Goal: Task Accomplishment & Management: Use online tool/utility

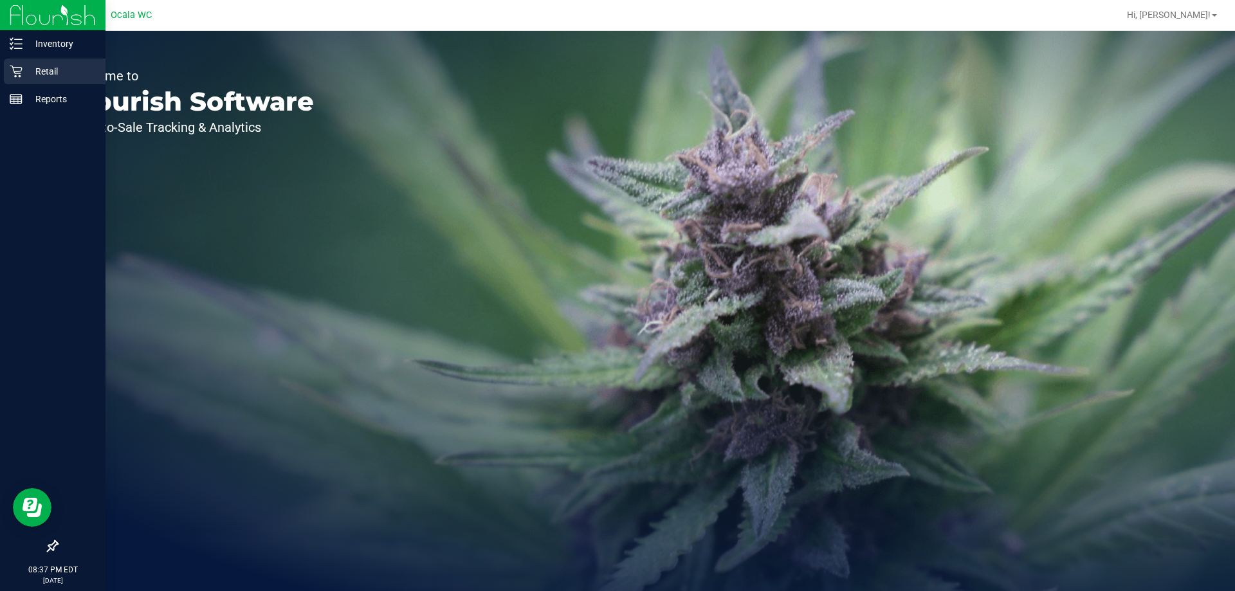
click at [49, 68] on p "Retail" at bounding box center [61, 71] width 77 height 15
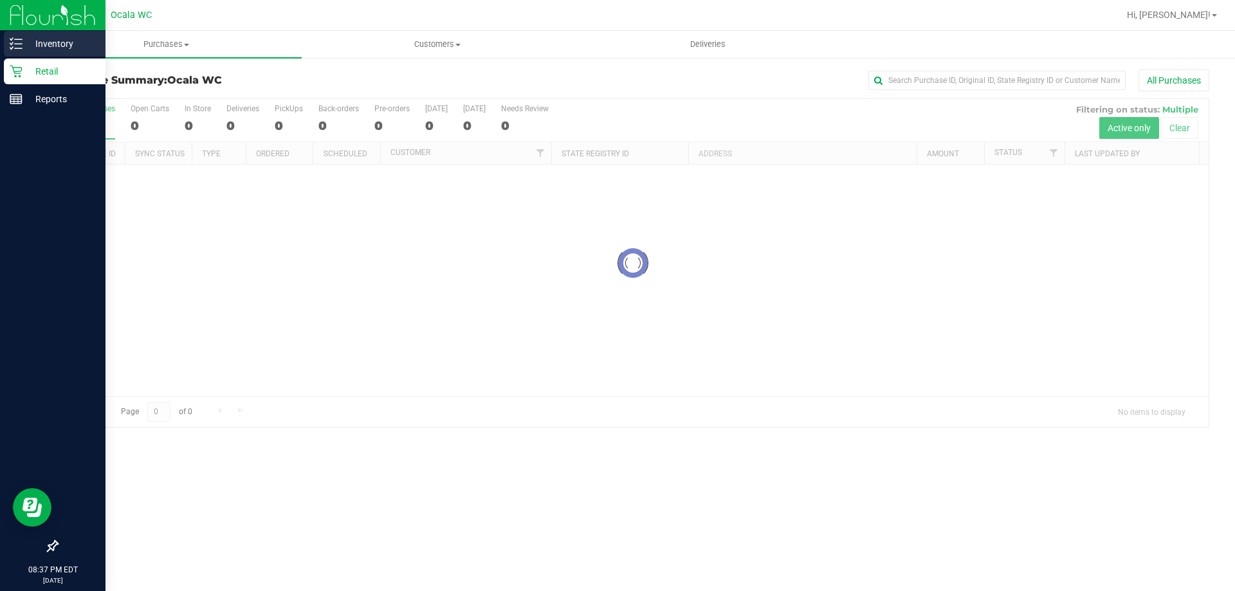
click at [23, 51] on div "Inventory" at bounding box center [55, 44] width 102 height 26
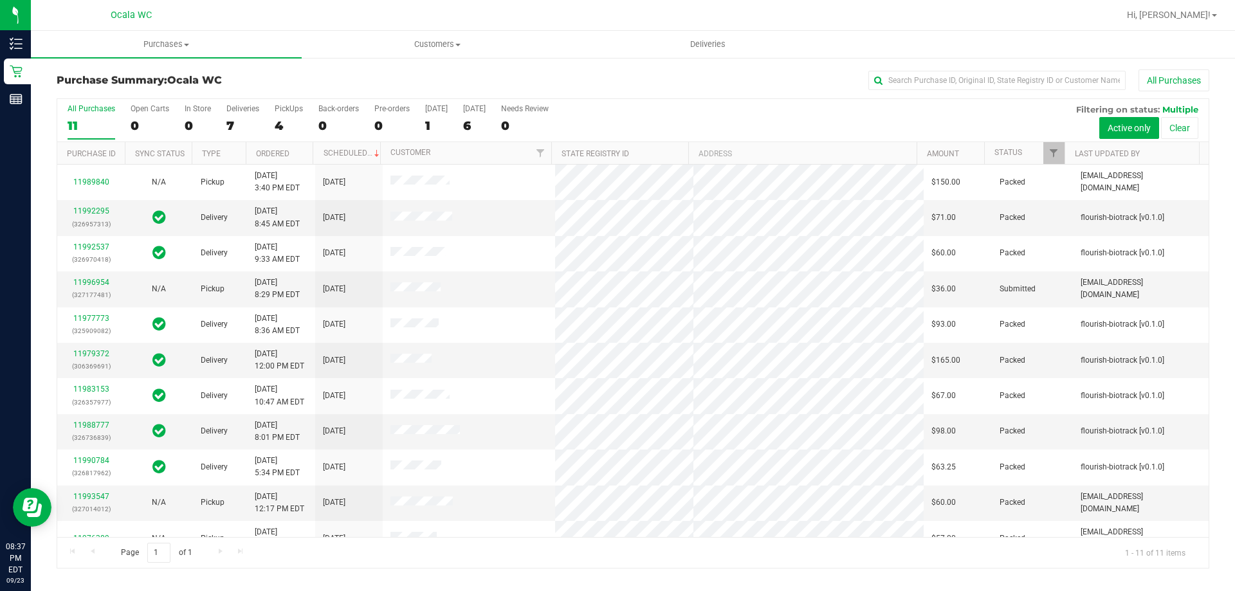
click at [273, 122] on div "All Purchases 11 Open Carts 0 In Store 0 Deliveries 7 PickUps 4 Back-orders 0 P…" at bounding box center [632, 120] width 1151 height 43
click at [283, 123] on div "4" at bounding box center [289, 125] width 28 height 15
click at [0, 0] on input "PickUps 4" at bounding box center [0, 0] width 0 height 0
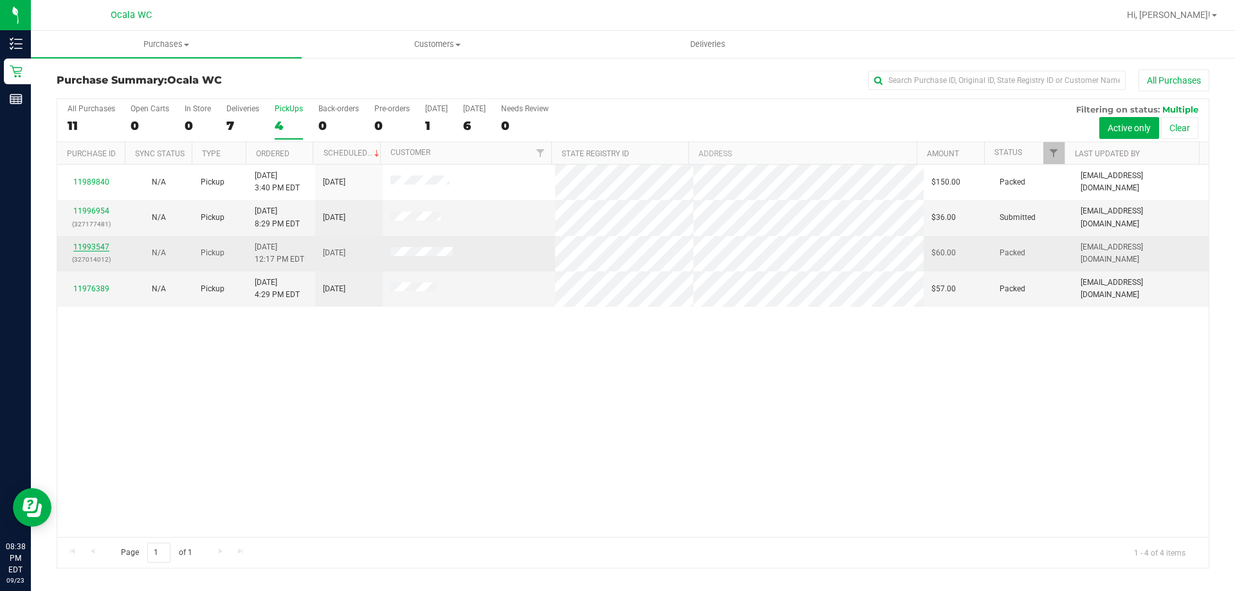
click at [97, 245] on link "11993547" at bounding box center [91, 246] width 36 height 9
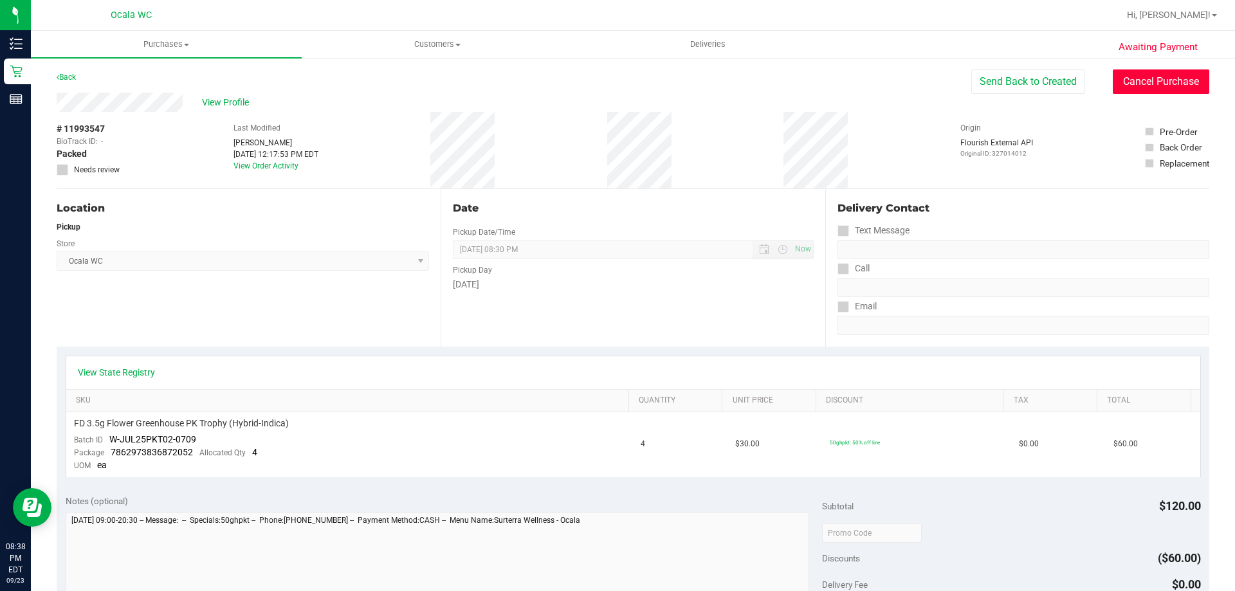
click at [1123, 93] on button "Cancel Purchase" at bounding box center [1160, 81] width 96 height 24
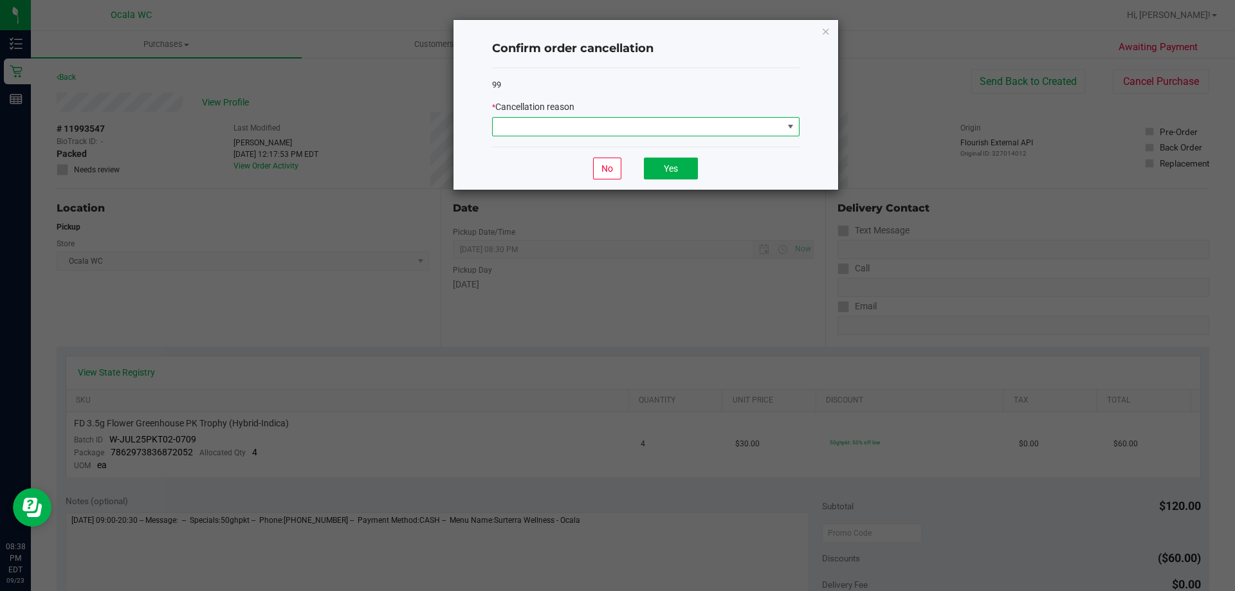
drag, startPoint x: 691, startPoint y: 122, endPoint x: 709, endPoint y: 116, distance: 18.9
click at [724, 116] on div "* Cancellation reason" at bounding box center [645, 118] width 307 height 36
click at [674, 125] on span at bounding box center [638, 127] width 290 height 18
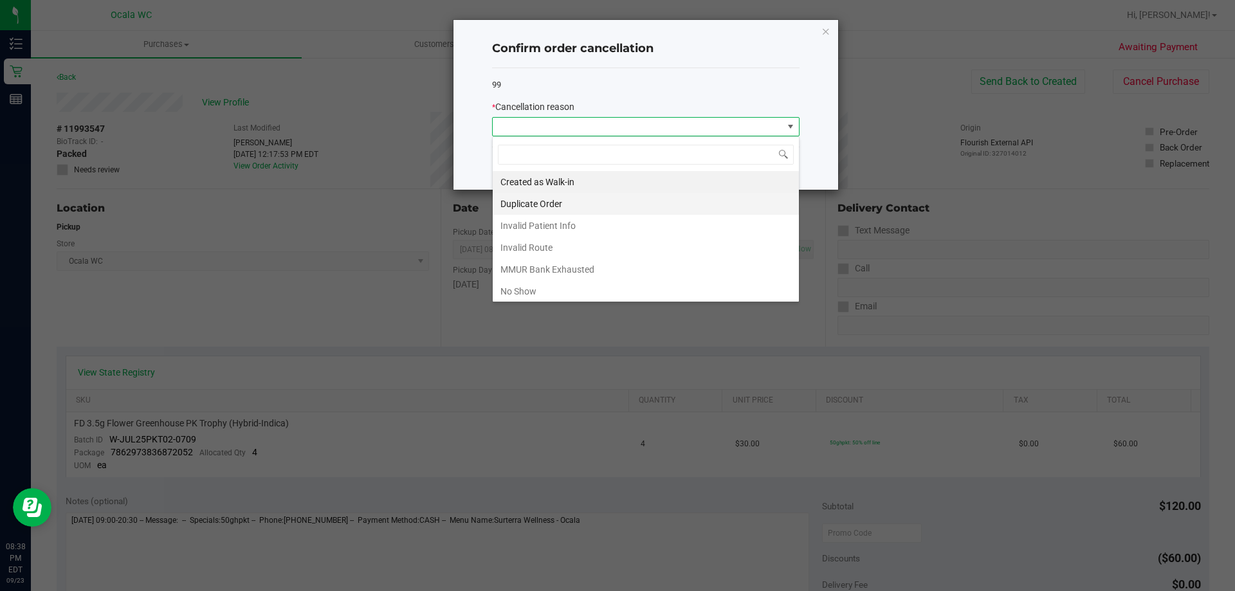
scroll to position [19, 307]
click at [540, 285] on li "No Show" at bounding box center [646, 291] width 306 height 22
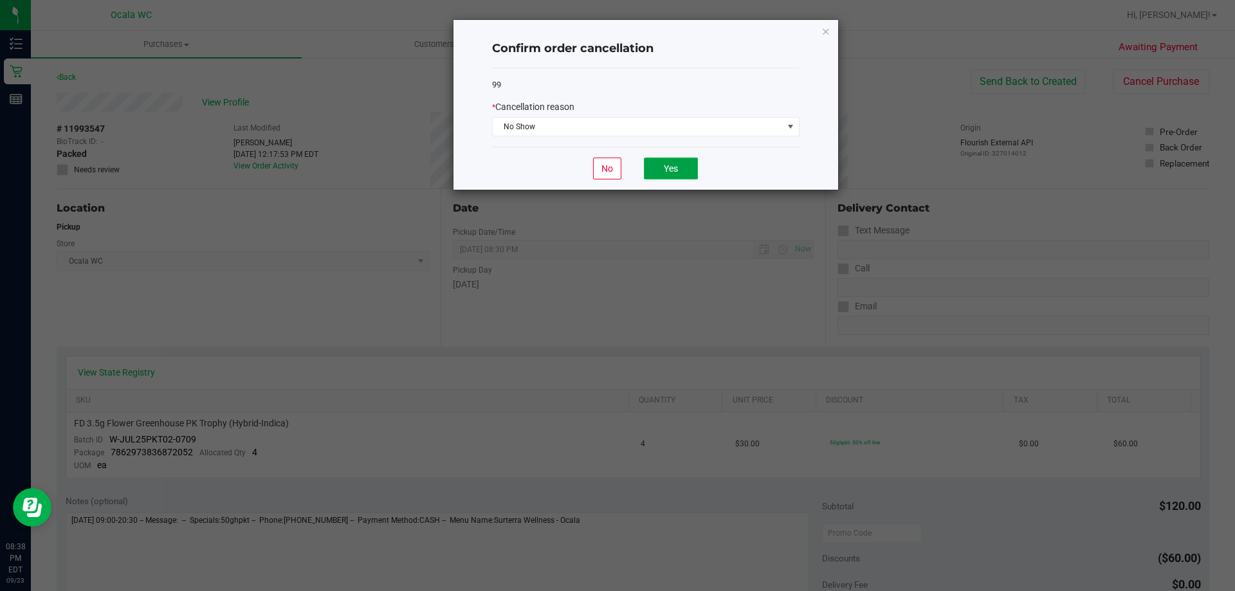
click at [656, 174] on button "Yes" at bounding box center [671, 169] width 54 height 22
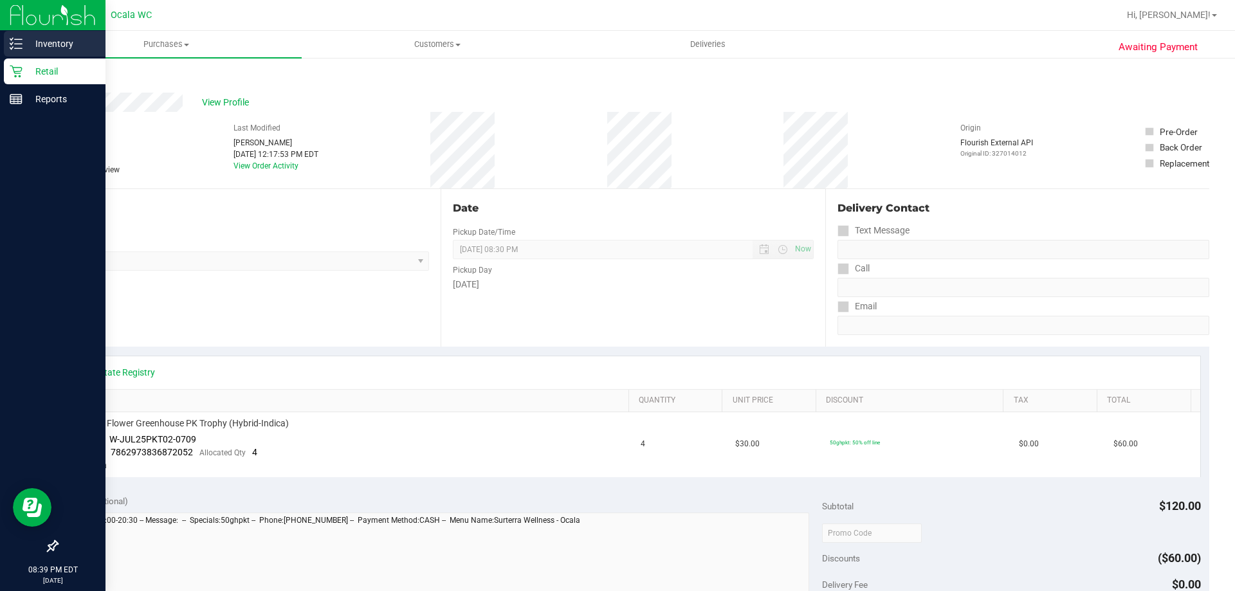
drag, startPoint x: 18, startPoint y: 30, endPoint x: 65, endPoint y: 50, distance: 50.7
click at [23, 32] on nav "Inventory Retail Reports 08:39 PM EDT [DATE] 09/23" at bounding box center [52, 295] width 105 height 591
click at [66, 50] on p "Inventory" at bounding box center [61, 43] width 77 height 15
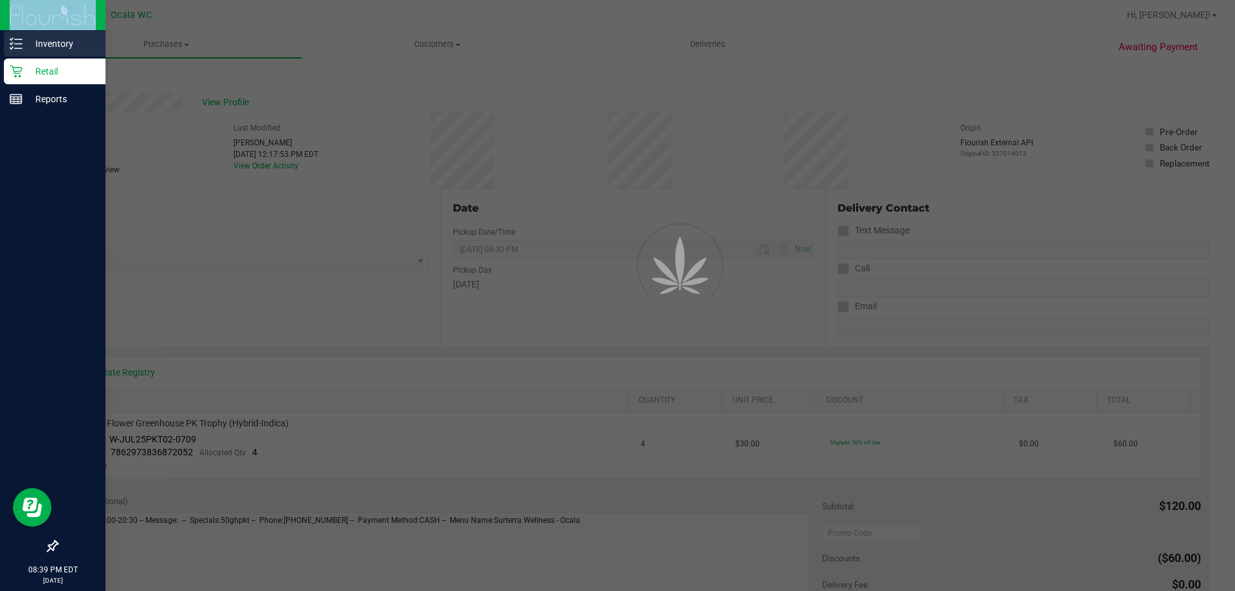
click at [62, 34] on div "Inventory" at bounding box center [55, 44] width 102 height 26
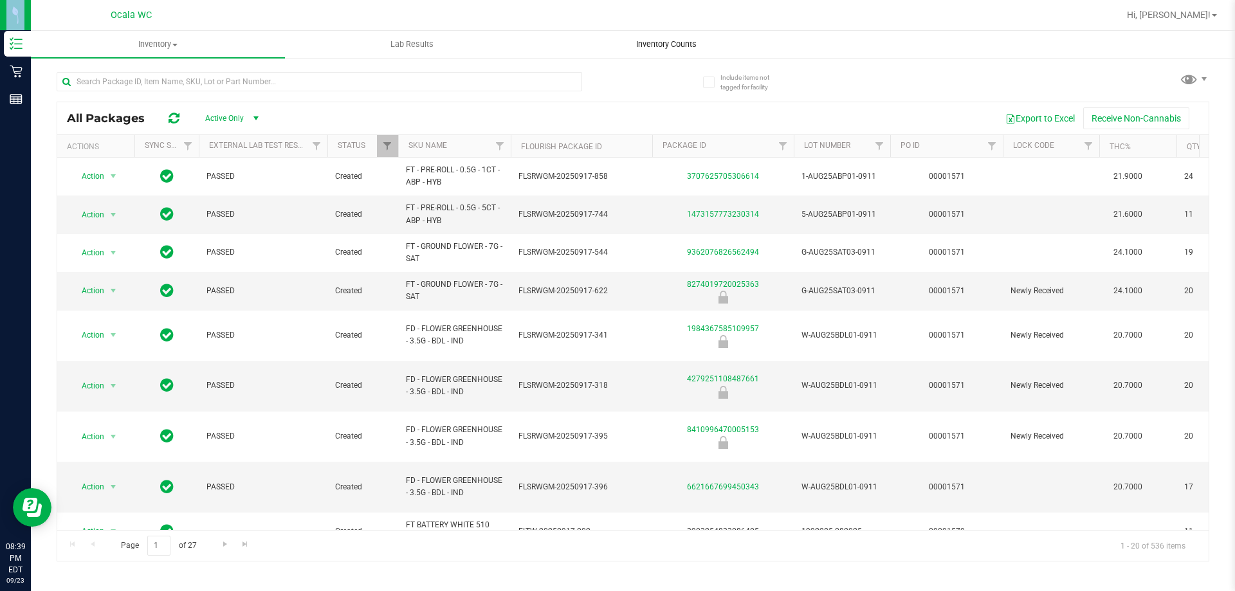
click at [689, 41] on span "Inventory Counts" at bounding box center [666, 45] width 95 height 12
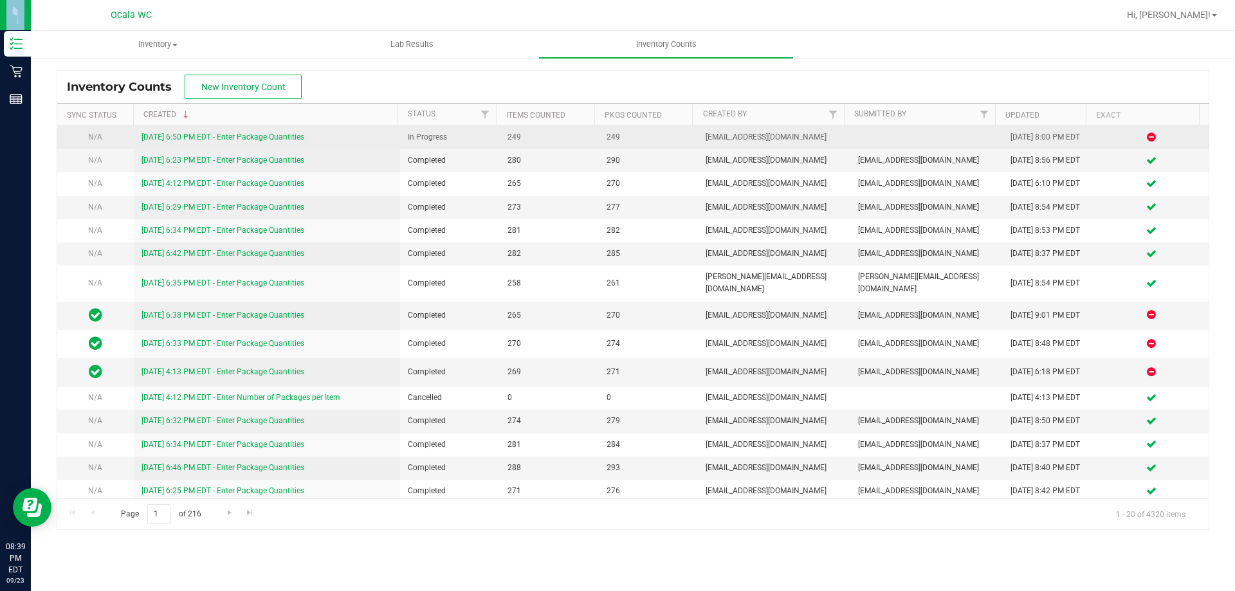
click at [261, 135] on link "[DATE] 6:50 PM EDT - Enter Package Quantities" at bounding box center [222, 136] width 163 height 9
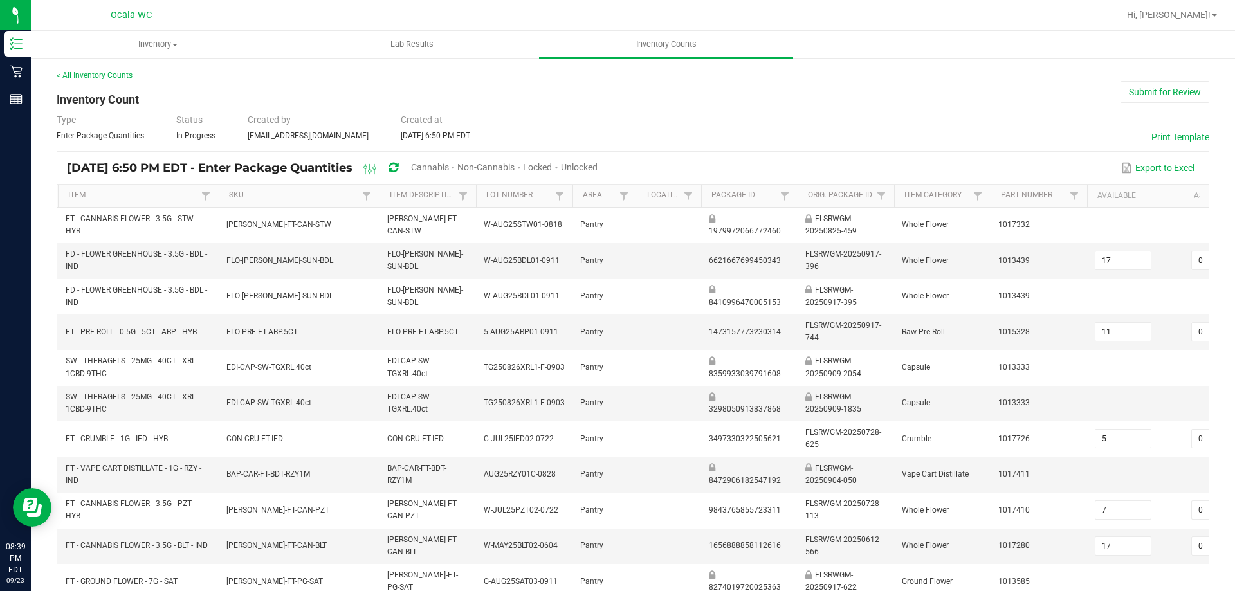
click at [449, 168] on span "Cannabis" at bounding box center [430, 167] width 38 height 10
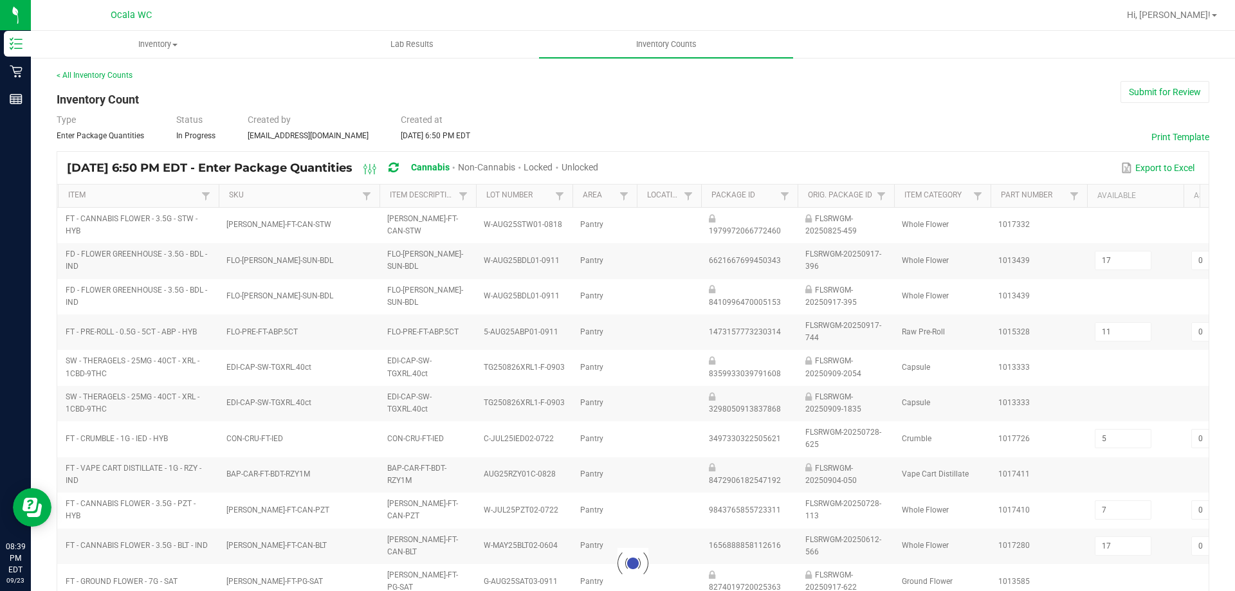
type input "12"
type input "1"
type input "19"
type input "0"
type input "16"
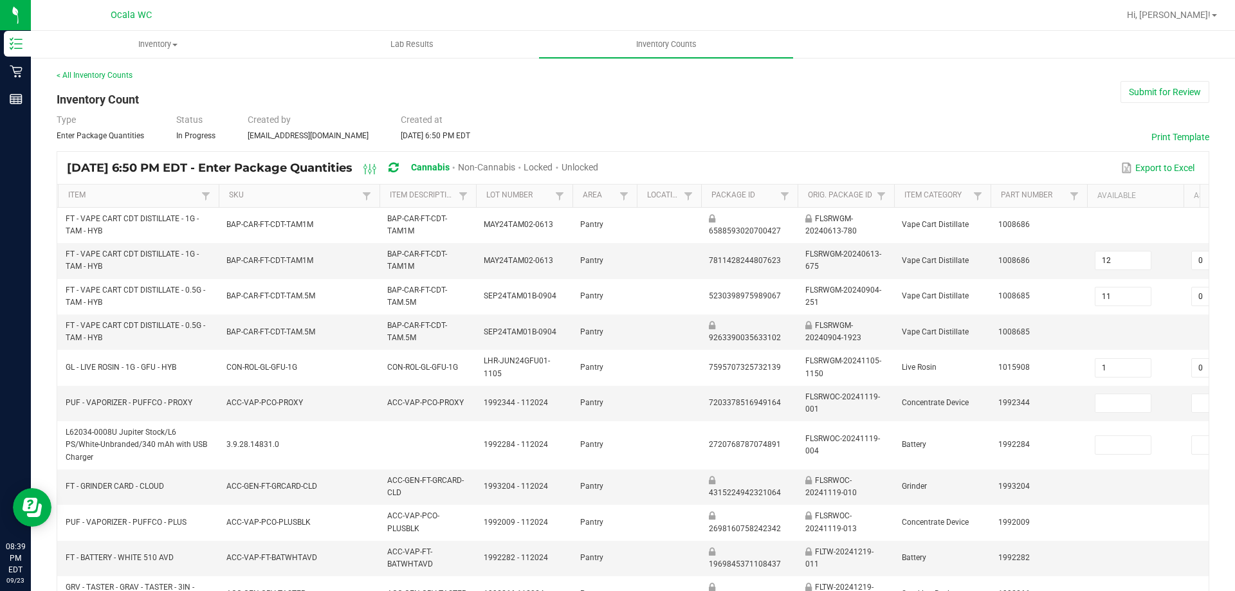
click at [598, 166] on span "Unlocked" at bounding box center [579, 167] width 37 height 10
type input "11"
type input "1"
type input "0"
type input "9"
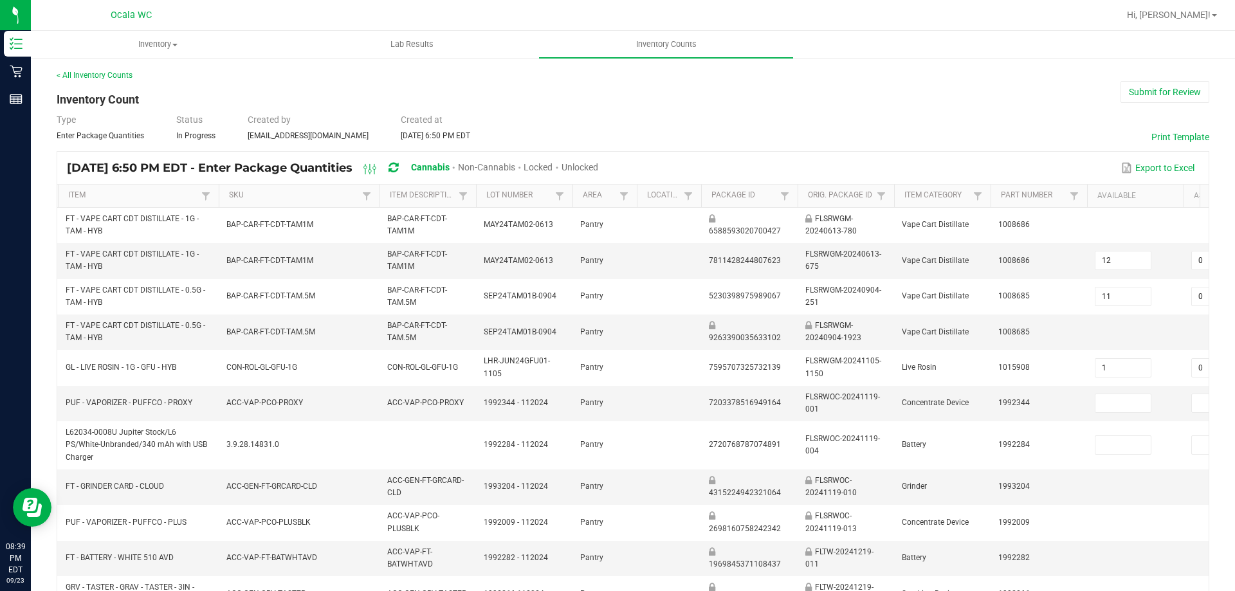
type input "0"
type input "6"
type input "2"
type input "6"
type input "1"
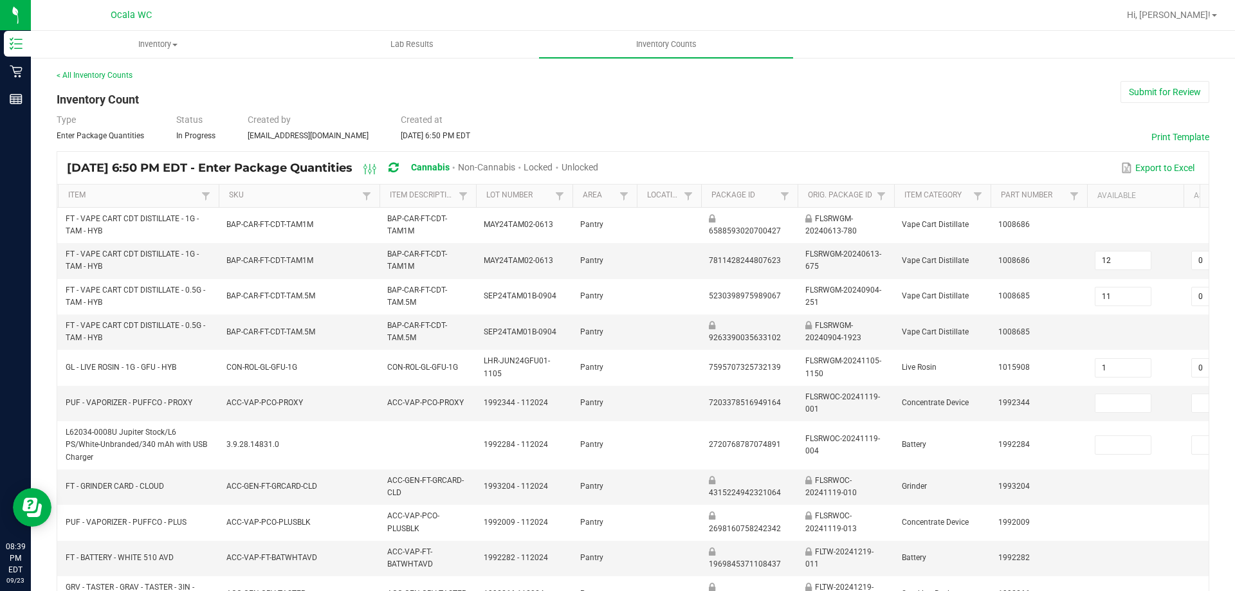
type input "3"
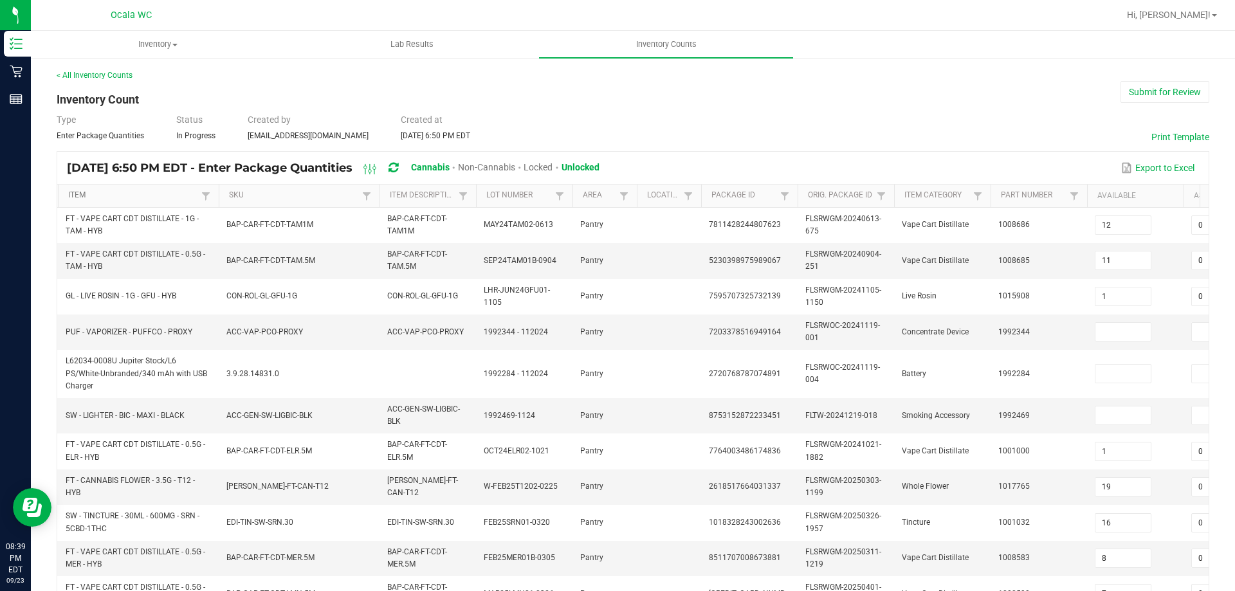
click at [142, 197] on link "Item" at bounding box center [132, 195] width 129 height 10
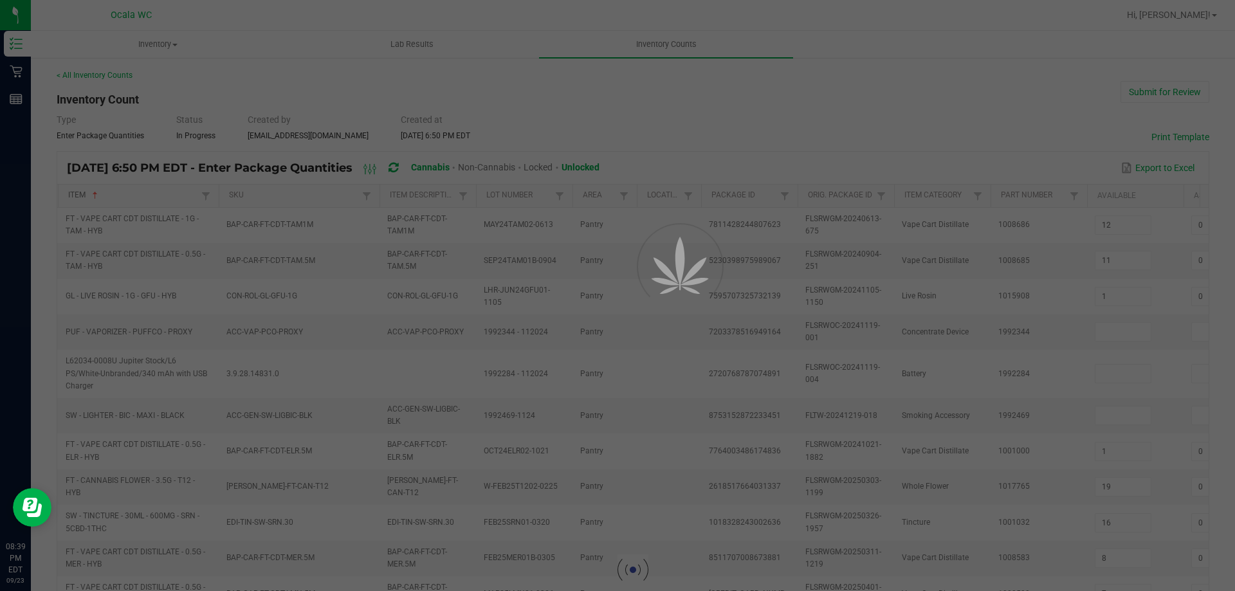
type input "17"
type input "7"
type input "16"
type input "3"
type input "2"
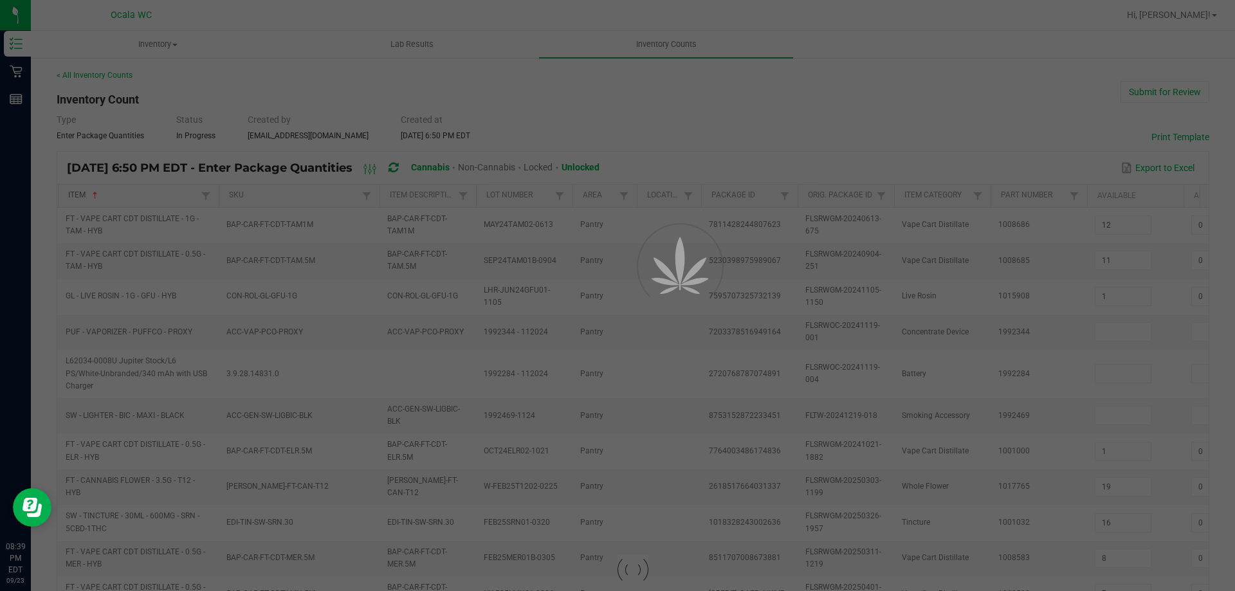
type input "12"
type input "11"
type input "0"
type input "4"
type input "0"
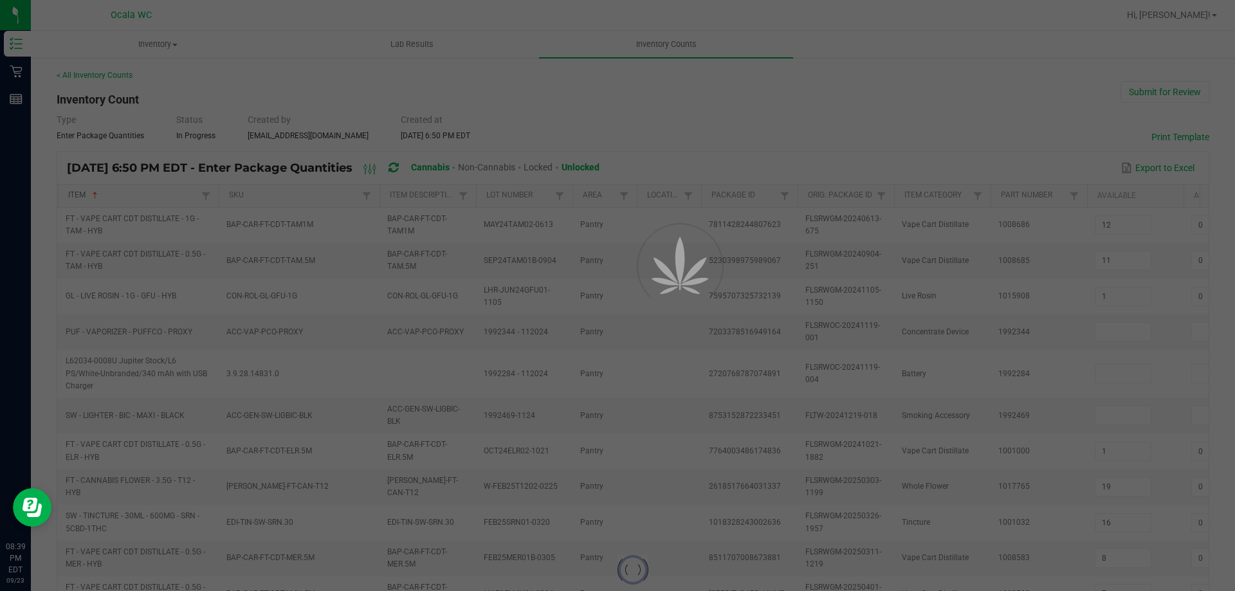
type input "3"
type input "0"
type input "7"
type input "0"
type input "4"
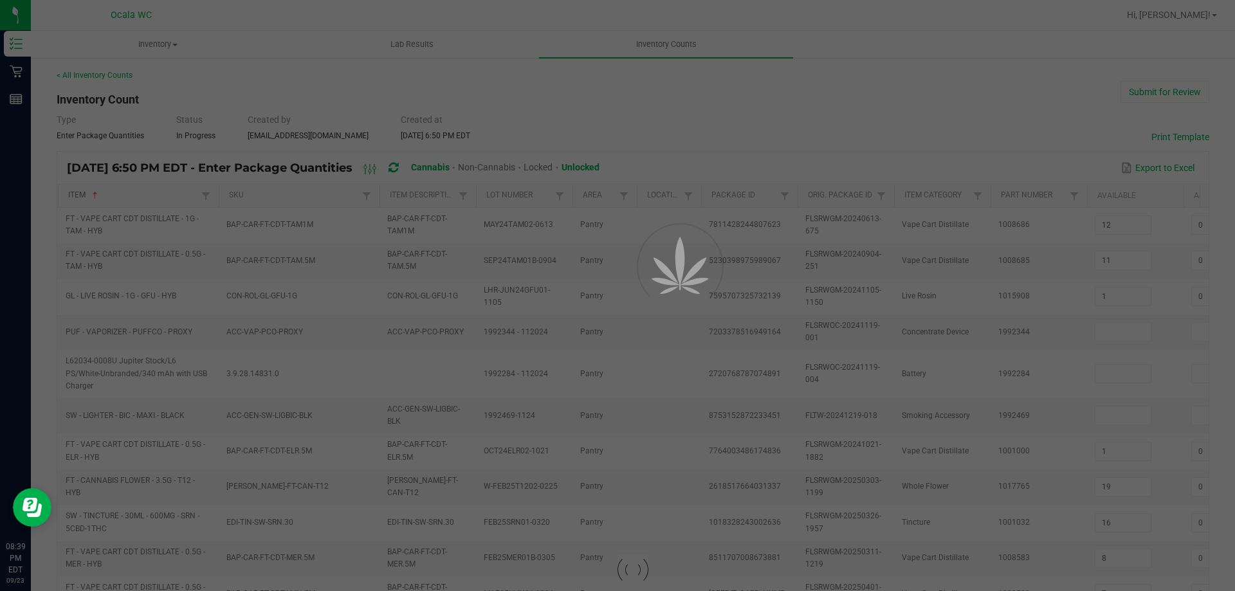
type input "2"
type input "3"
type input "8"
type input "14"
type input "17"
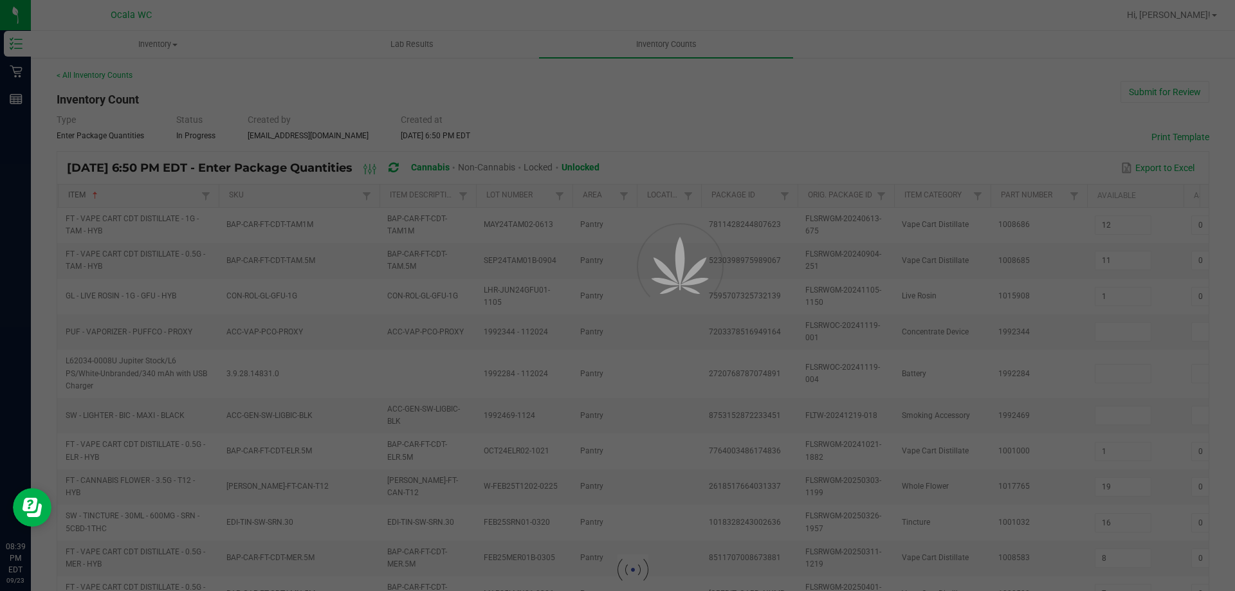
type input "9"
type input "0"
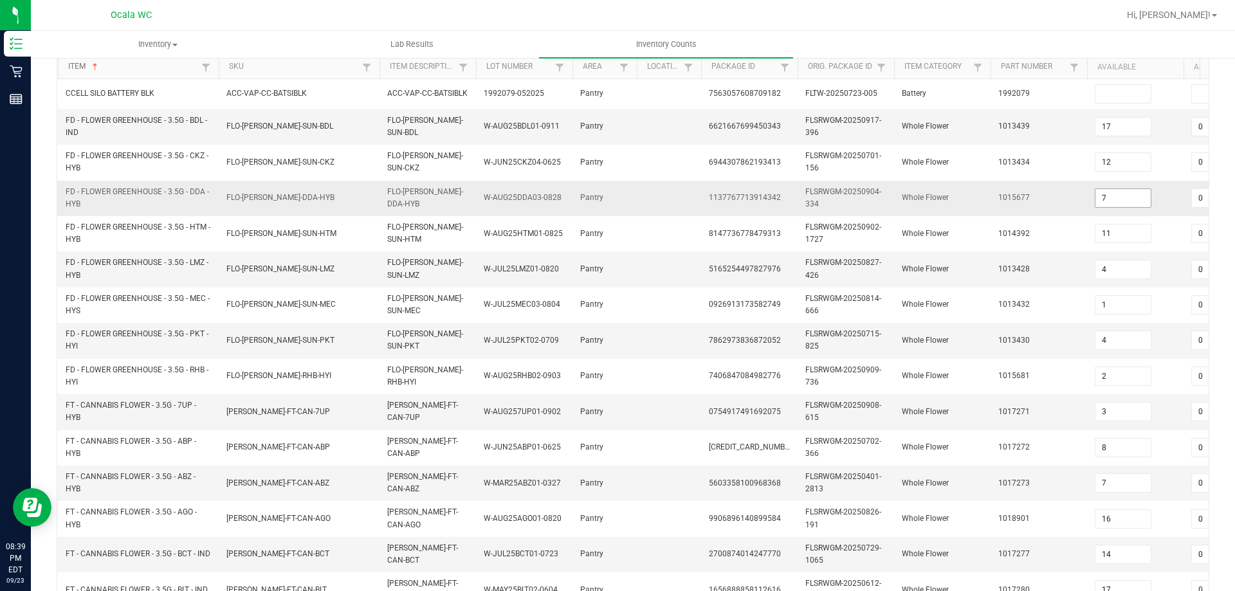
scroll to position [64, 0]
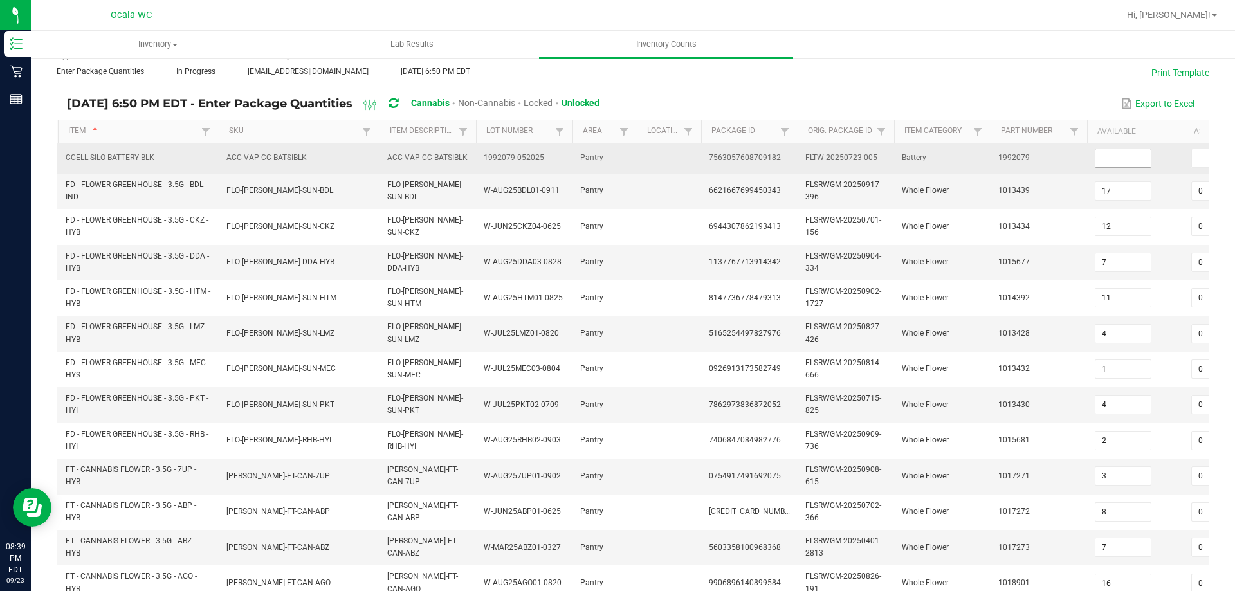
click at [1116, 158] on input at bounding box center [1122, 158] width 55 height 18
type input "9"
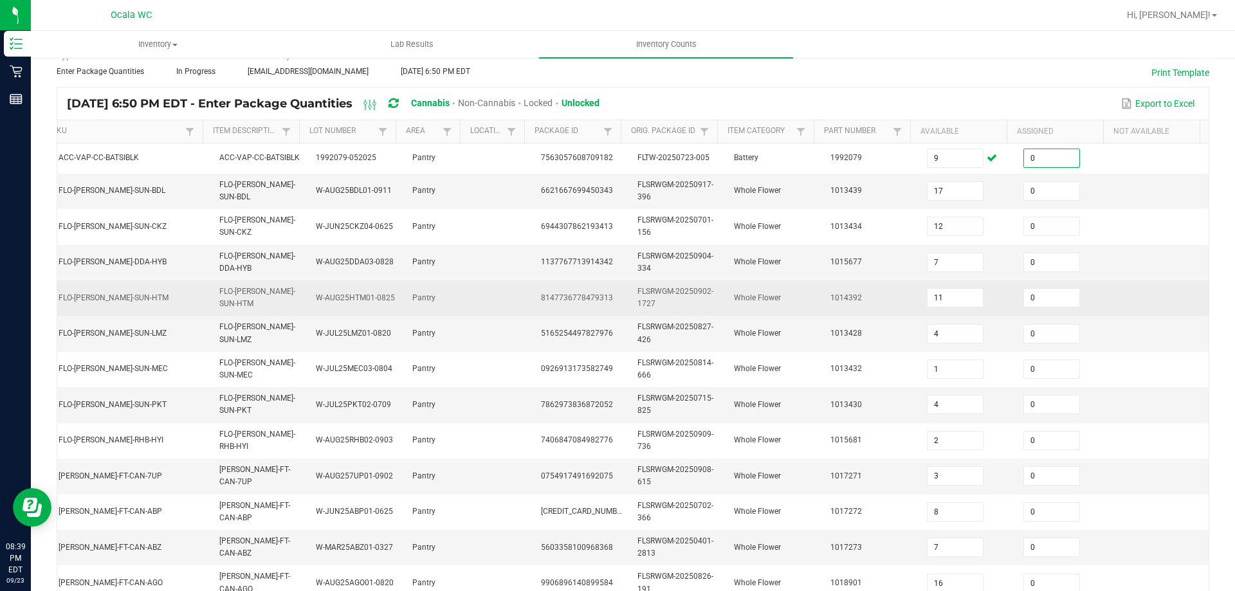
type input "0"
click at [1120, 286] on td at bounding box center [1160, 297] width 96 height 35
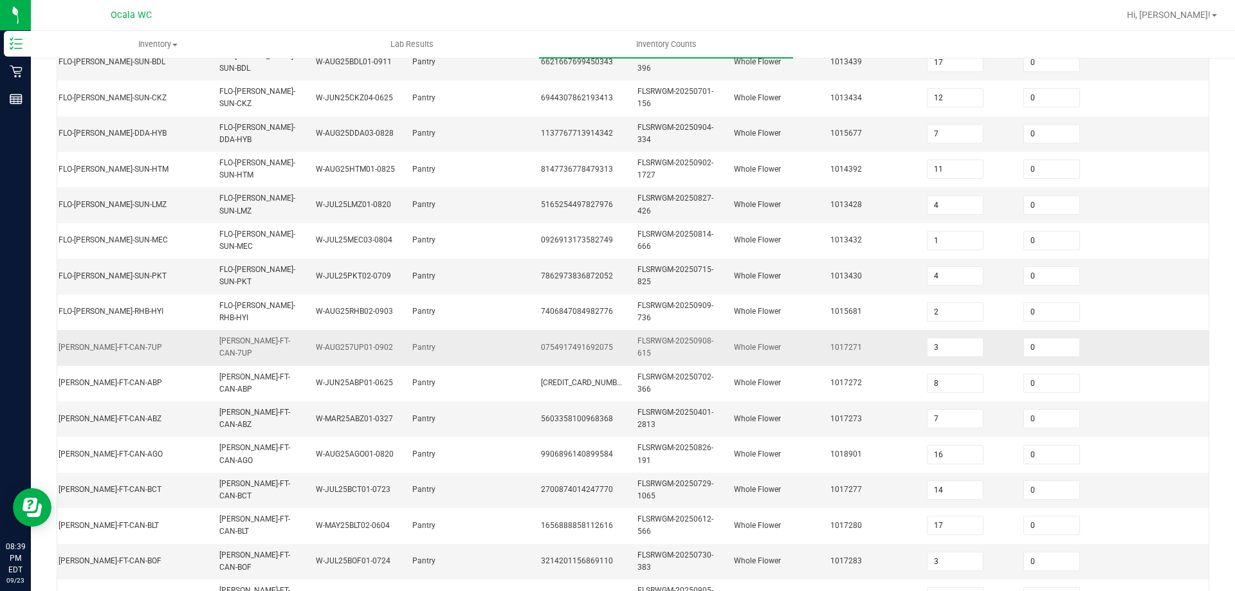
scroll to position [379, 0]
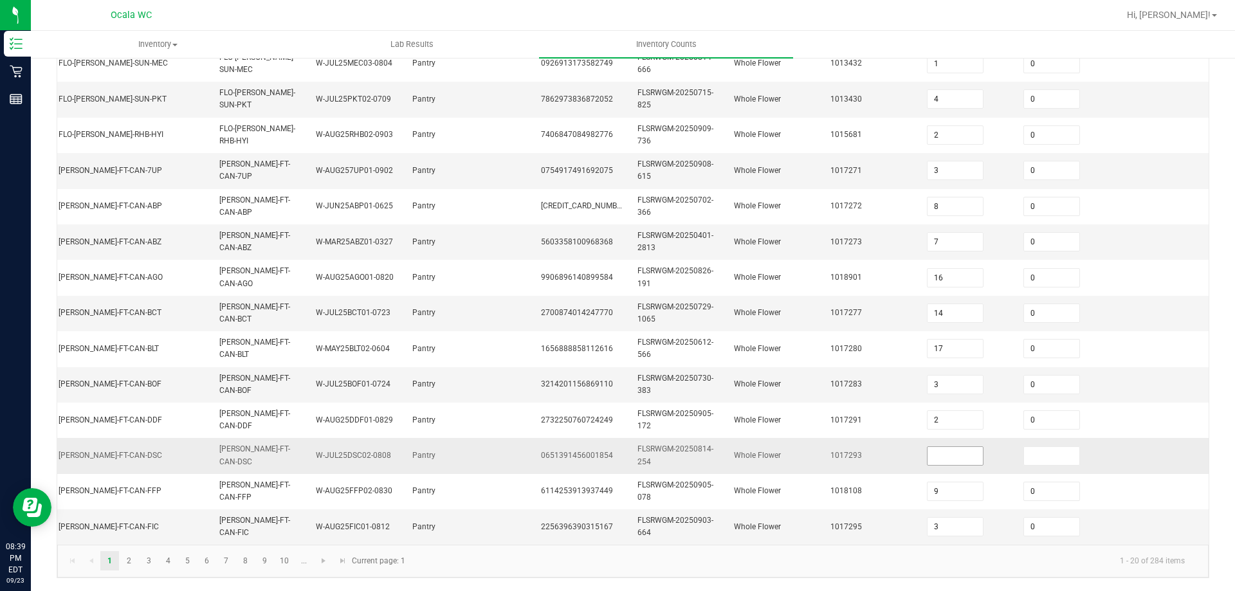
click at [950, 447] on input at bounding box center [954, 456] width 55 height 18
type input "0"
click at [136, 563] on link "2" at bounding box center [129, 560] width 19 height 19
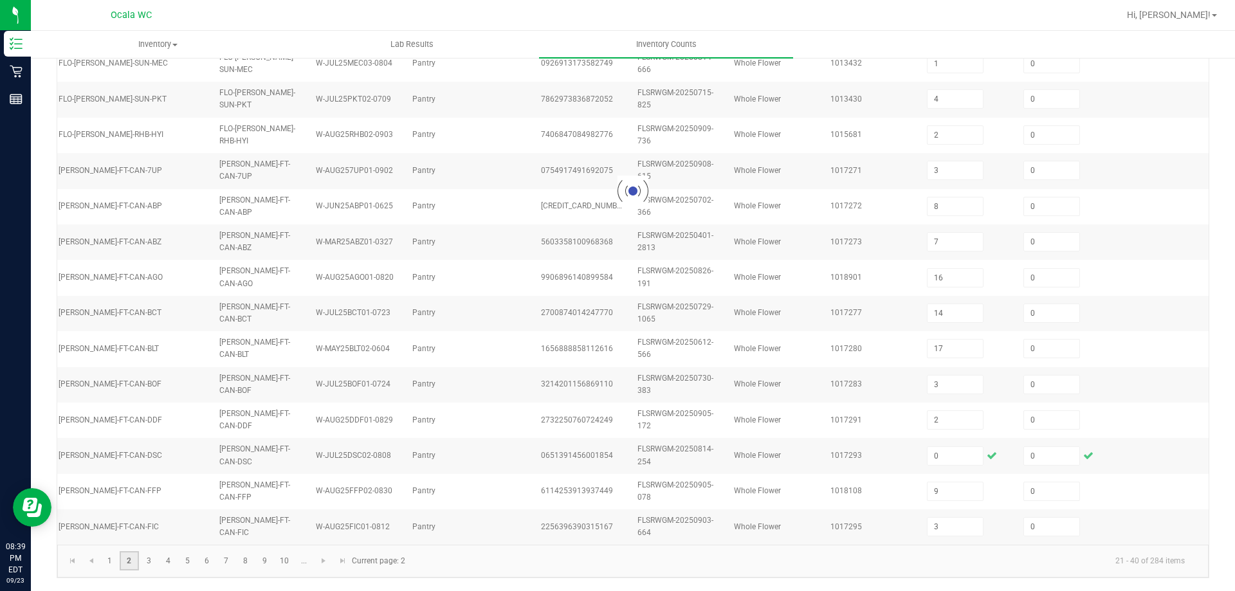
type input "9"
type input "12"
type input "6"
type input "4"
type input "2"
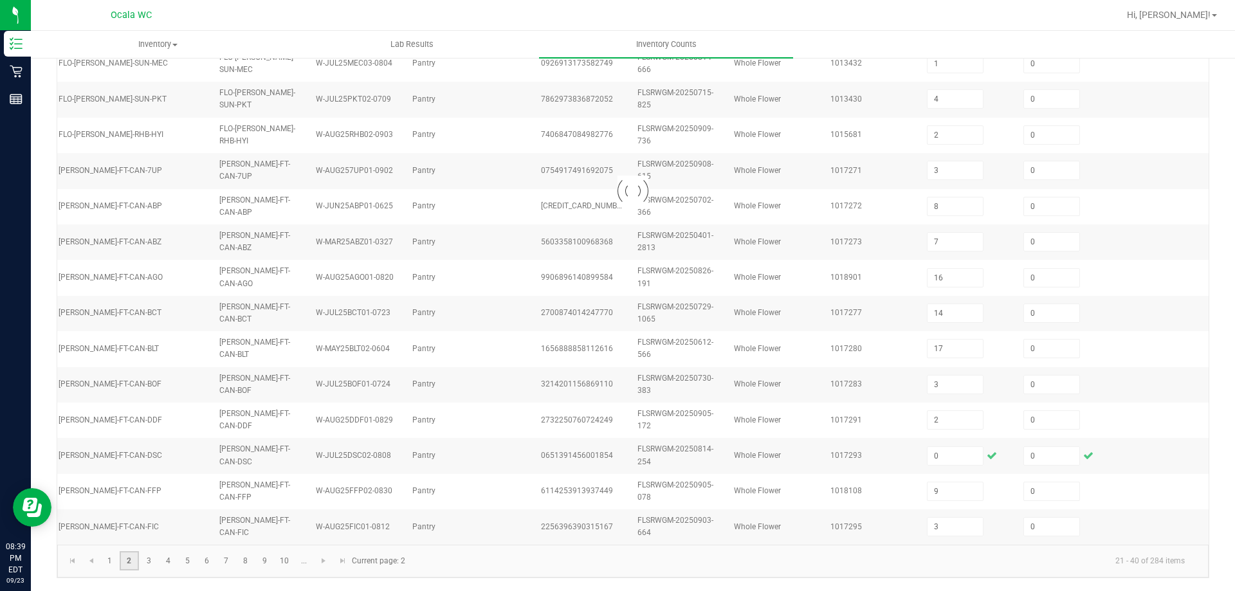
type input "17"
type input "16"
type input "6"
type input "12"
type input "13"
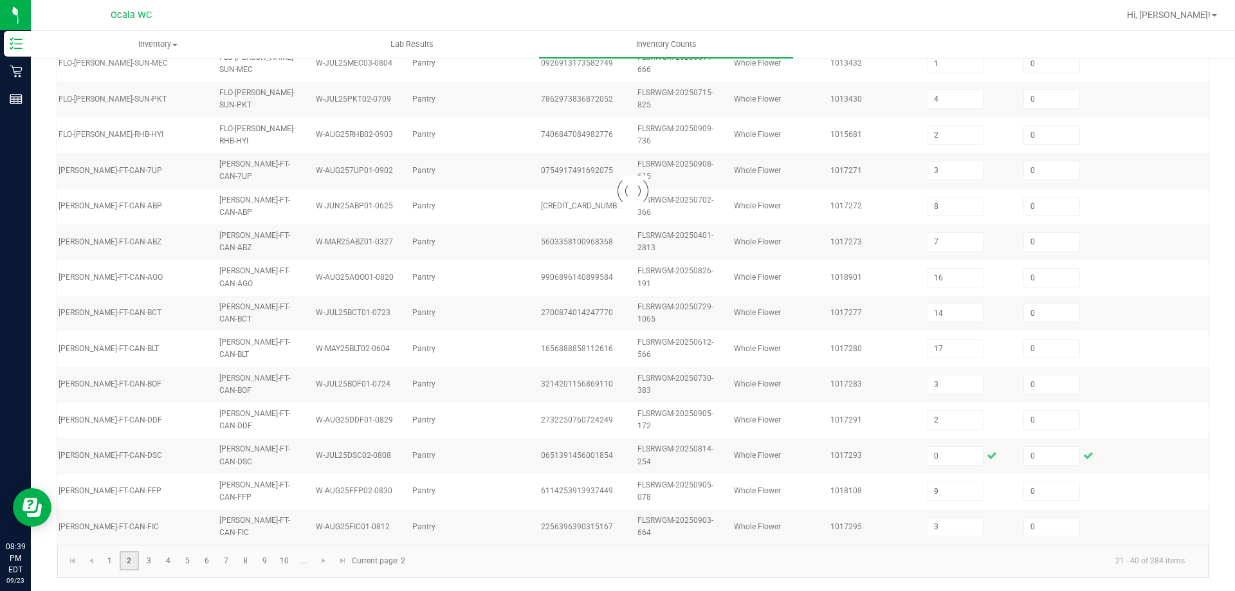
type input "15"
type input "8"
type input "5"
type input "15"
type input "7"
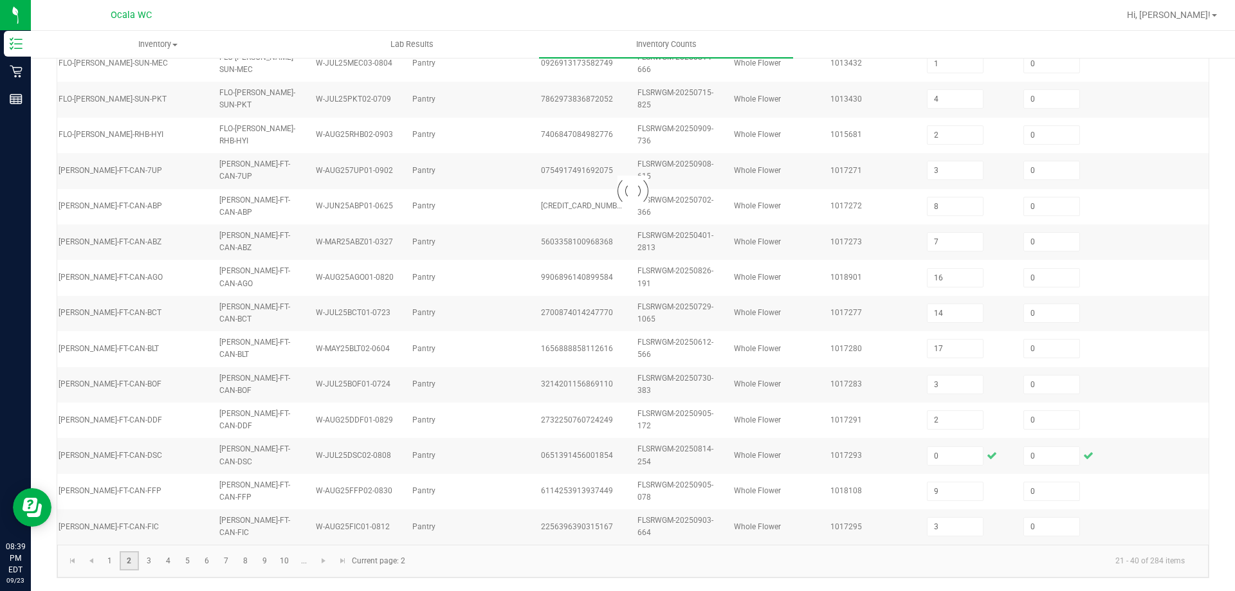
type input "3"
type input "19"
type input "13"
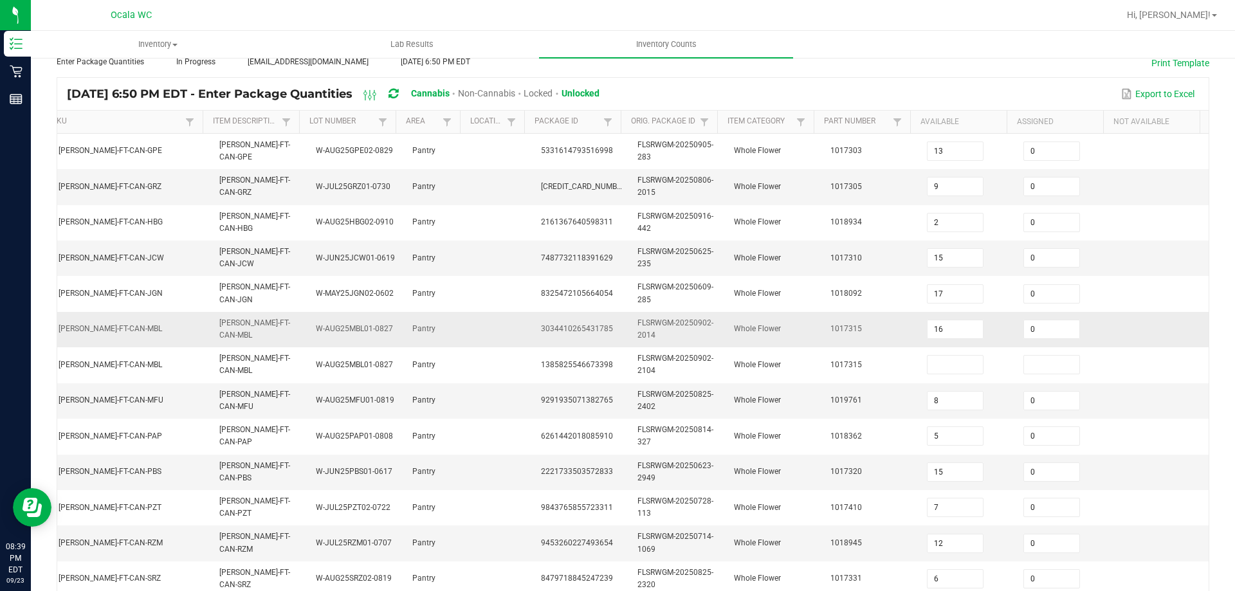
scroll to position [0, 0]
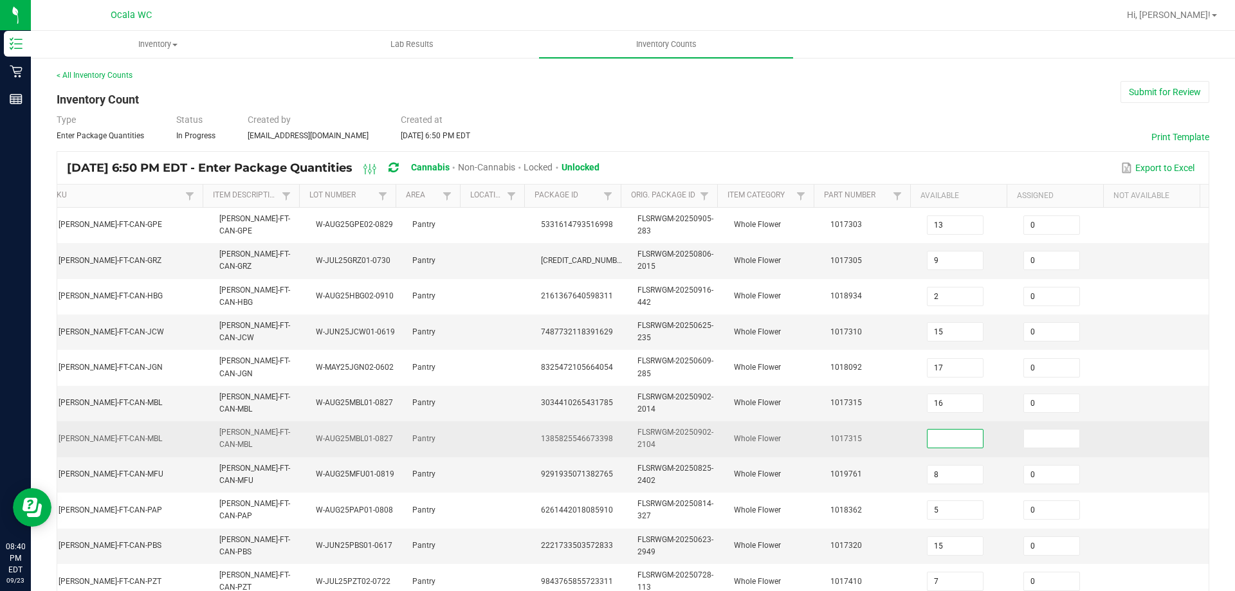
click at [927, 433] on input at bounding box center [954, 439] width 55 height 18
type input "0"
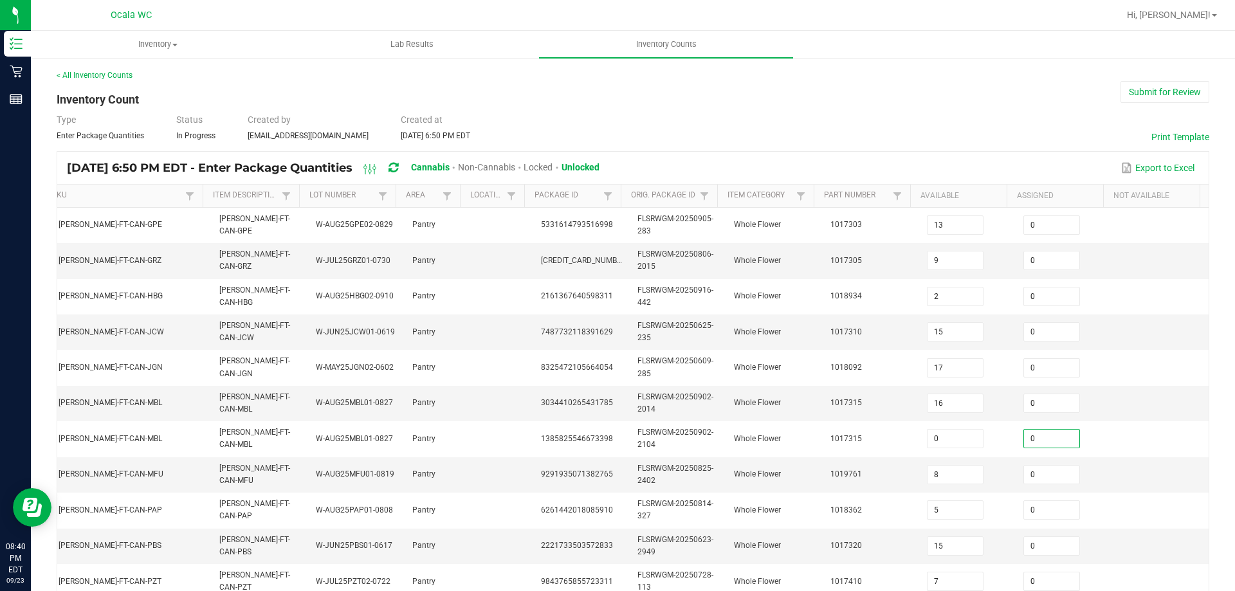
scroll to position [385, 0]
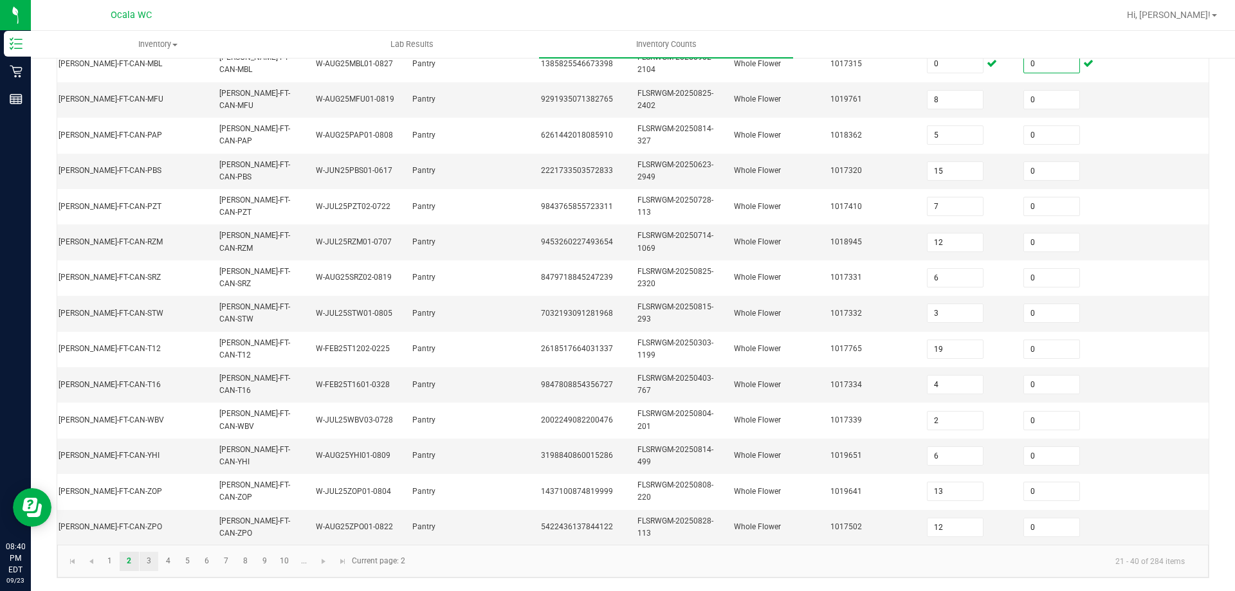
type input "0"
click at [151, 560] on link "3" at bounding box center [149, 561] width 19 height 19
type input "11"
type input "4"
type input "12"
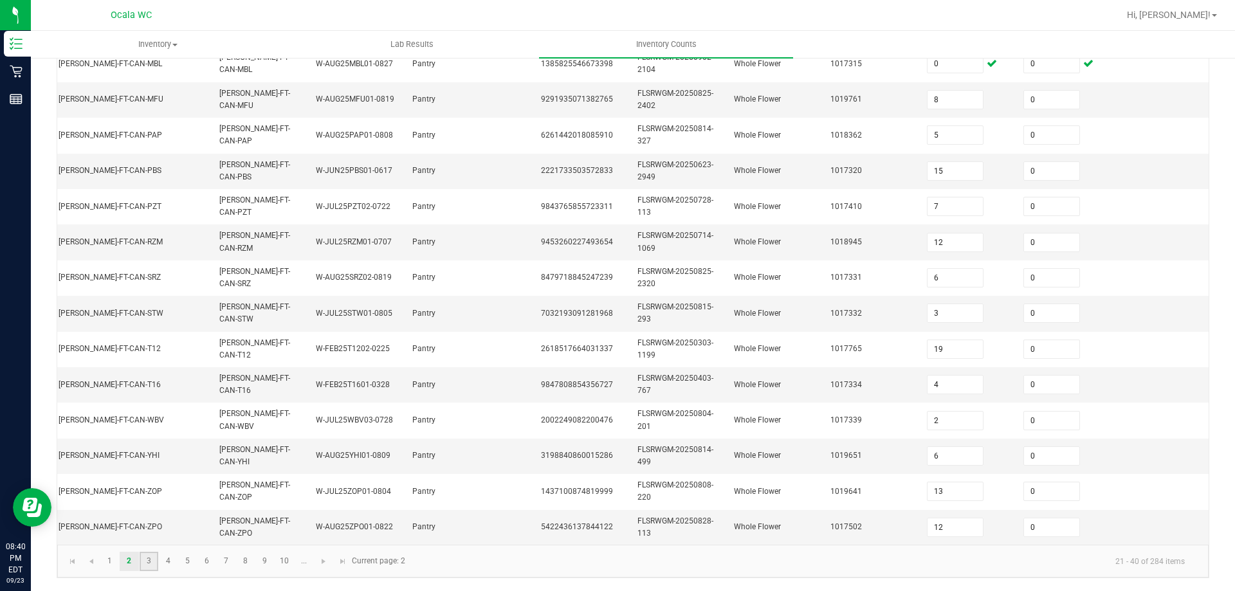
type input "13"
type input "5"
type input "1"
type input "9"
type input "19"
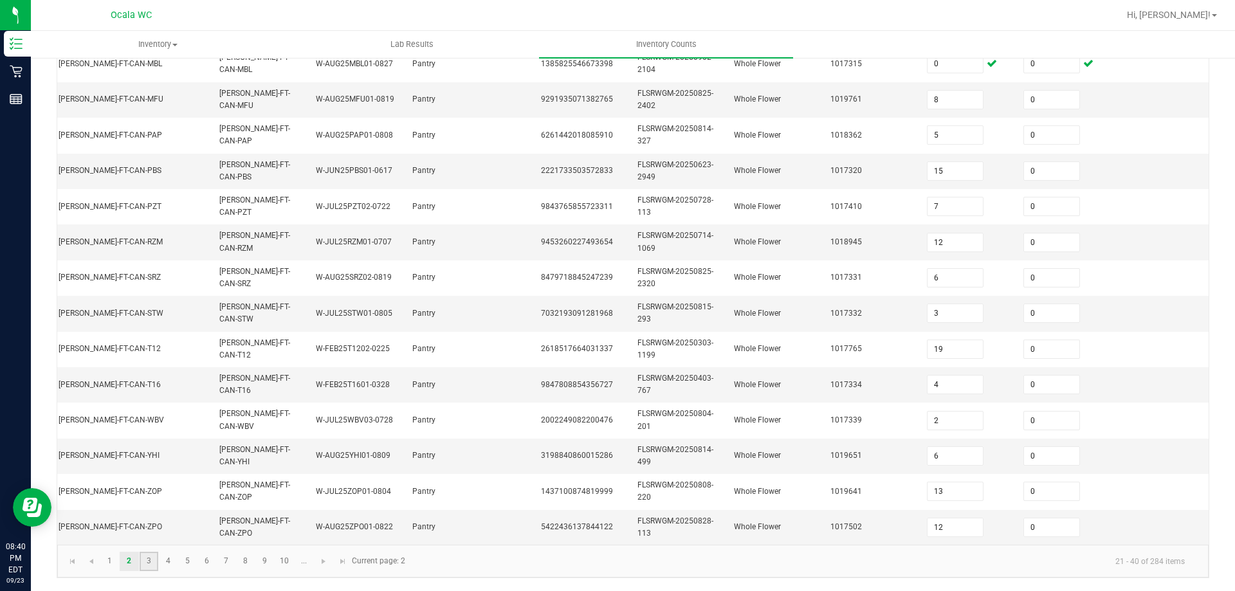
type input "5"
type input "3"
type input "7"
type input "10"
type input "8"
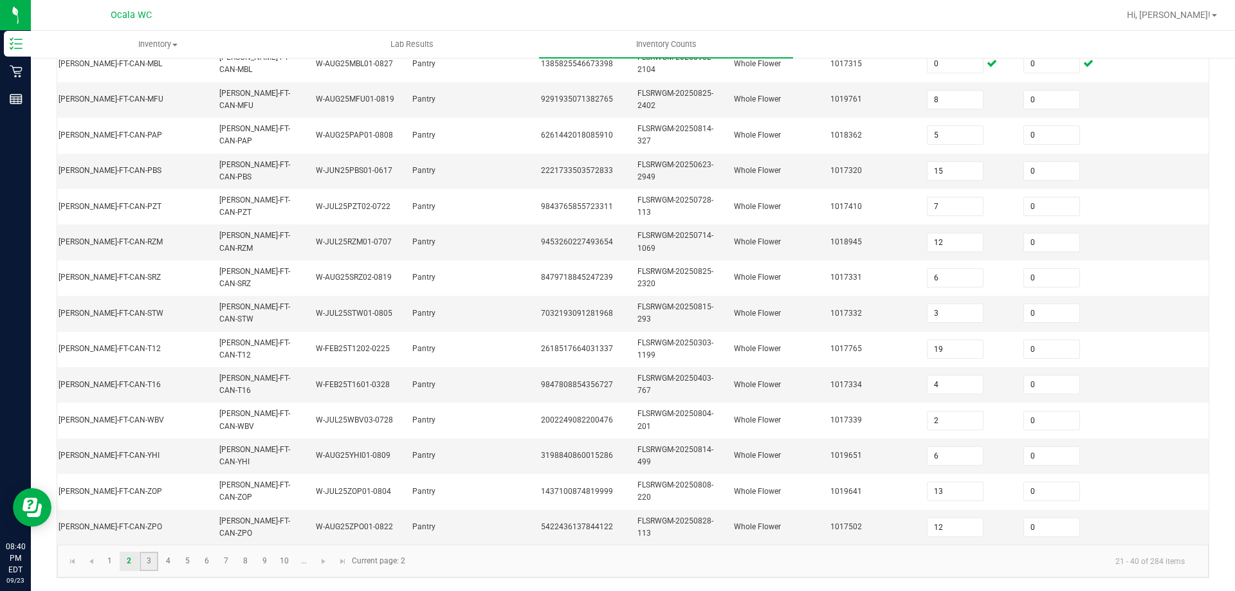
type input "7"
type input "9"
type input "2"
type input "8"
type input "4"
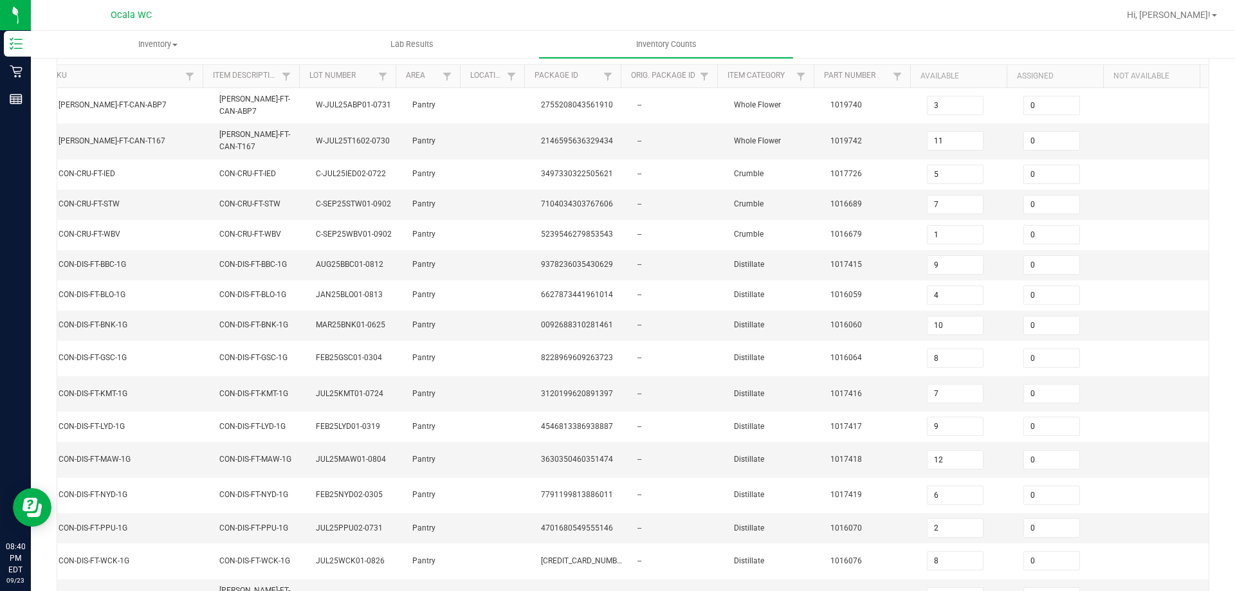
scroll to position [309, 0]
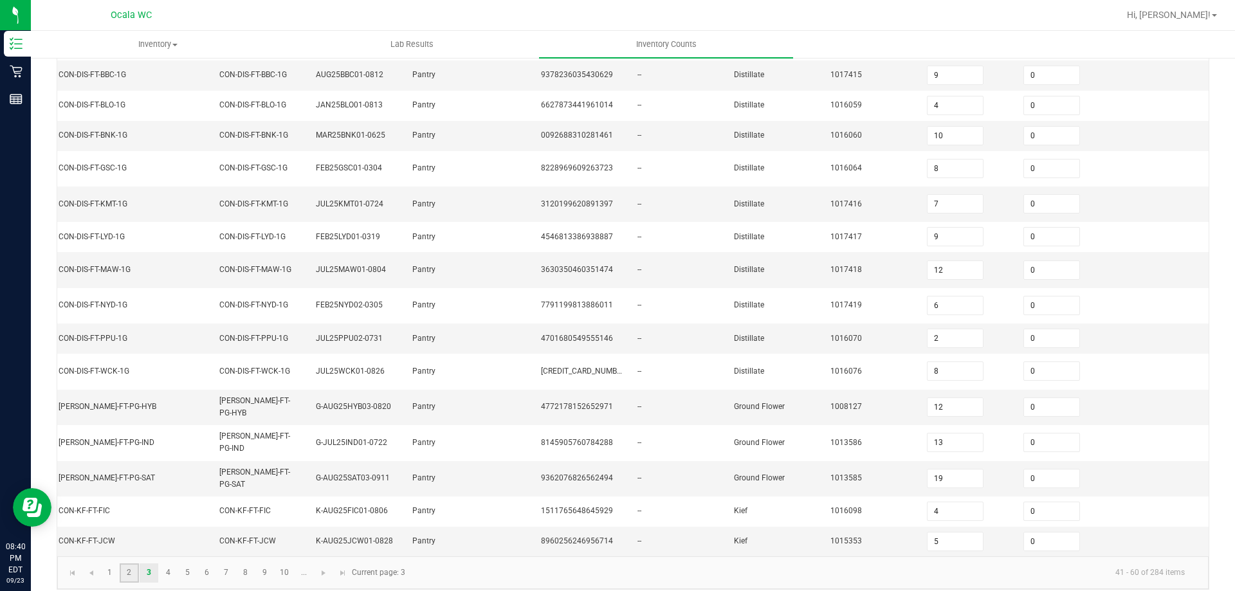
click at [127, 563] on link "2" at bounding box center [129, 572] width 19 height 19
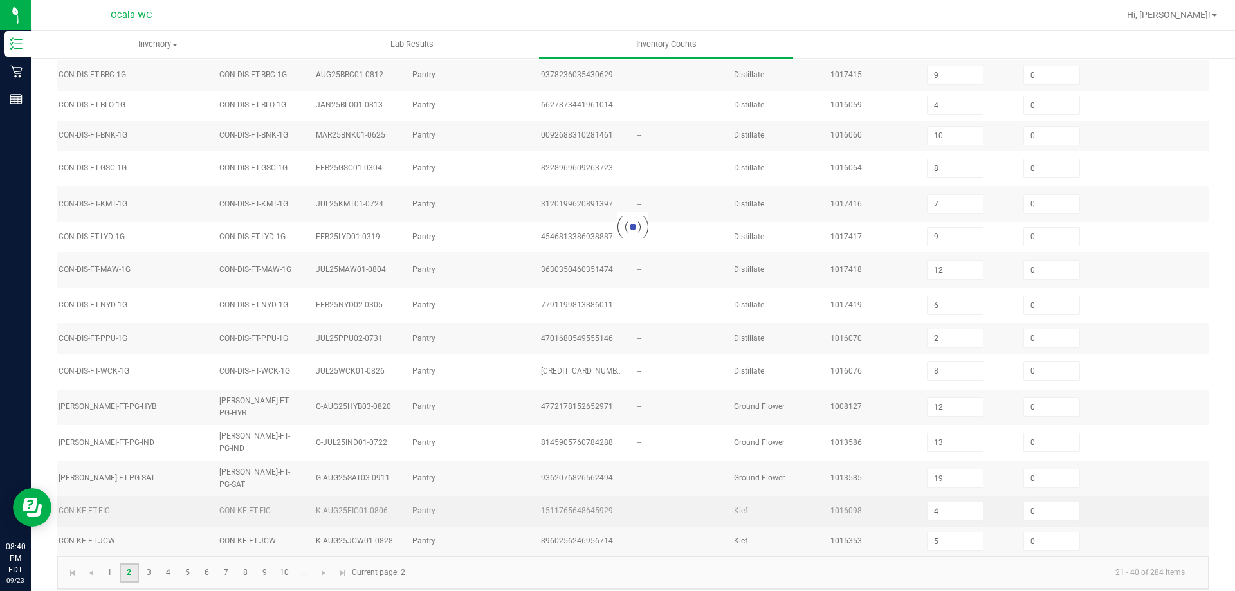
type input "9"
type input "0"
type input "4"
type input "2"
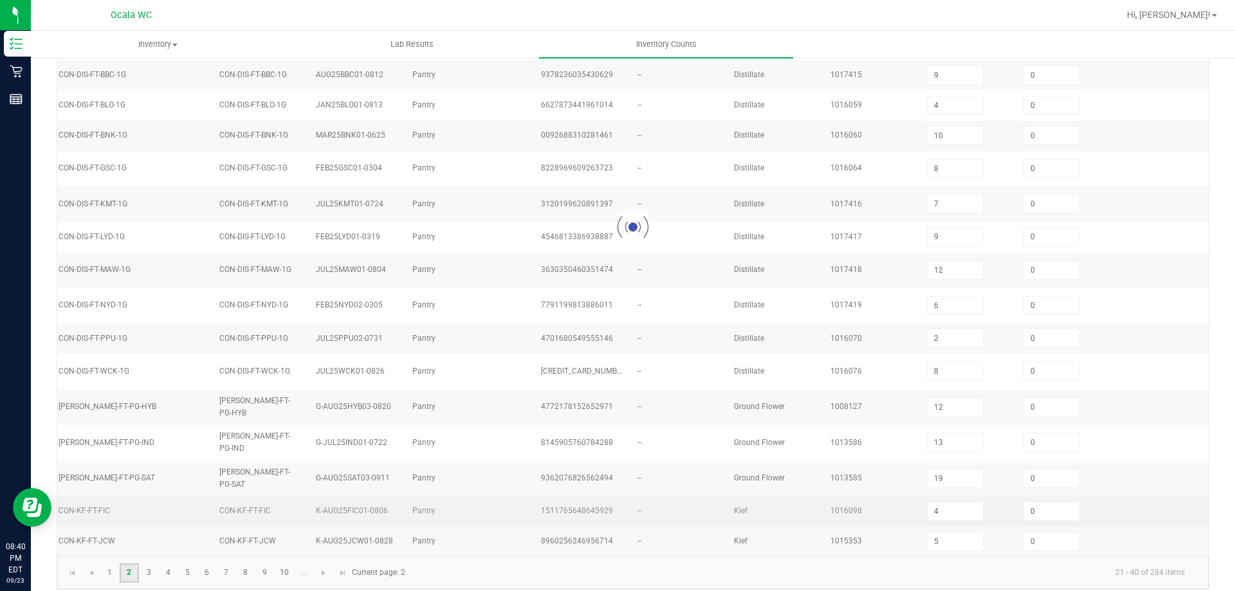
type input "17"
type input "16"
type input "6"
type input "12"
type input "13"
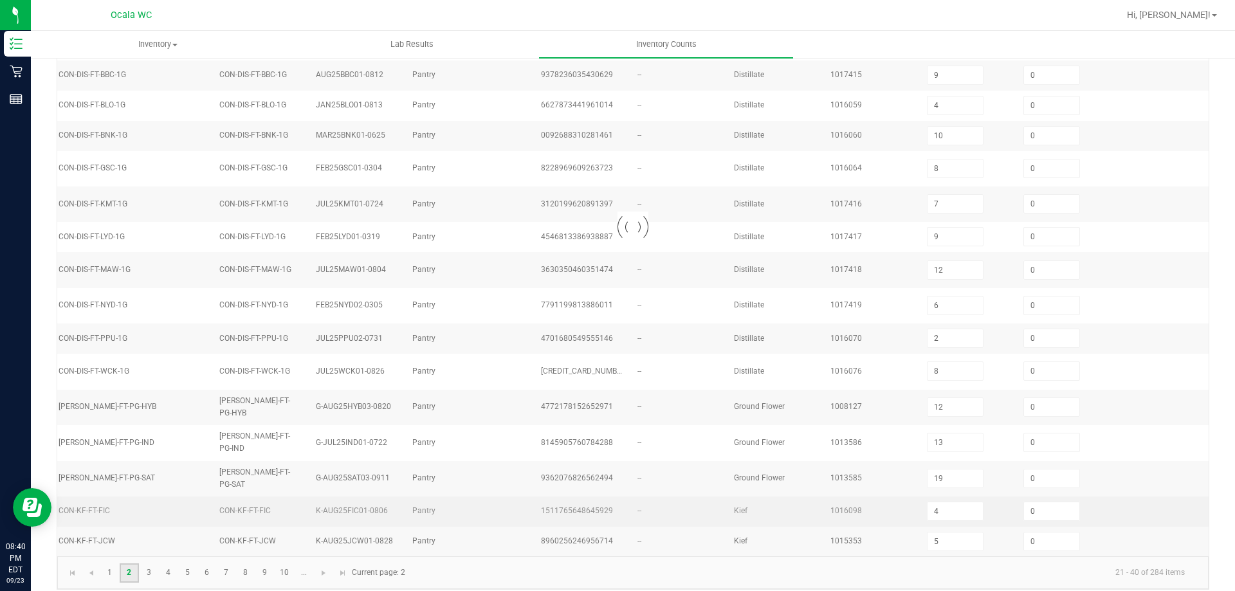
type input "15"
type input "8"
type input "5"
type input "15"
type input "7"
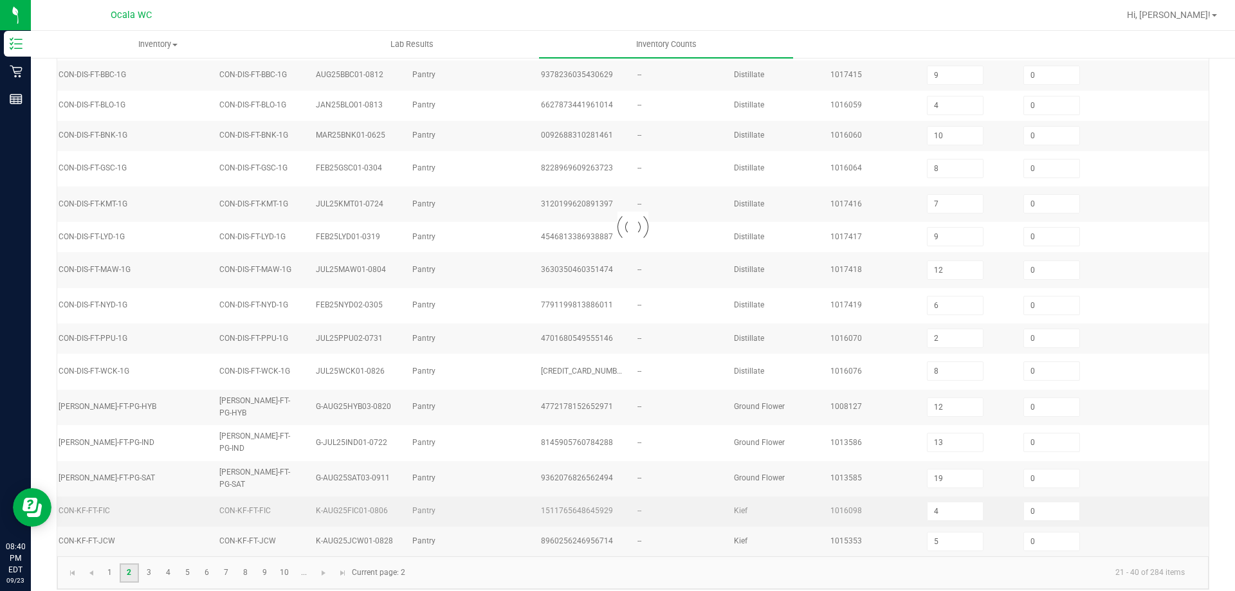
type input "3"
type input "19"
type input "13"
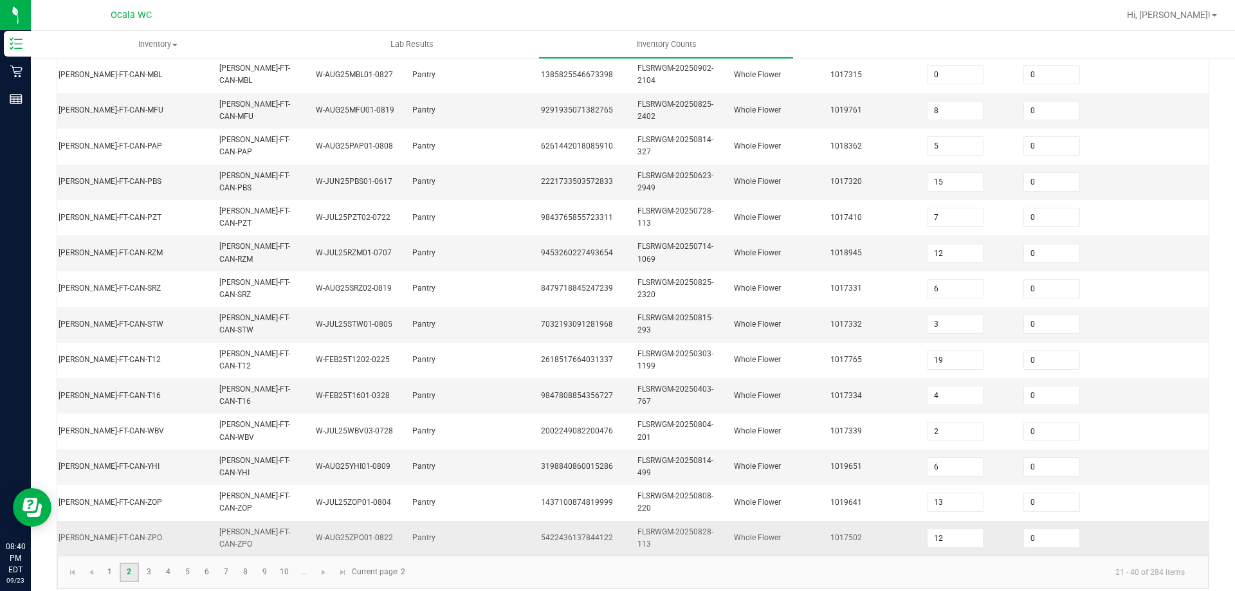
scroll to position [385, 0]
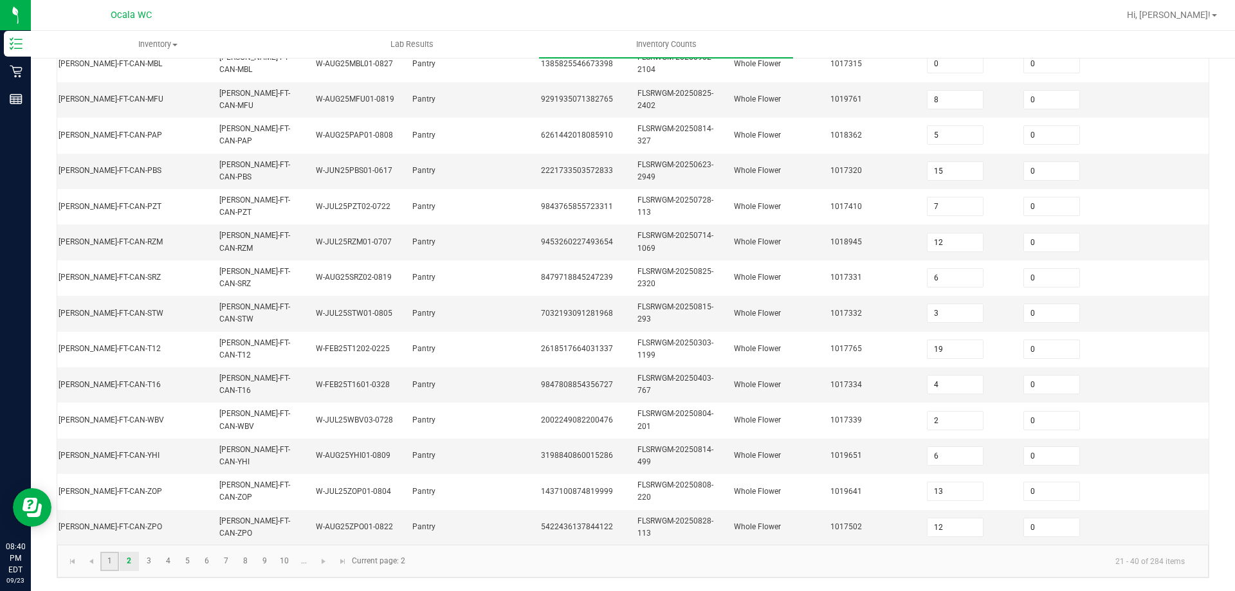
click at [115, 554] on link "1" at bounding box center [109, 561] width 19 height 19
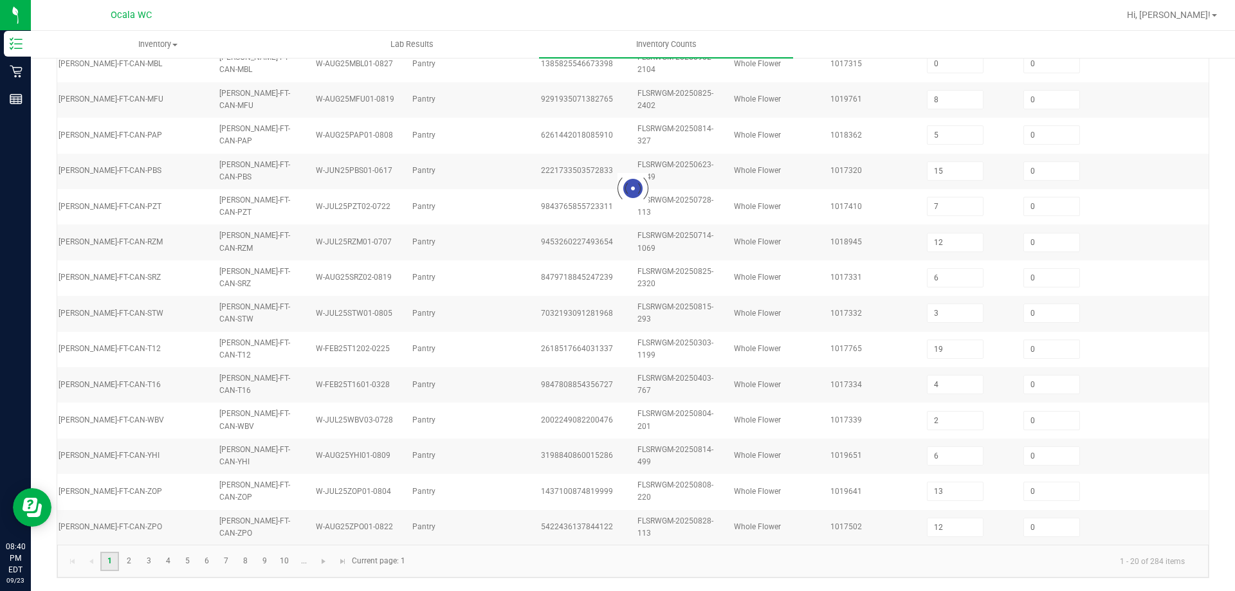
type input "17"
type input "1"
type input "7"
type input "16"
type input "3"
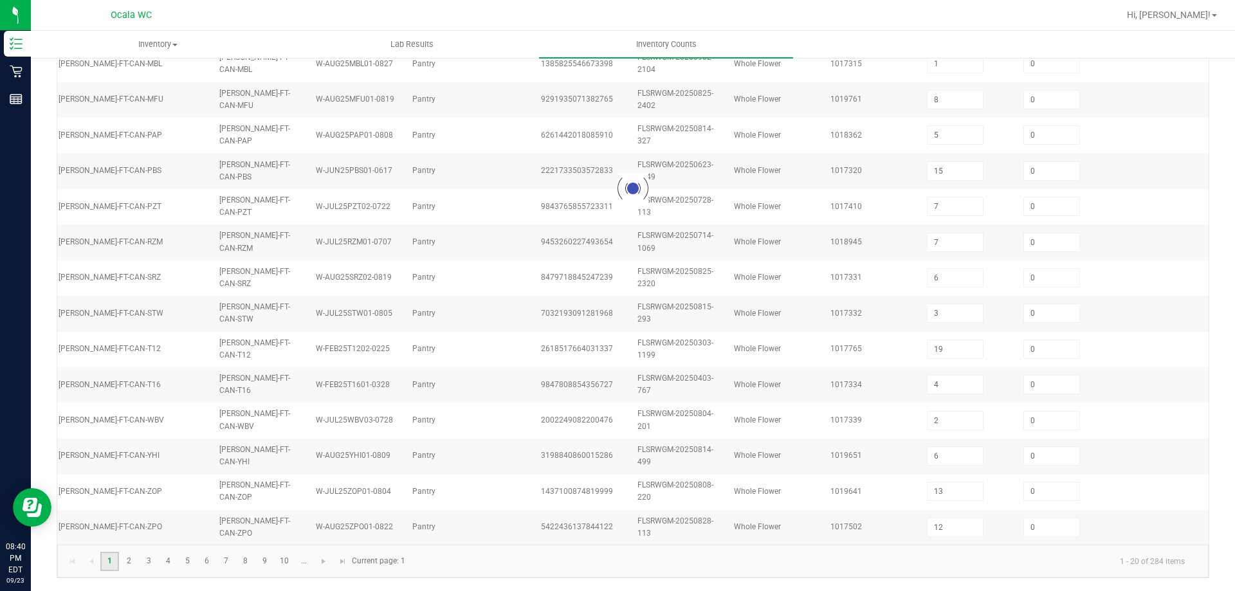
type input "12"
type input "11"
type input "4"
type input "0"
type input "3"
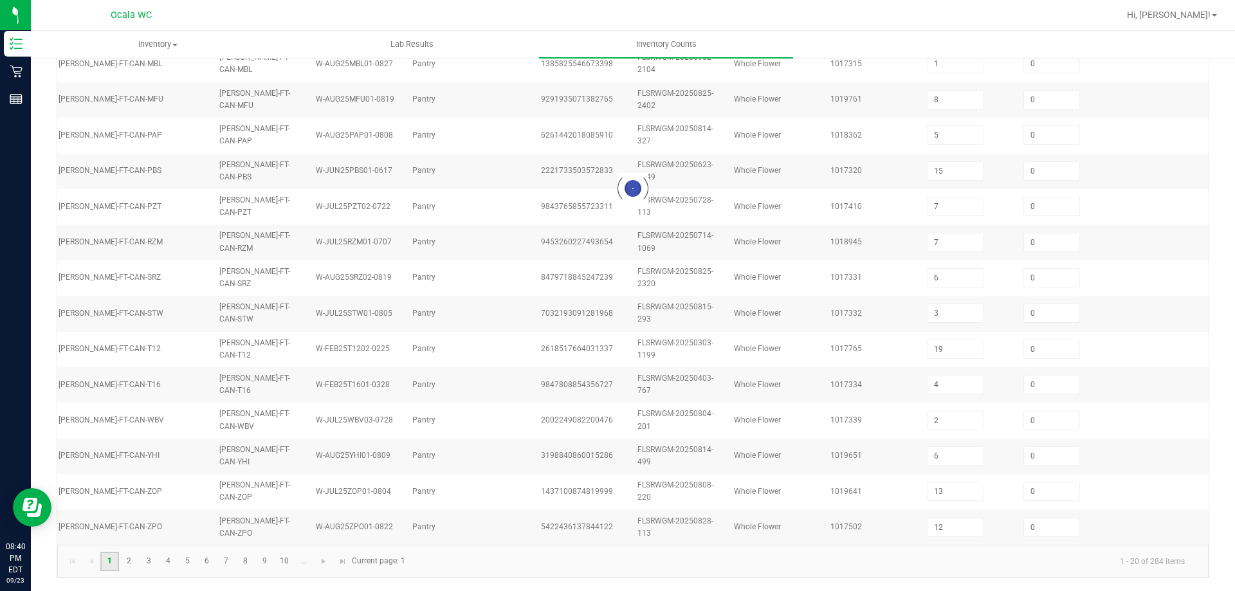
type input "9"
type input "7"
type input "4"
type input "2"
type input "3"
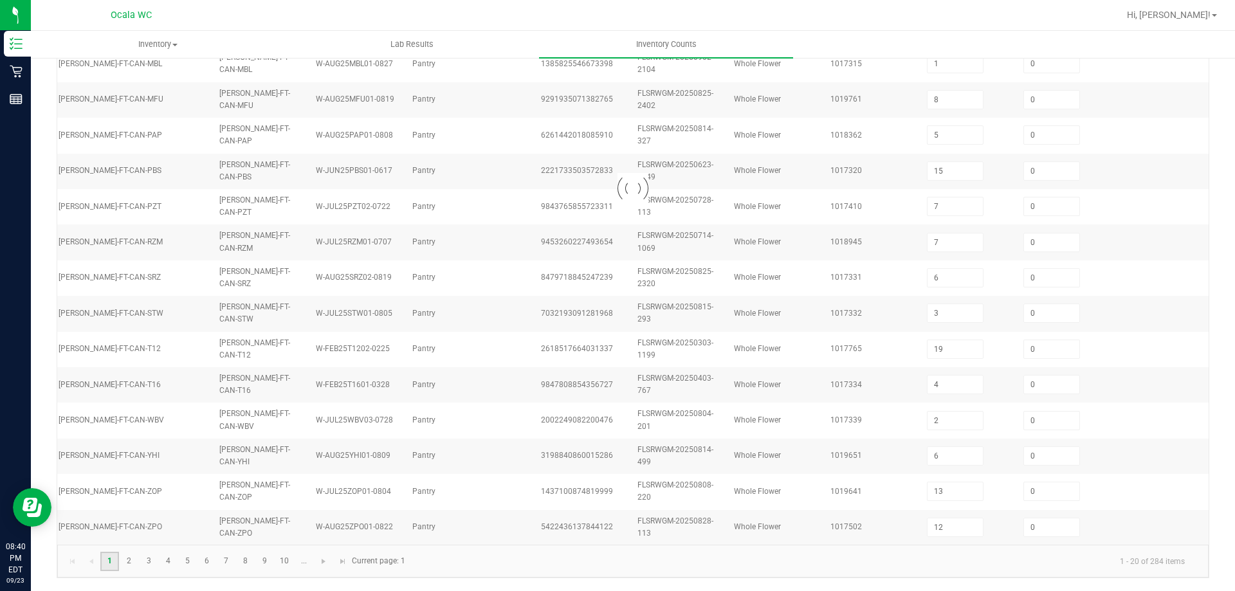
type input "8"
type input "14"
type input "17"
type input "9"
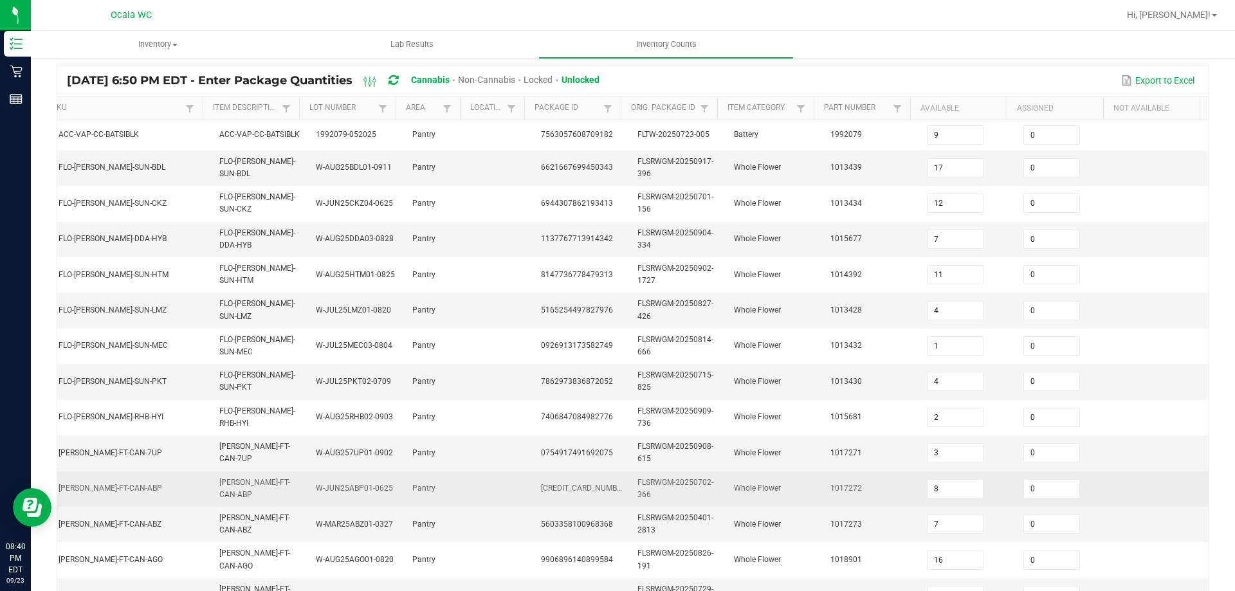
scroll to position [58, 0]
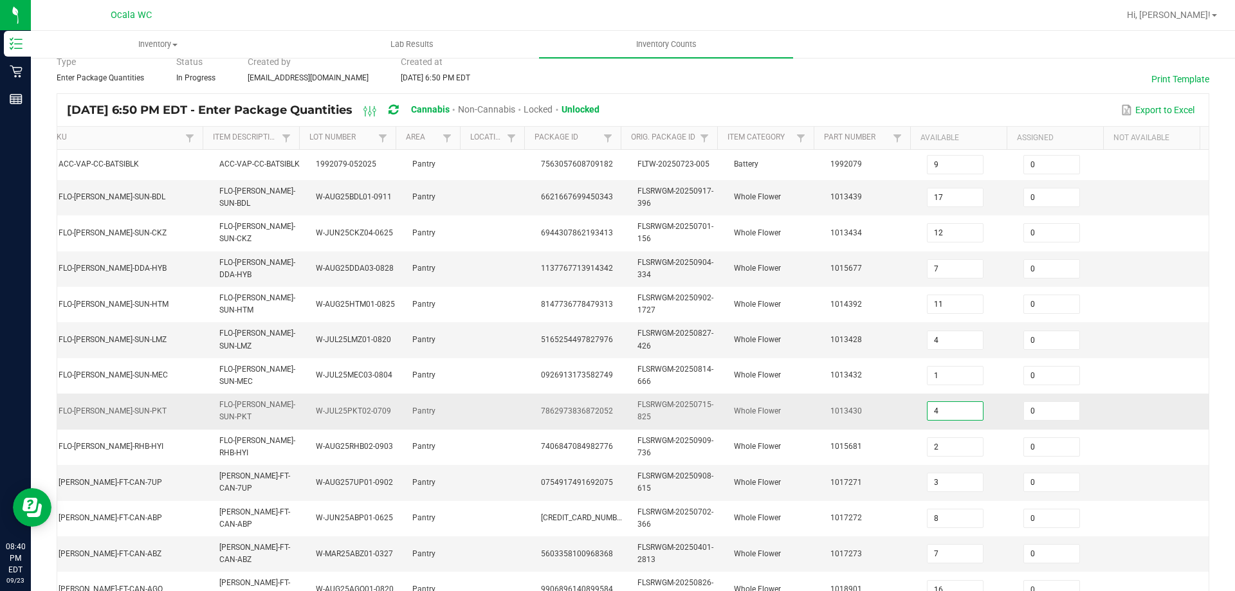
click at [955, 407] on input "4" at bounding box center [954, 411] width 55 height 18
type input "8"
click at [1151, 410] on td at bounding box center [1160, 411] width 96 height 35
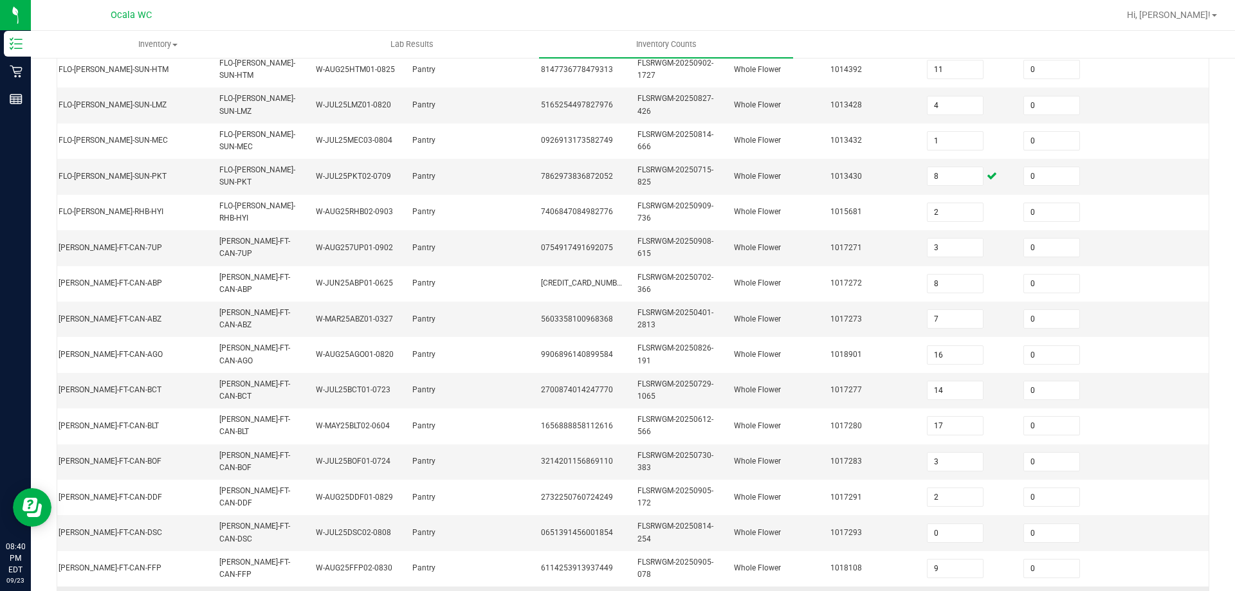
scroll to position [379, 0]
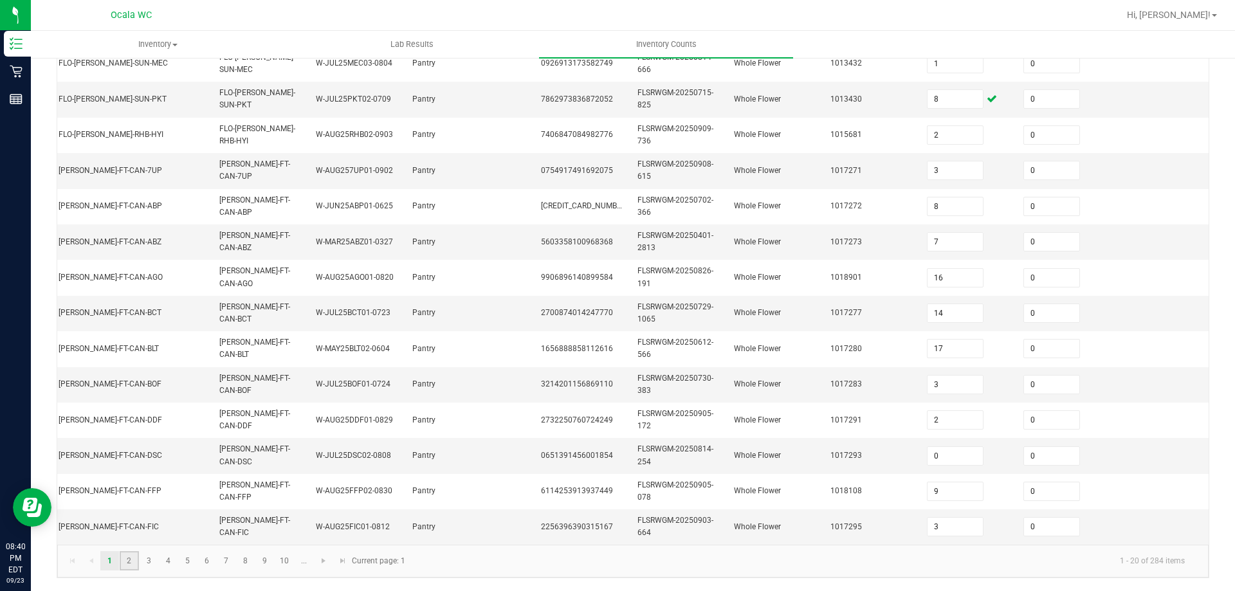
click at [131, 556] on link "2" at bounding box center [129, 560] width 19 height 19
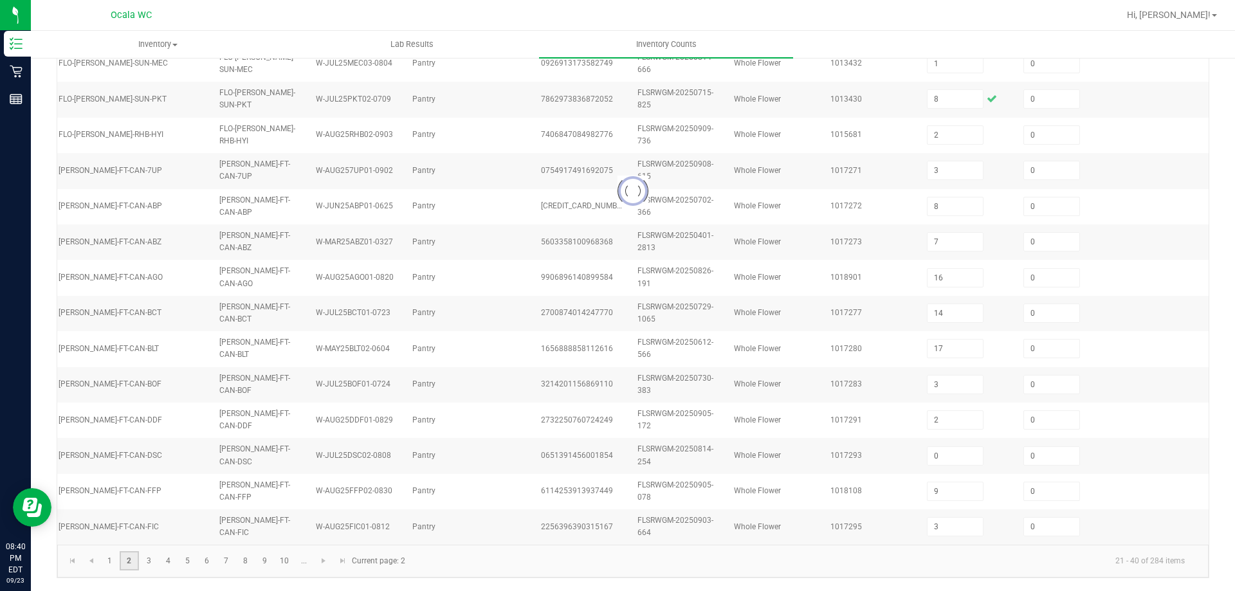
type input "9"
type input "0"
type input "12"
type input "6"
type input "4"
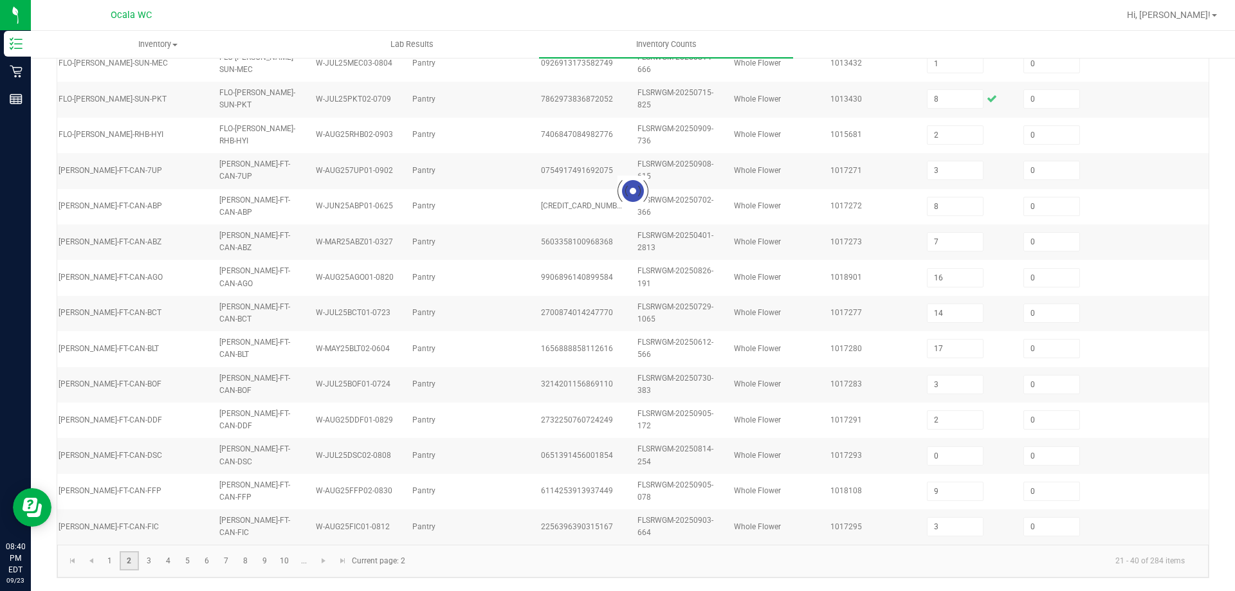
type input "2"
type input "17"
type input "16"
type input "6"
type input "12"
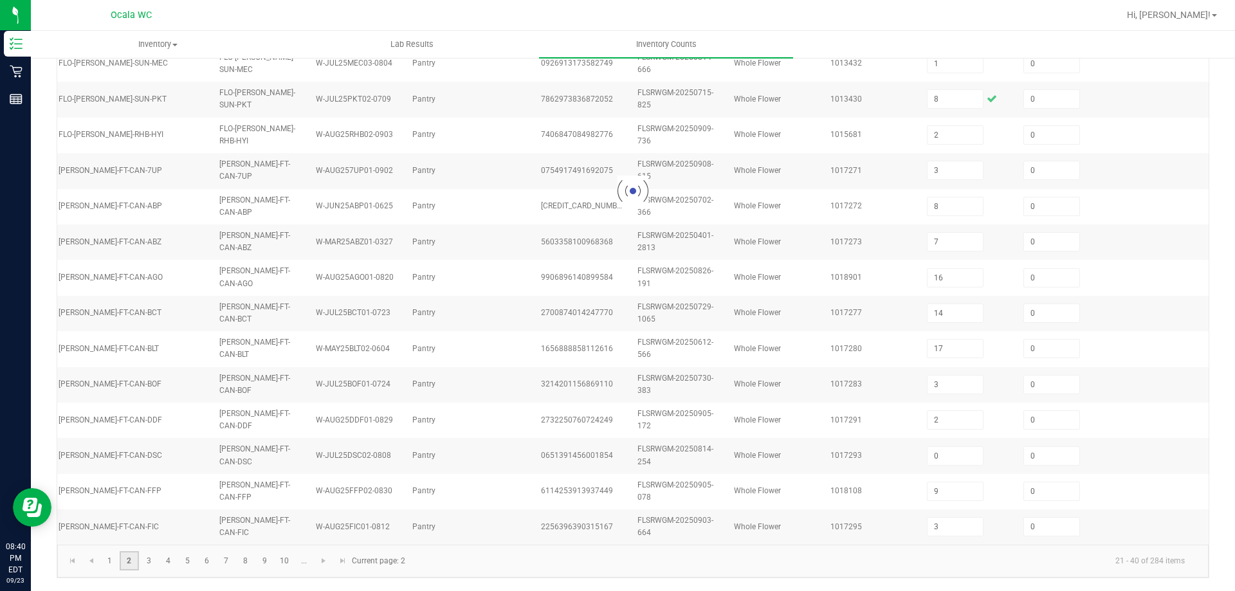
type input "13"
type input "15"
type input "5"
type input "15"
type input "7"
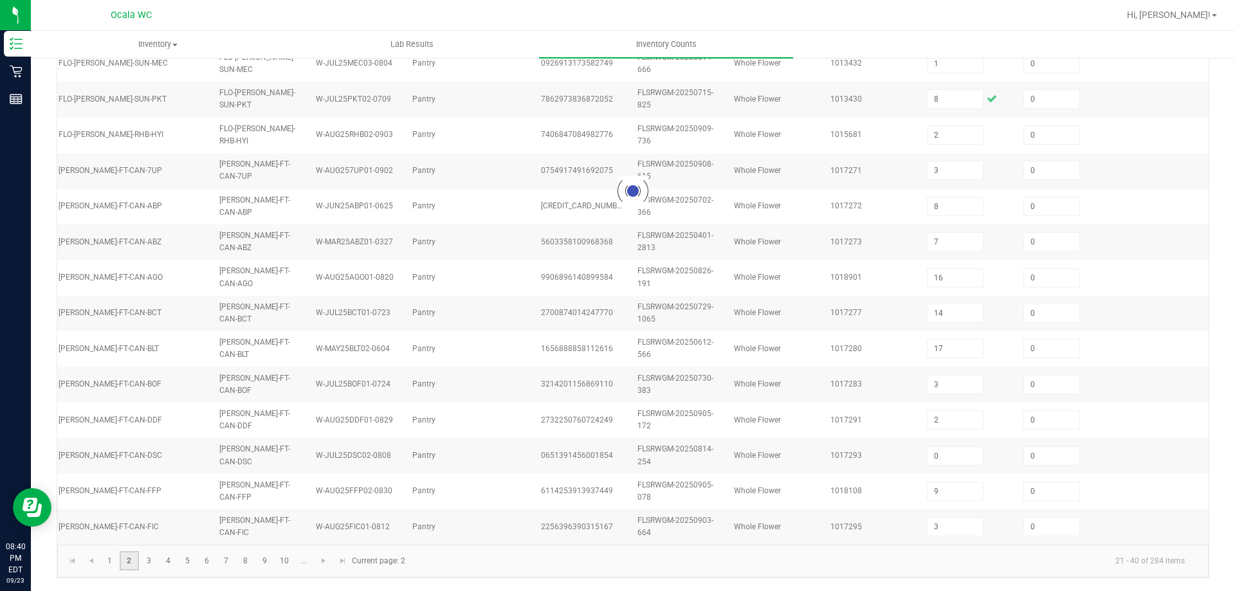
type input "3"
type input "19"
type input "13"
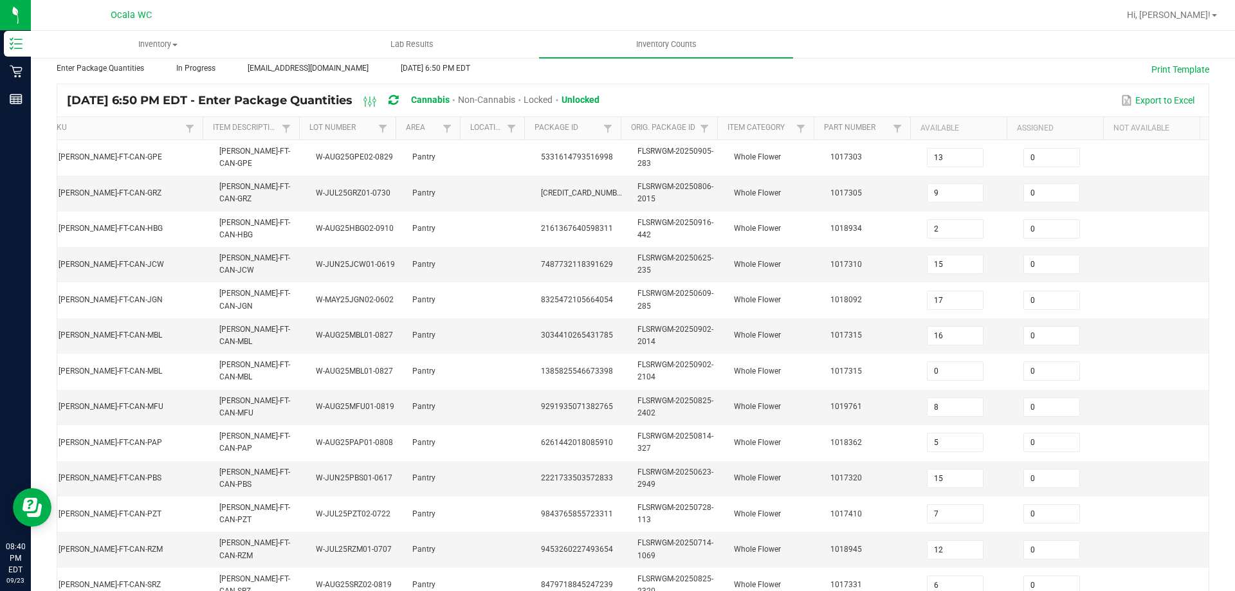
scroll to position [58, 0]
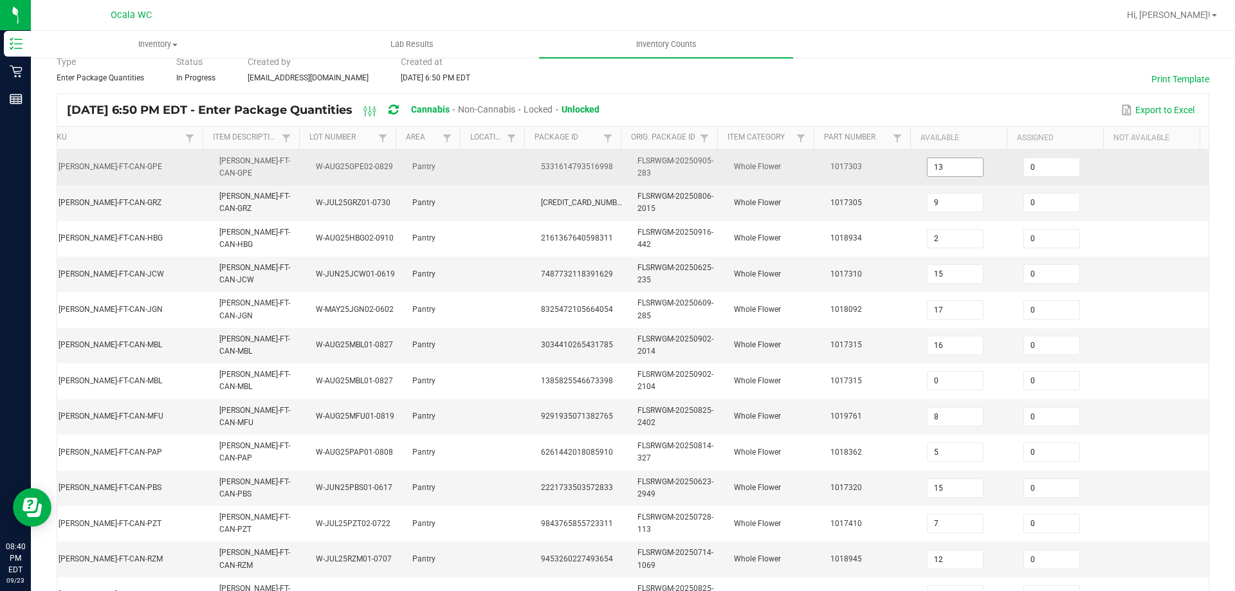
click at [936, 175] on input "13" at bounding box center [954, 167] width 55 height 18
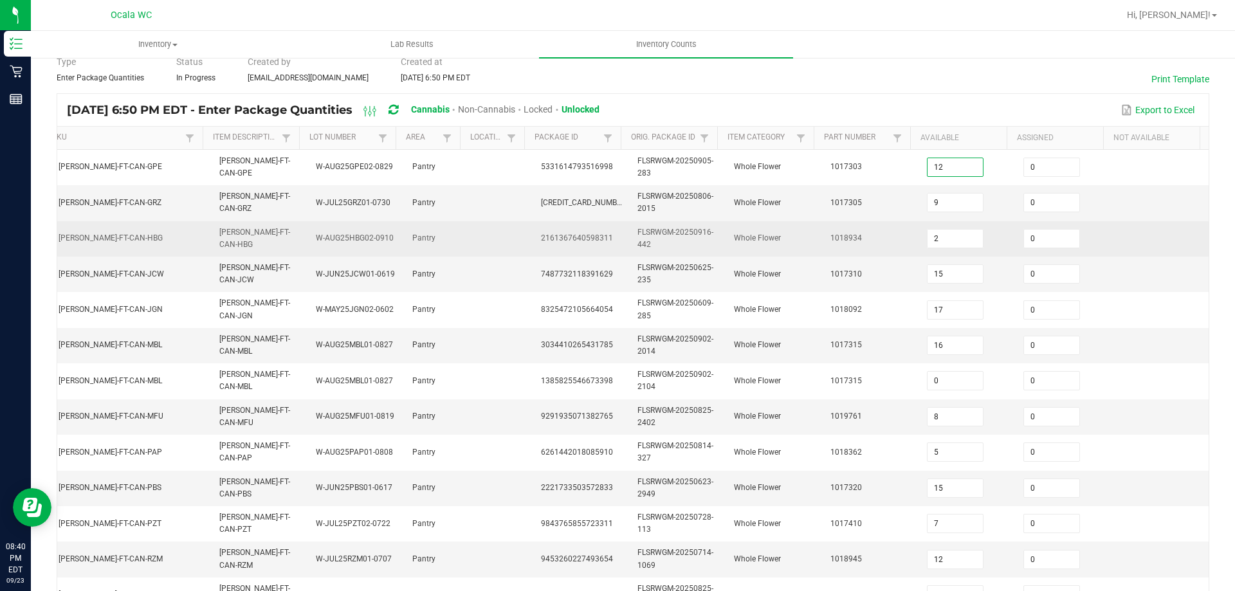
type input "12"
click at [1112, 222] on td at bounding box center [1160, 238] width 96 height 35
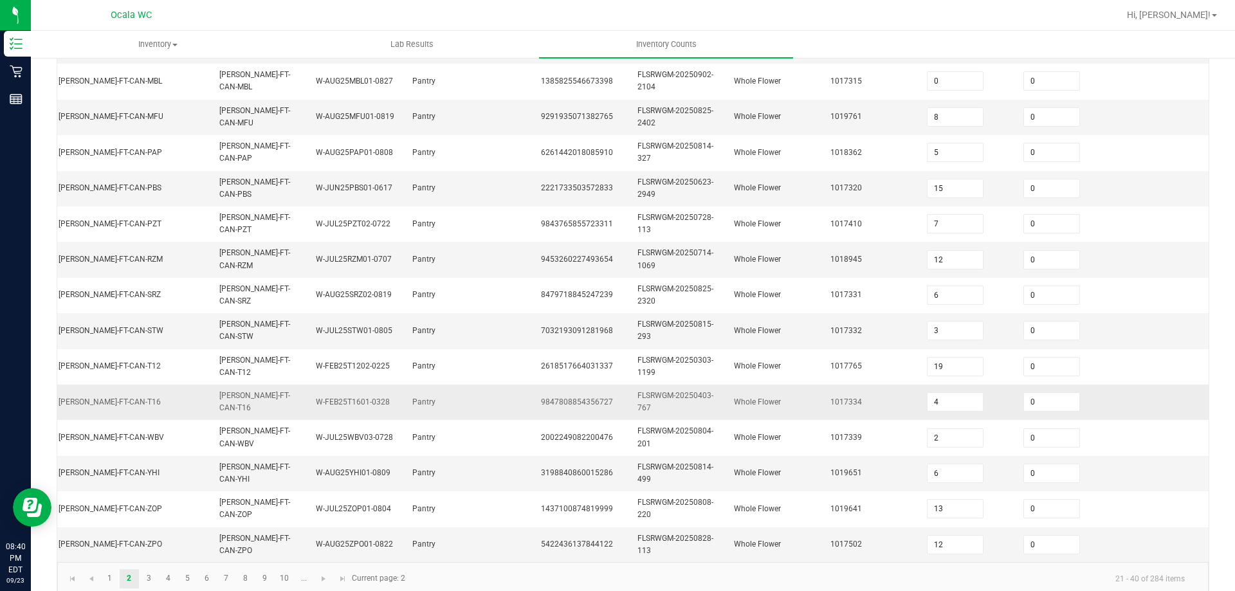
scroll to position [385, 0]
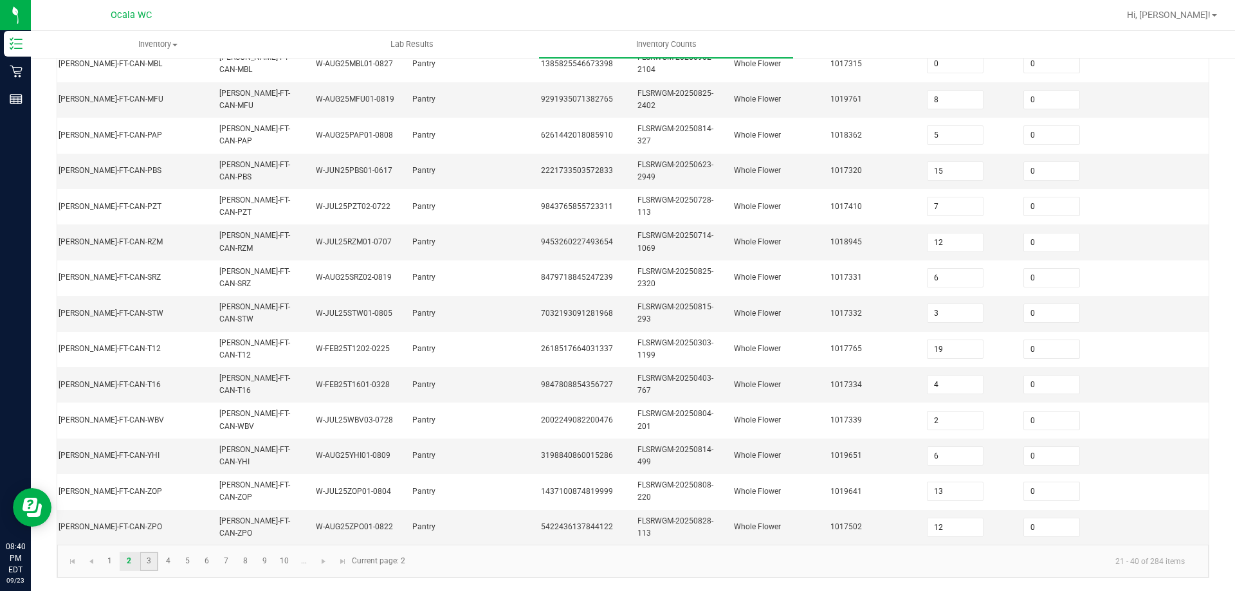
click at [146, 558] on link "3" at bounding box center [149, 561] width 19 height 19
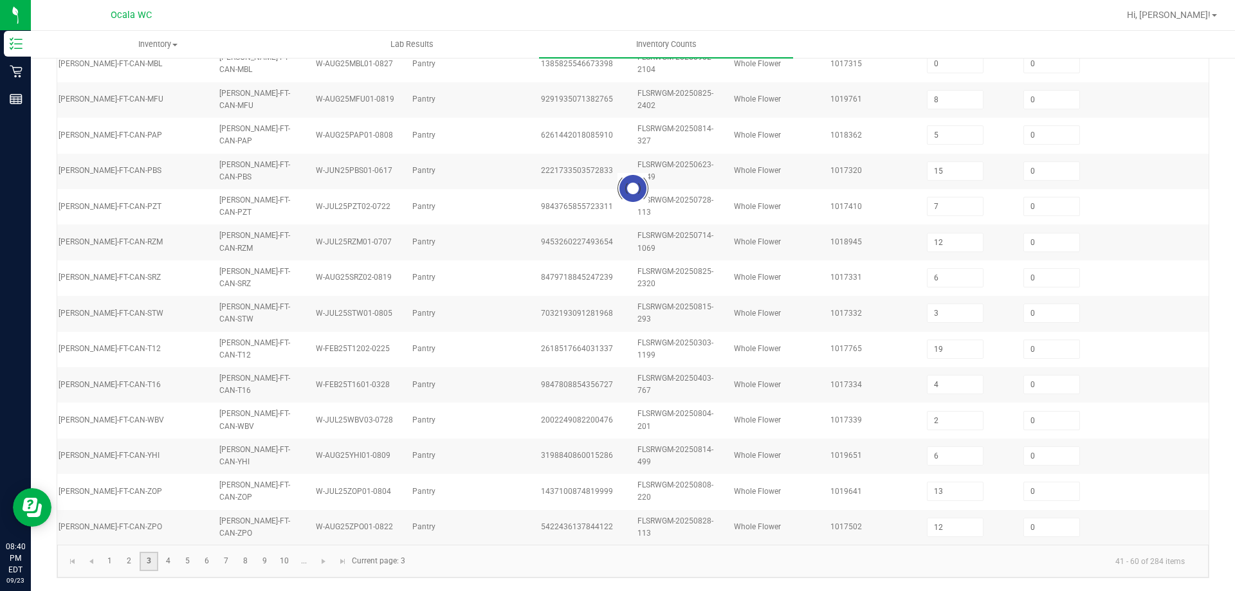
type input "11"
type input "4"
type input "12"
type input "13"
type input "5"
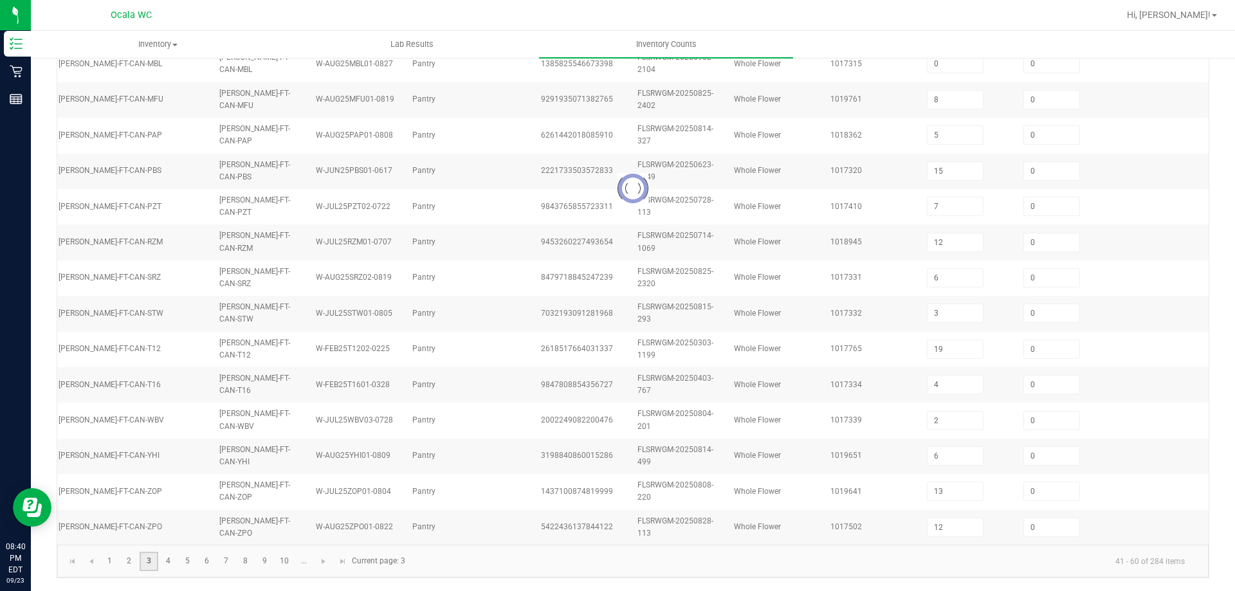
type input "1"
type input "9"
type input "19"
type input "5"
type input "3"
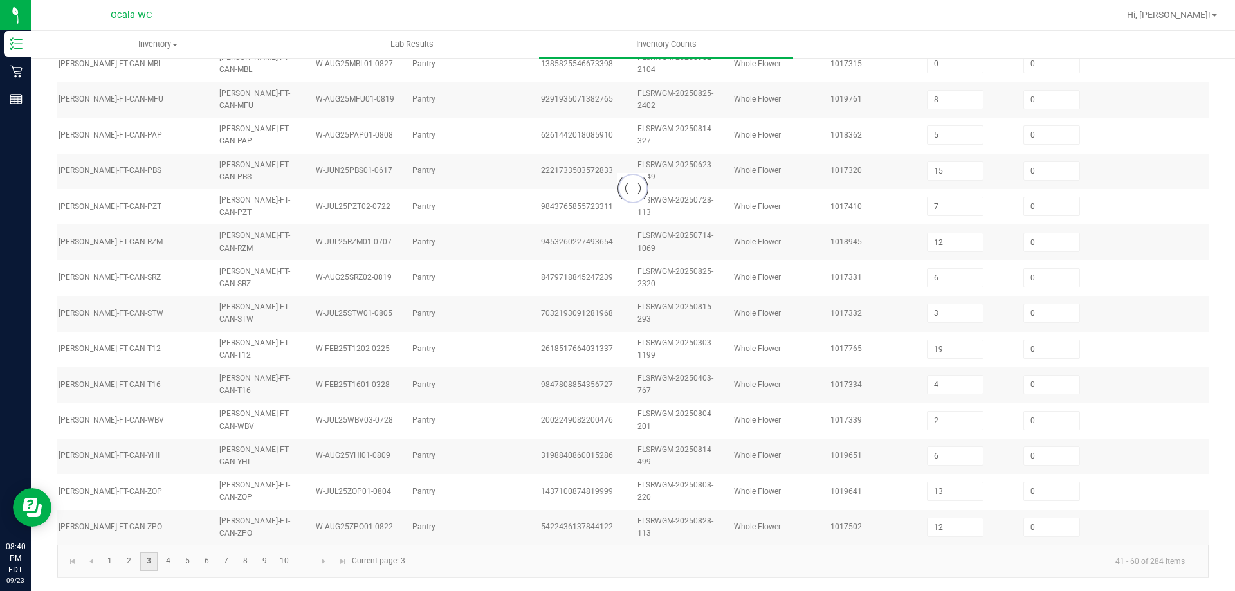
type input "7"
type input "10"
type input "8"
type input "7"
type input "9"
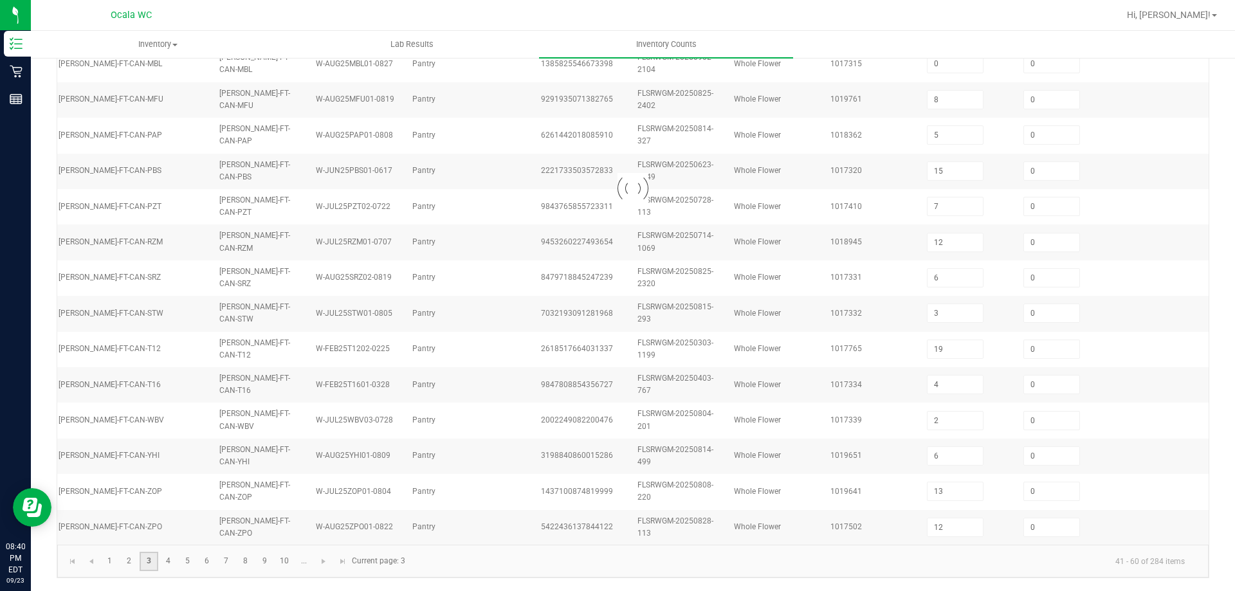
type input "2"
type input "8"
type input "4"
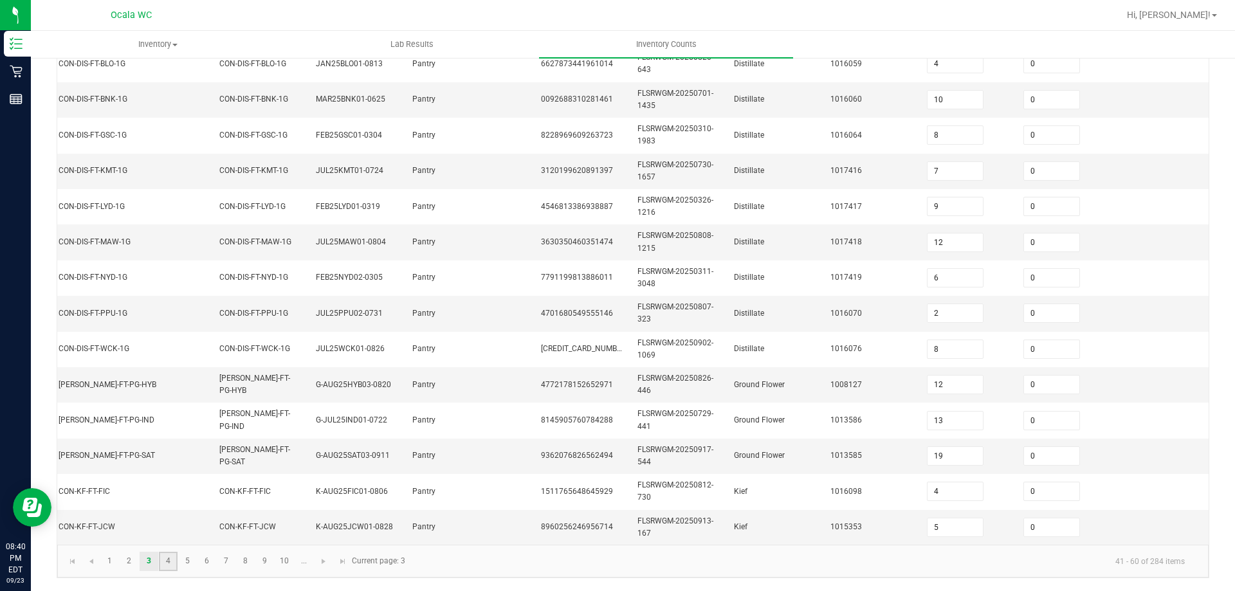
click at [168, 559] on link "4" at bounding box center [168, 561] width 19 height 19
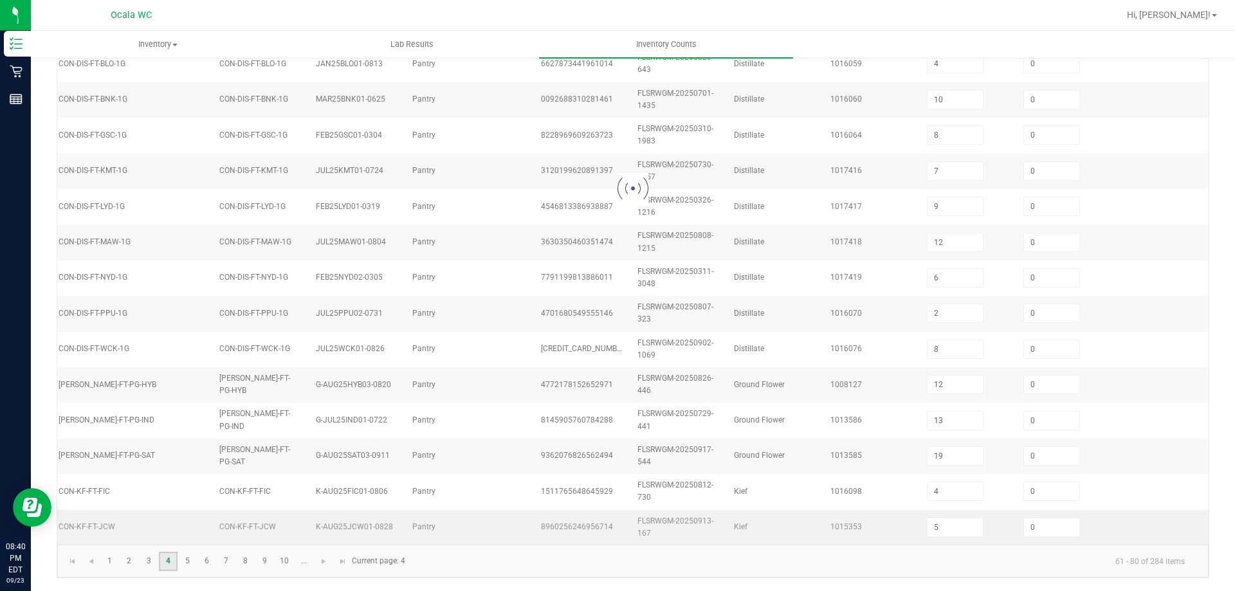
type input "1"
type input "23"
type input "4"
type input "24"
type input "5"
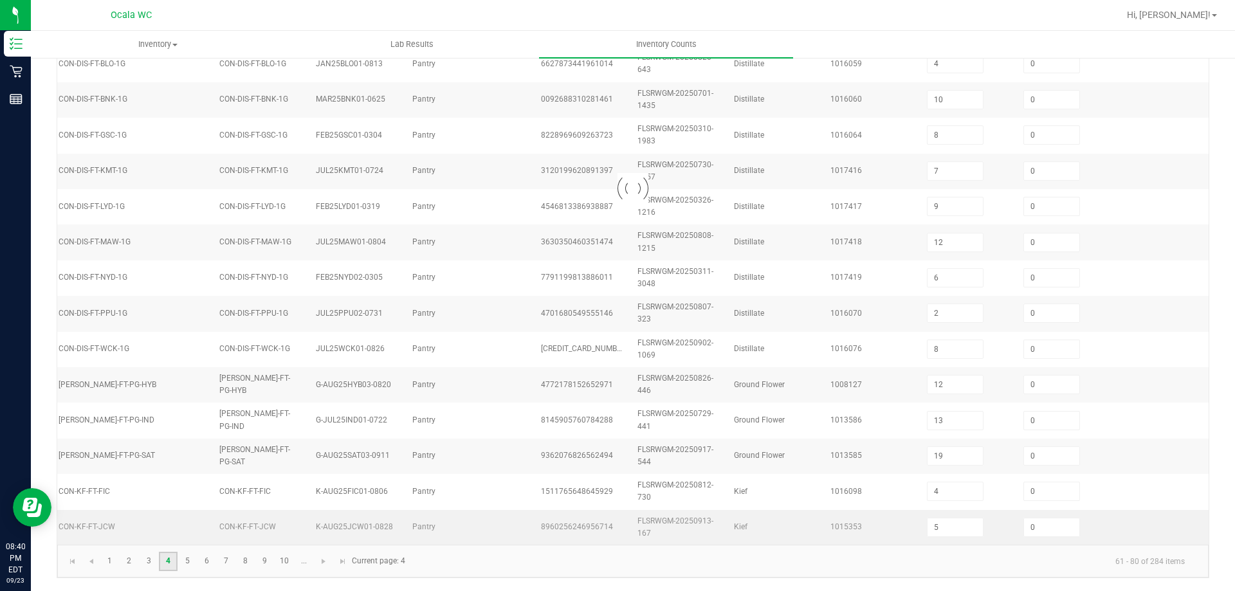
type input "23"
type input "2"
type input "13"
type input "16"
type input "17"
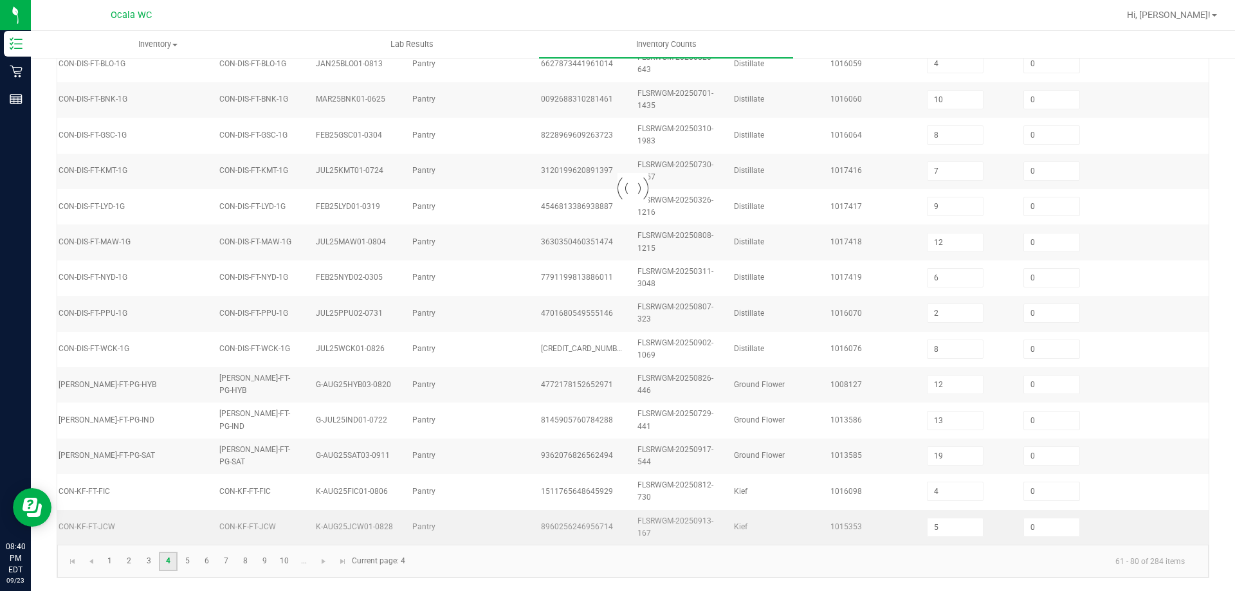
type input "9"
type input "4"
type input "14"
type input "16"
type input "2"
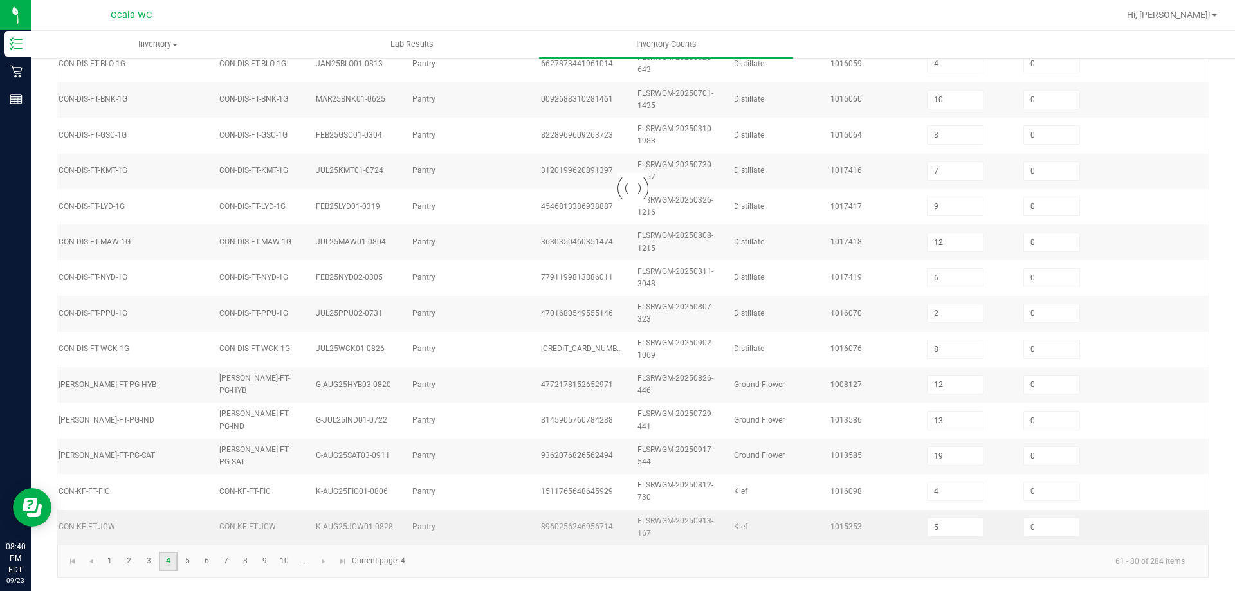
type input "23"
type input "8"
type input "7"
type input "11"
type input "3"
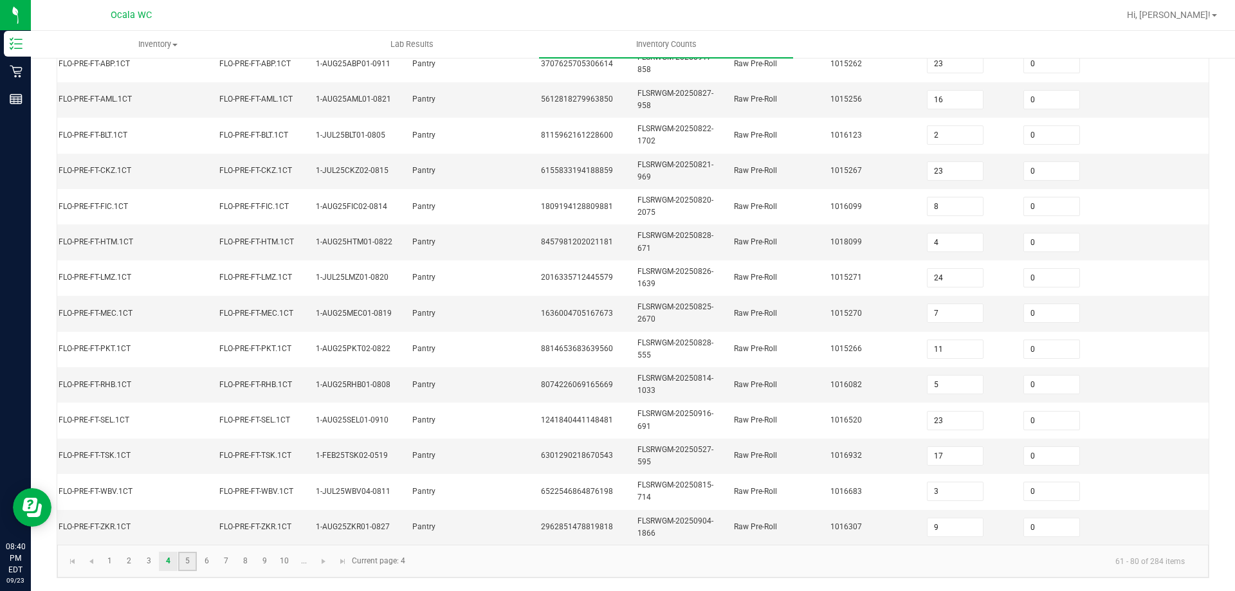
click at [184, 554] on link "5" at bounding box center [187, 561] width 19 height 19
type input "8"
type input "16"
type input "15"
type input "3"
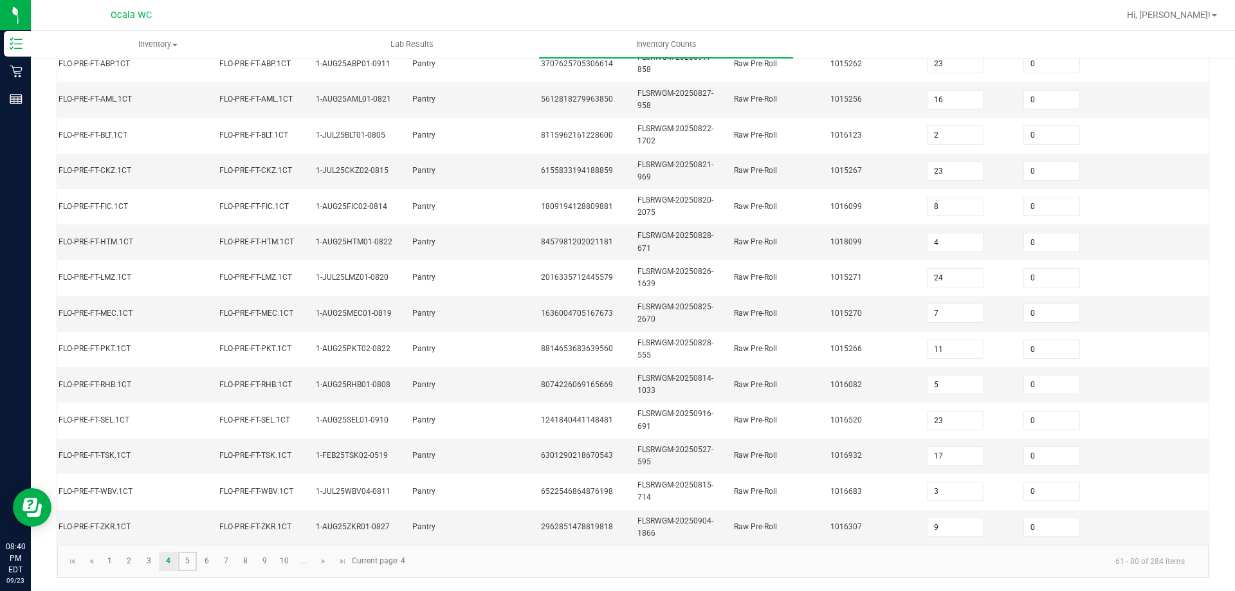
type input "5"
type input "7"
type input "4"
type input "7"
type input "5"
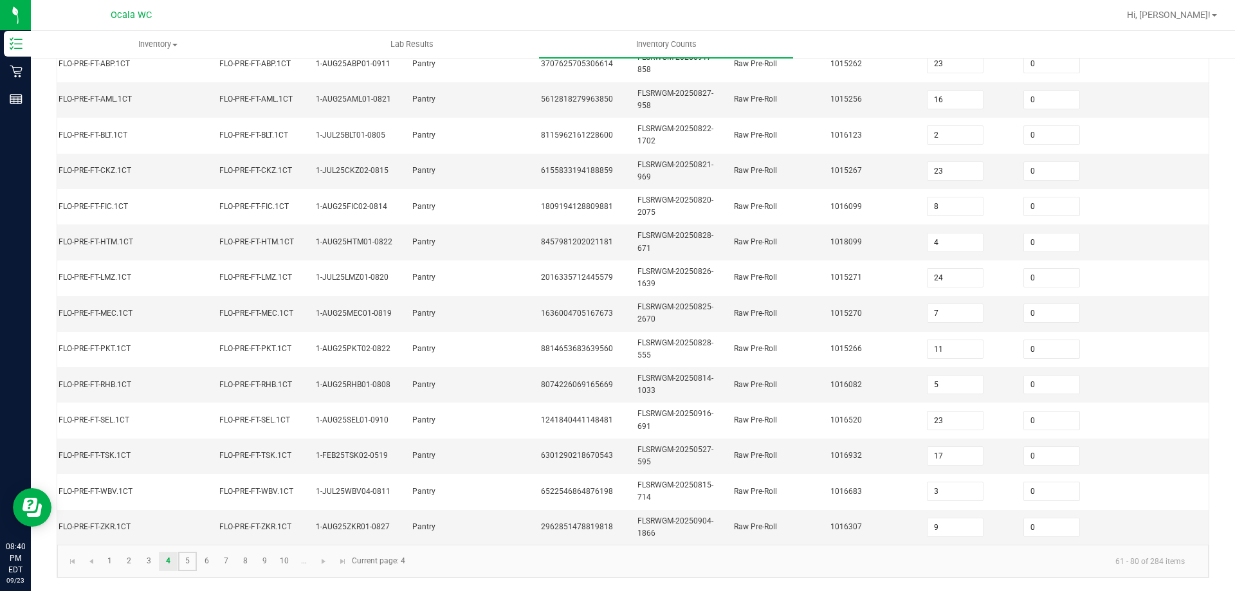
type input "2"
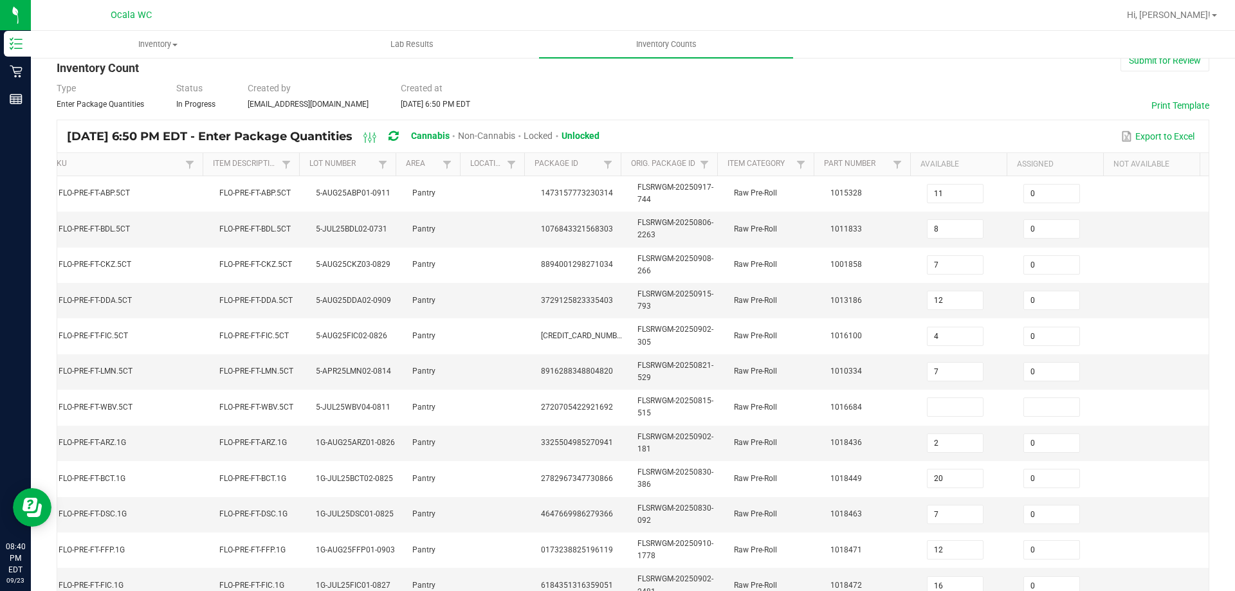
scroll to position [0, 0]
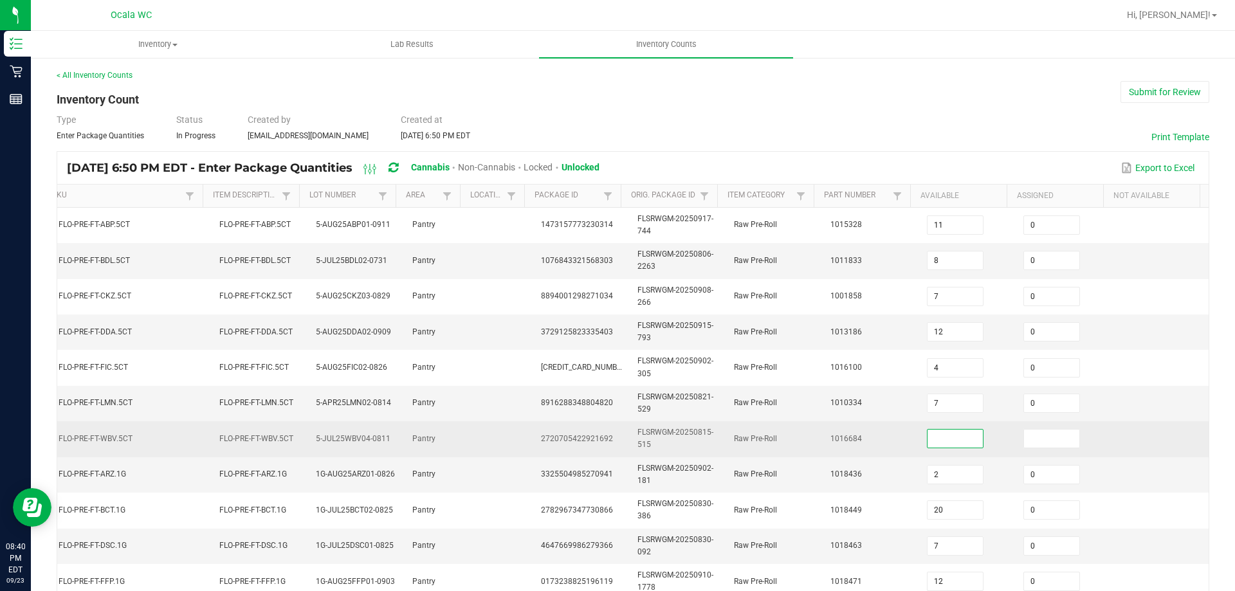
click at [952, 439] on input at bounding box center [954, 439] width 55 height 18
click at [1151, 445] on td at bounding box center [1160, 438] width 96 height 35
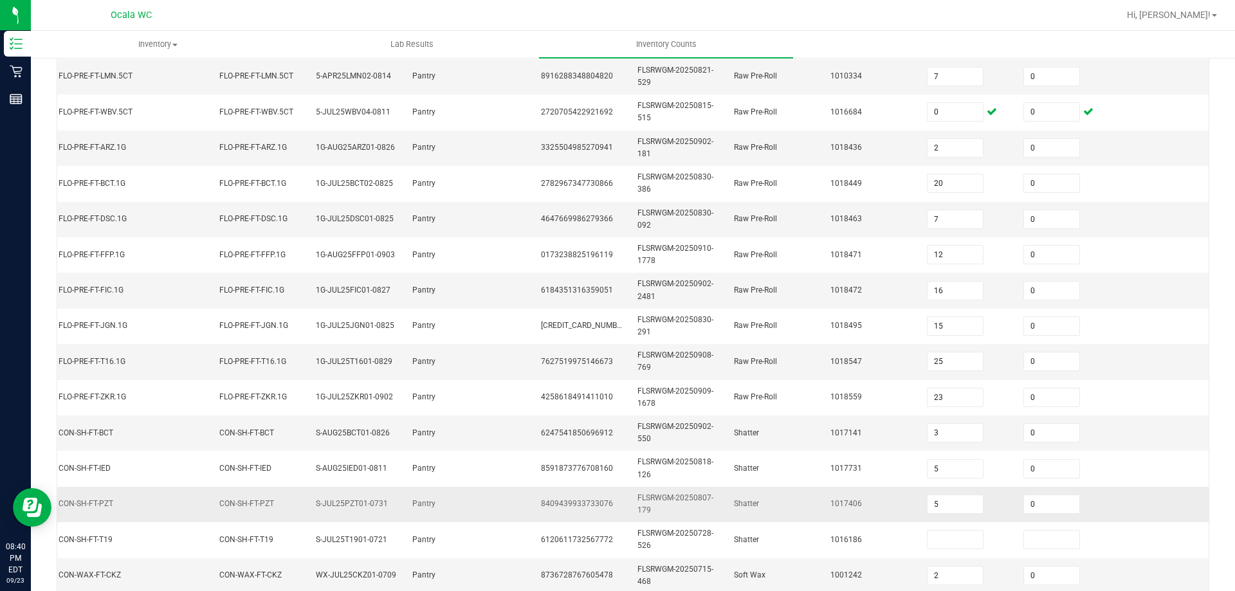
scroll to position [385, 0]
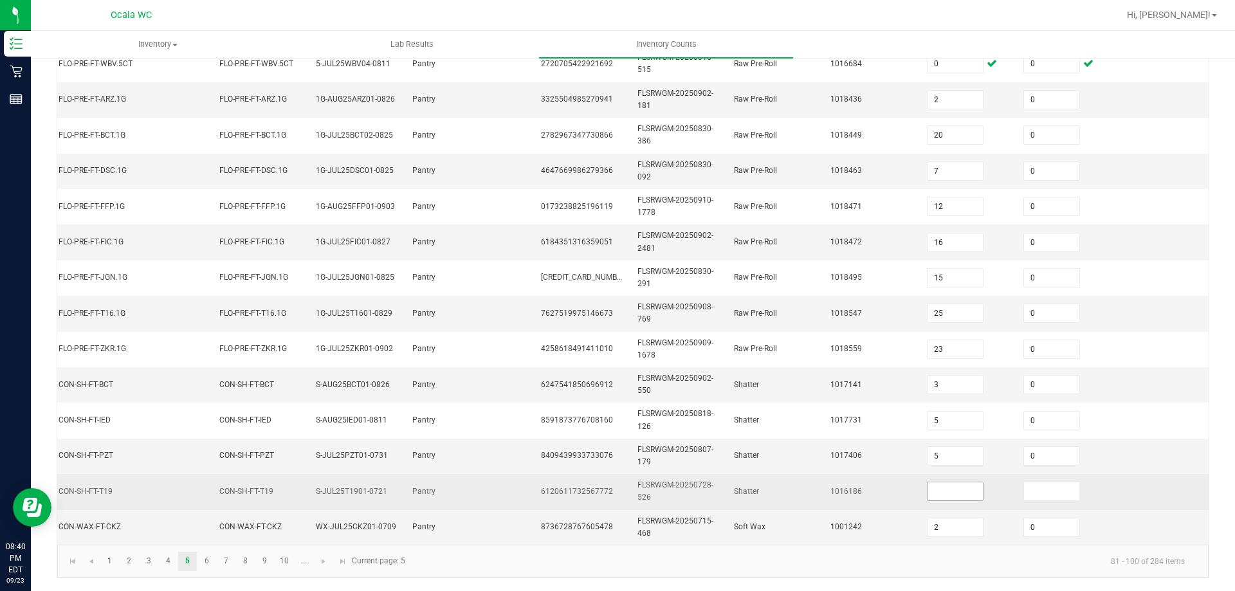
click at [948, 482] on input at bounding box center [954, 491] width 55 height 18
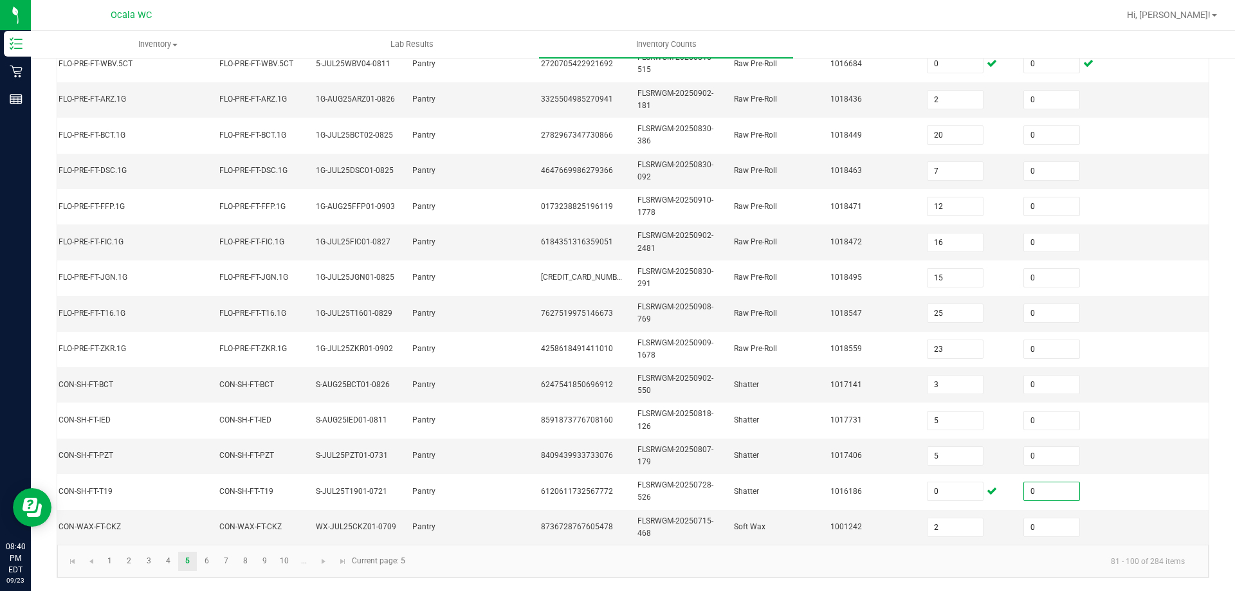
drag, startPoint x: 502, startPoint y: 568, endPoint x: 410, endPoint y: 577, distance: 91.7
click at [499, 568] on kendo-pager-info "81 - 100 of 284 items" at bounding box center [804, 560] width 782 height 21
click at [204, 555] on link "6" at bounding box center [206, 561] width 19 height 19
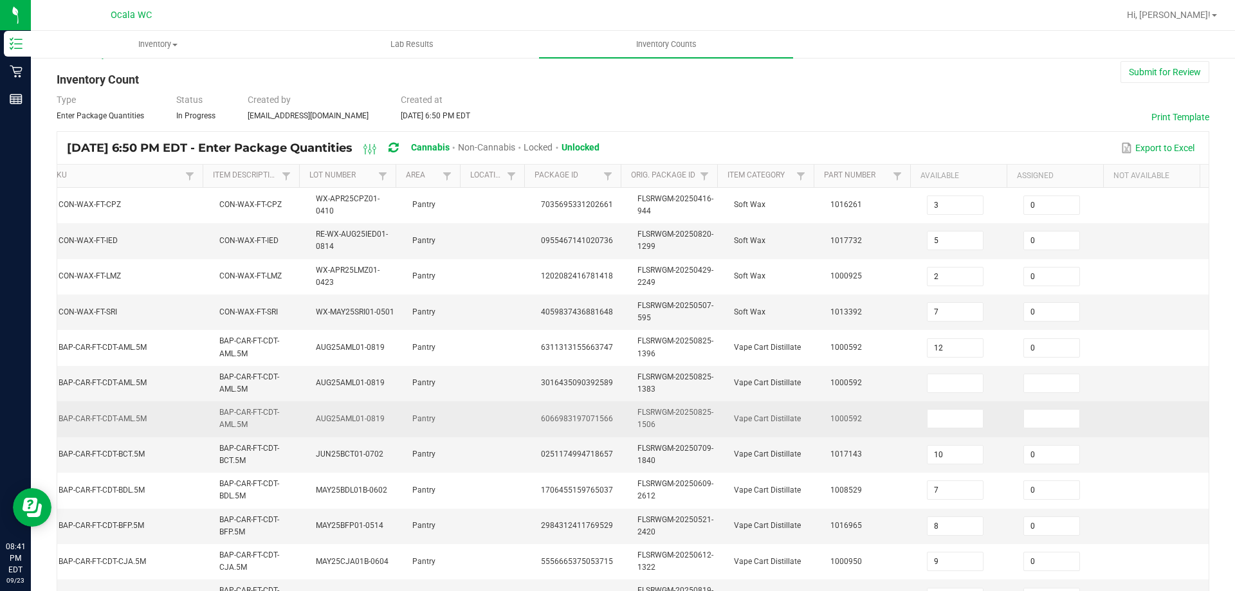
scroll to position [0, 0]
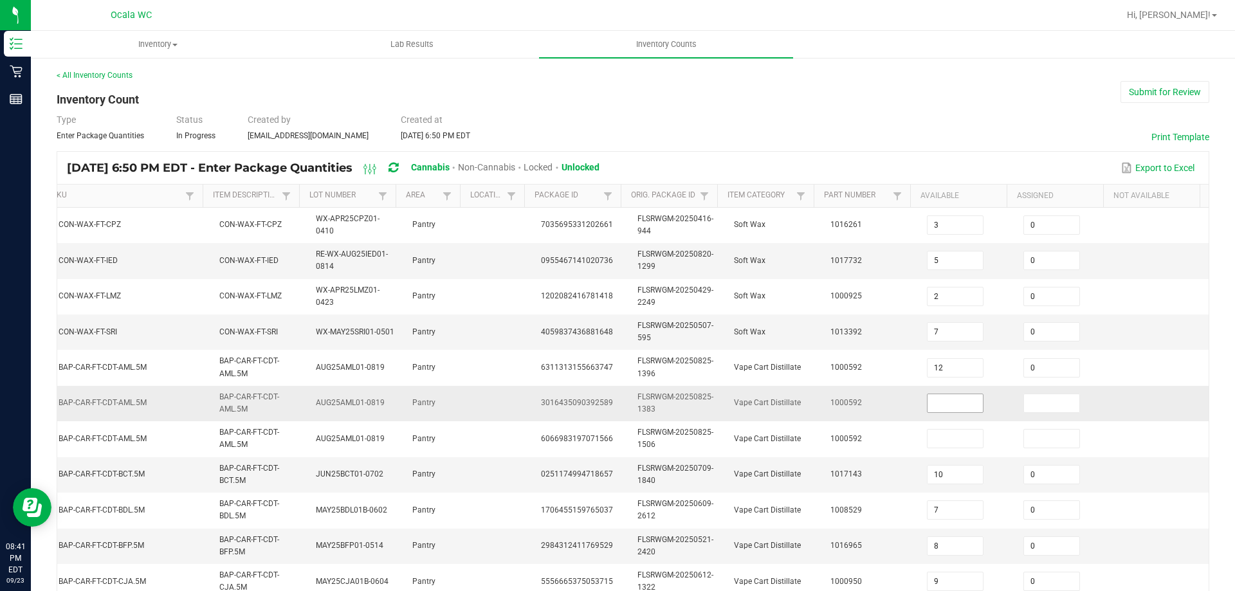
click at [931, 403] on input at bounding box center [954, 403] width 55 height 18
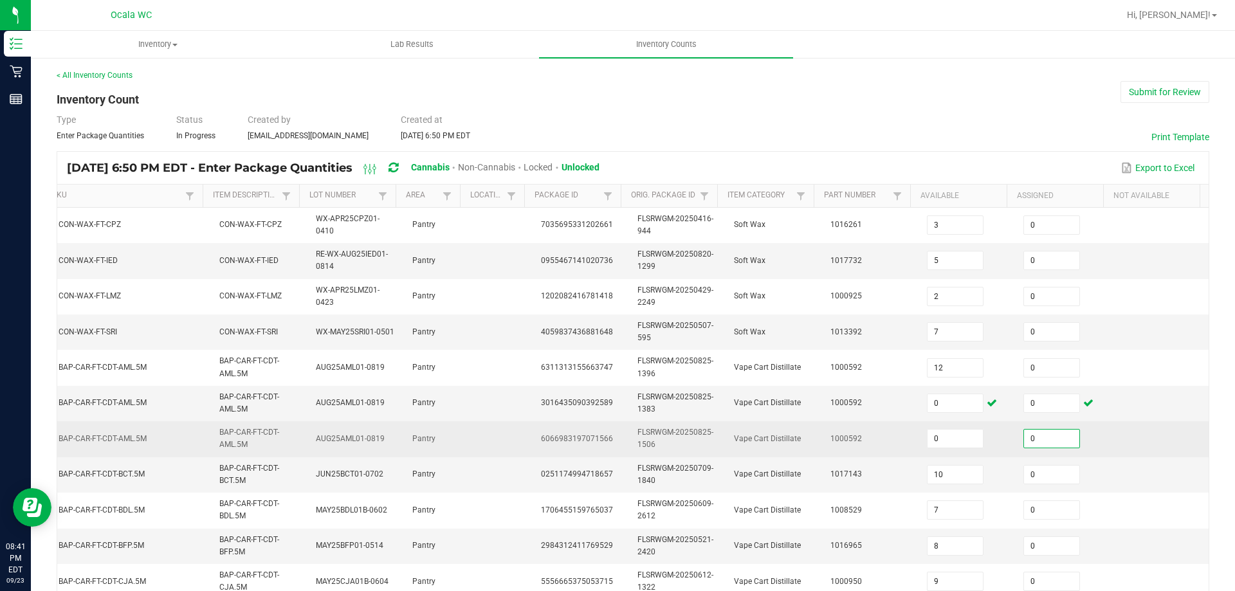
click at [1112, 451] on td at bounding box center [1160, 438] width 96 height 35
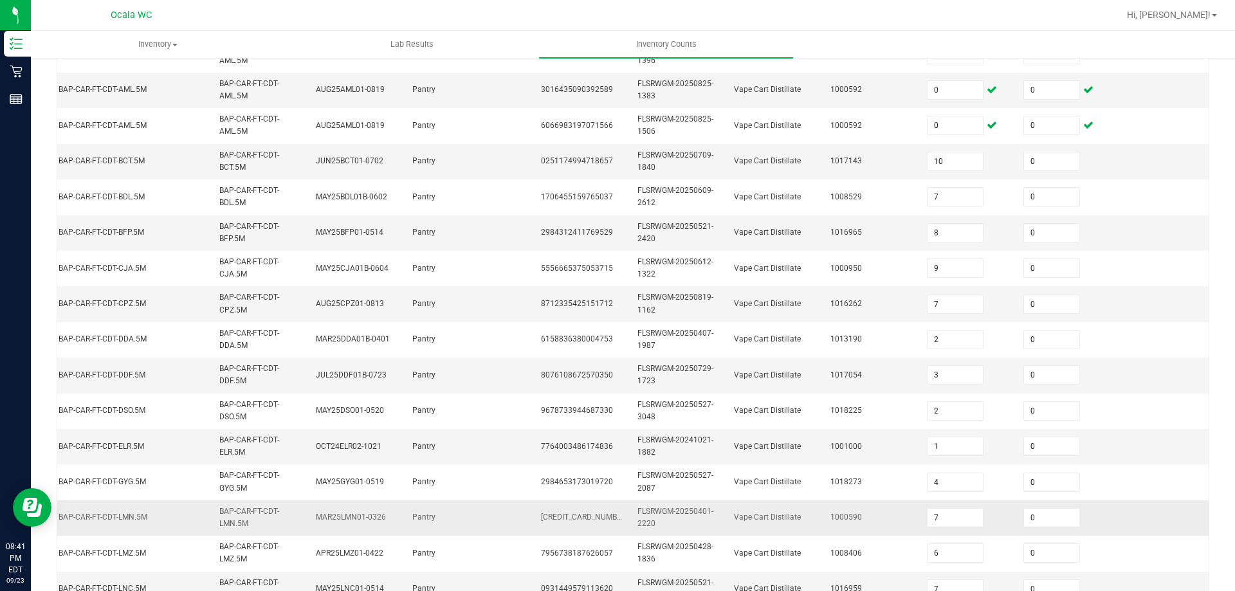
scroll to position [385, 0]
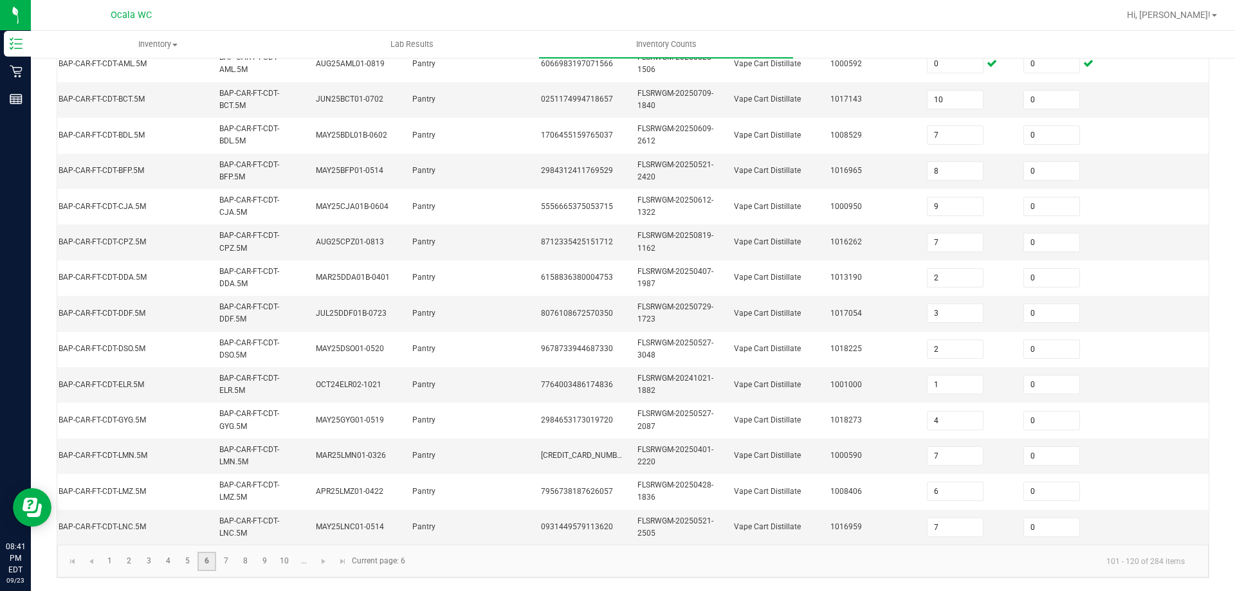
click at [215, 556] on link "6" at bounding box center [206, 561] width 19 height 19
click at [222, 561] on link "7" at bounding box center [226, 561] width 19 height 19
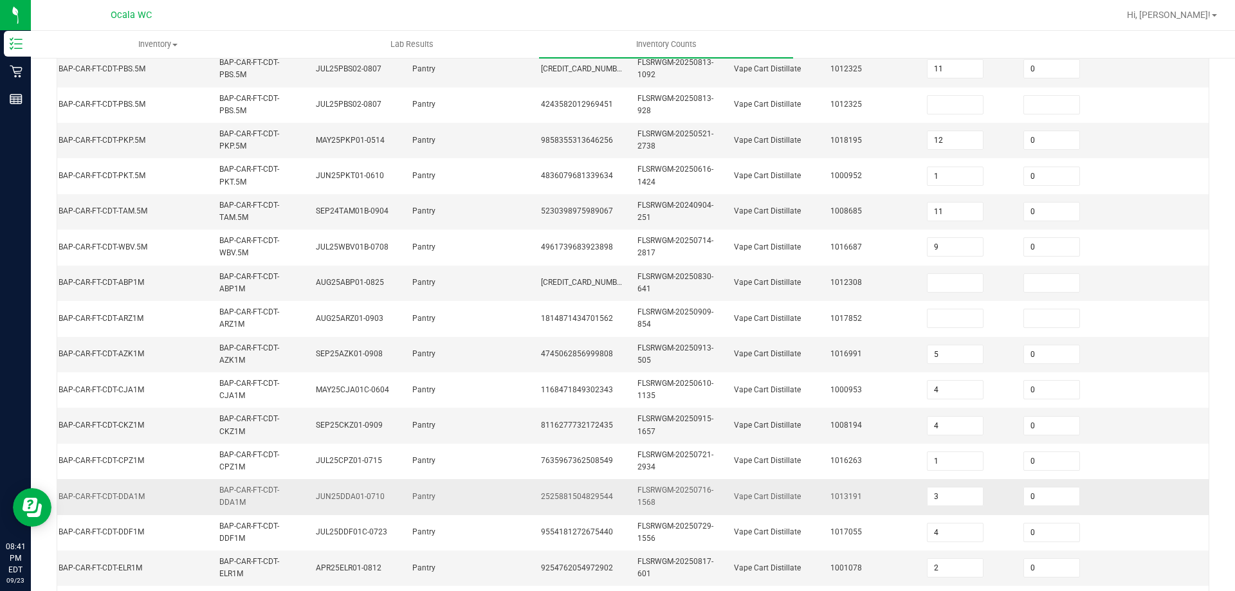
scroll to position [0, 0]
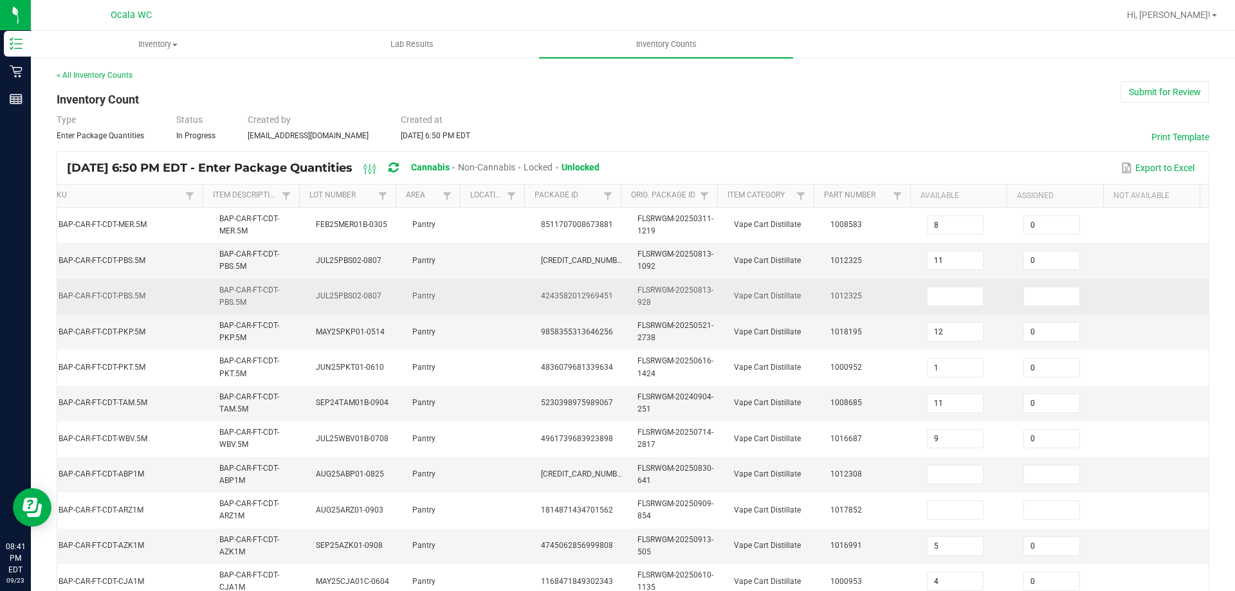
click at [953, 280] on td at bounding box center [967, 296] width 96 height 35
click at [954, 296] on input at bounding box center [954, 296] width 55 height 18
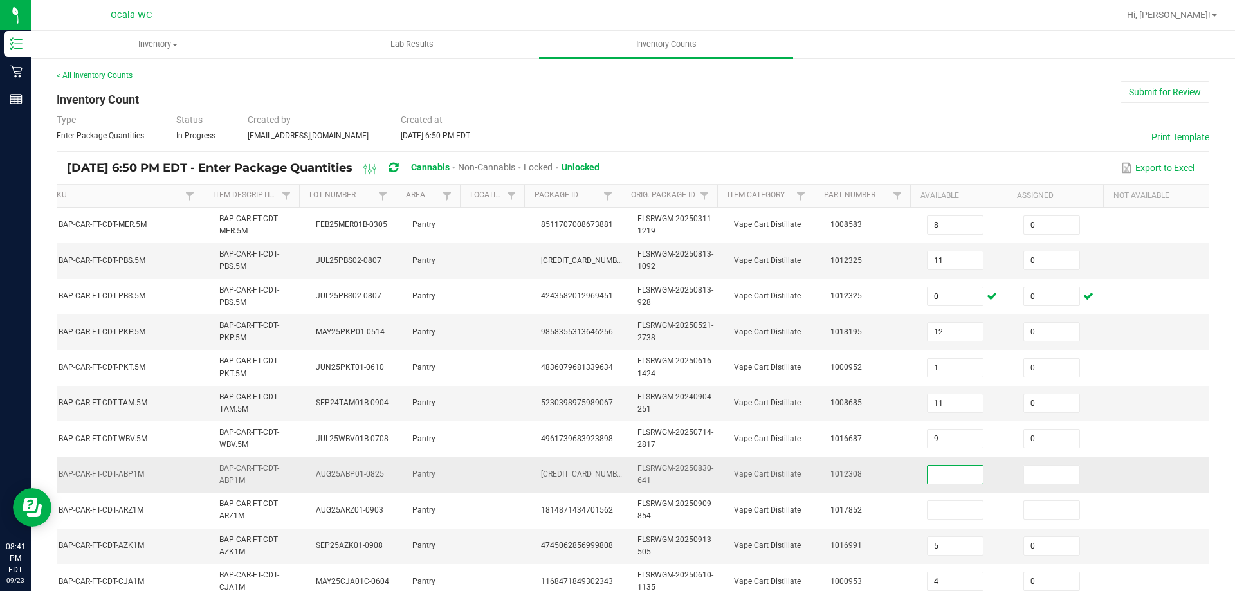
click at [941, 467] on input at bounding box center [954, 475] width 55 height 18
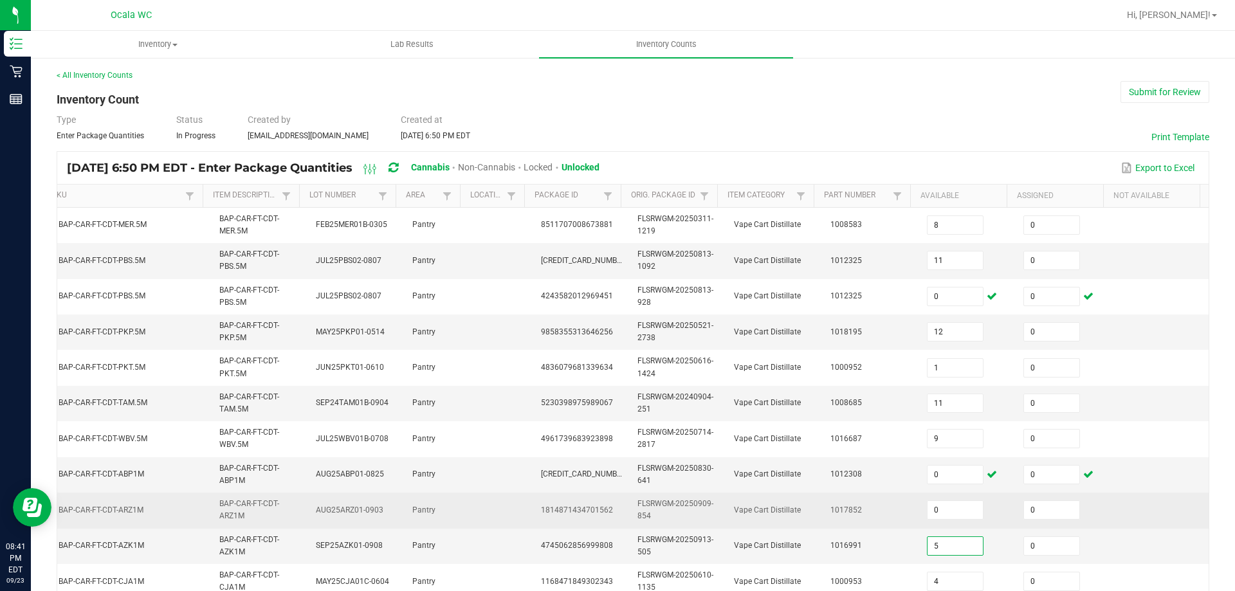
click at [1092, 504] on td "0" at bounding box center [1063, 510] width 96 height 35
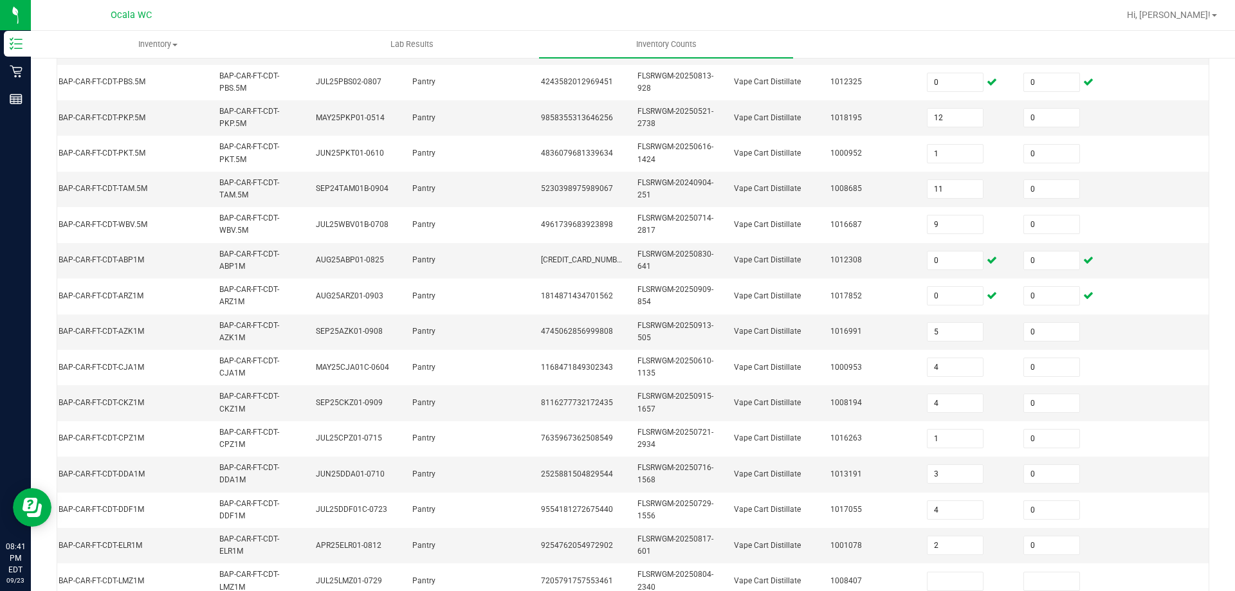
scroll to position [385, 0]
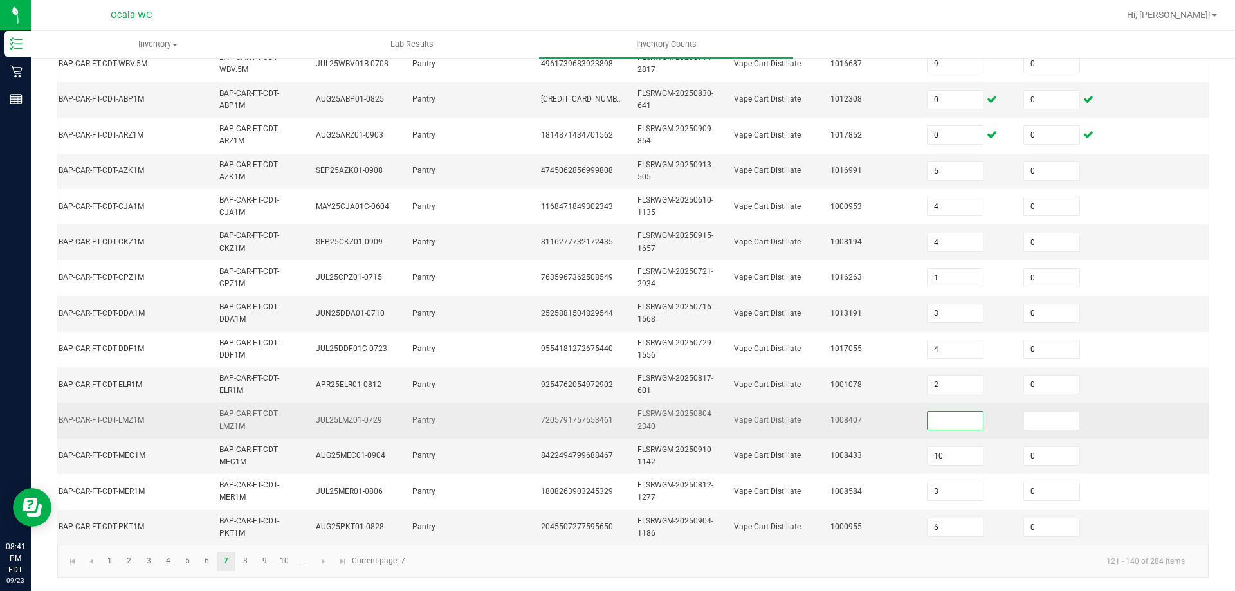
click at [954, 414] on input at bounding box center [954, 421] width 55 height 18
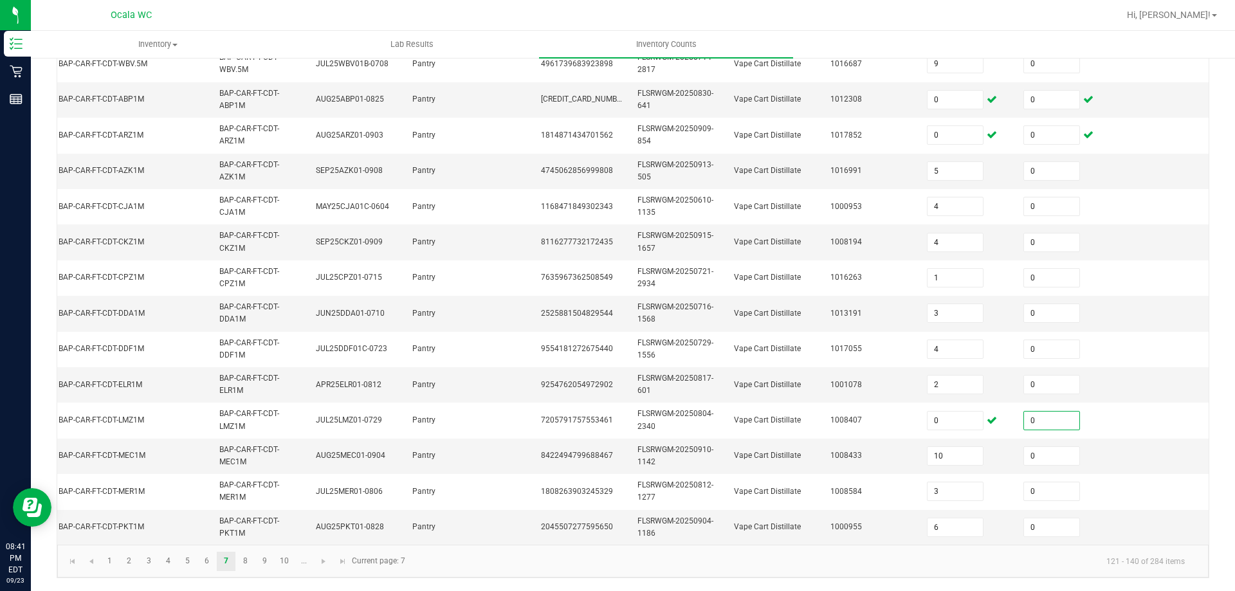
click at [503, 566] on kendo-pager-info "121 - 140 of 284 items" at bounding box center [804, 560] width 782 height 21
click at [243, 563] on link "8" at bounding box center [245, 561] width 19 height 19
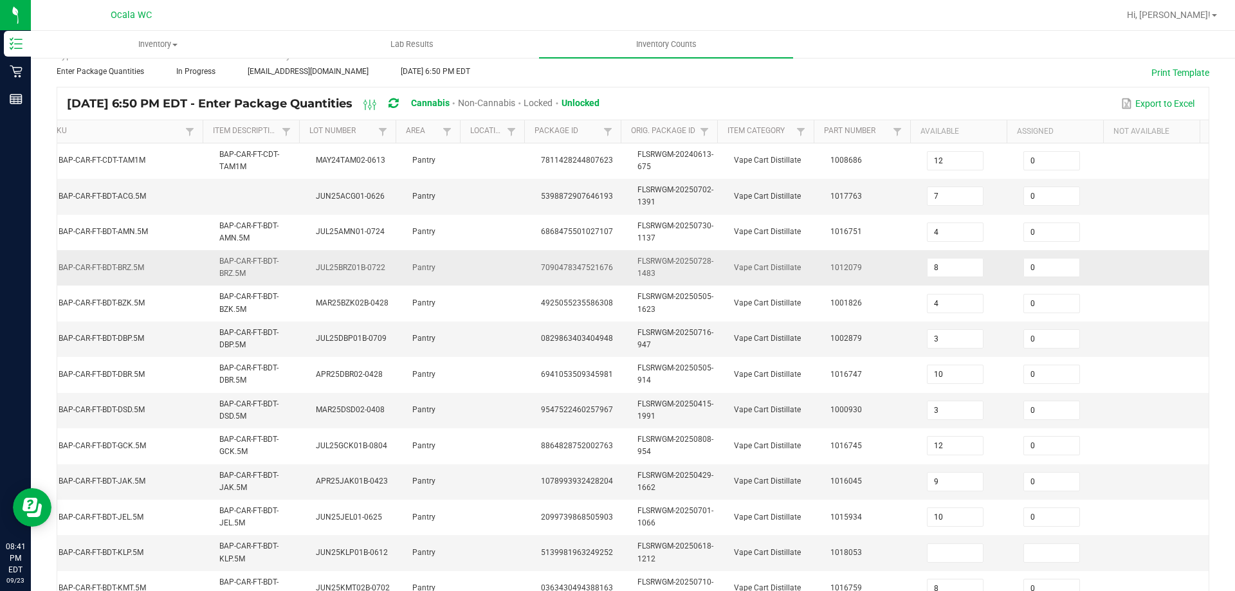
scroll to position [257, 0]
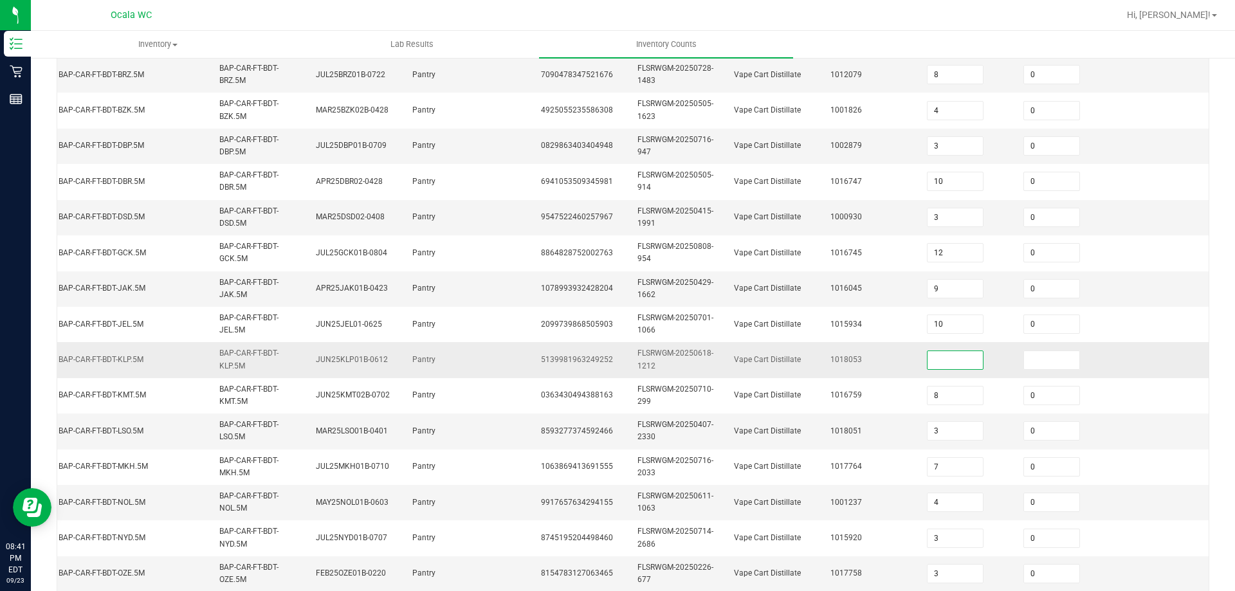
click at [963, 357] on input at bounding box center [954, 360] width 55 height 18
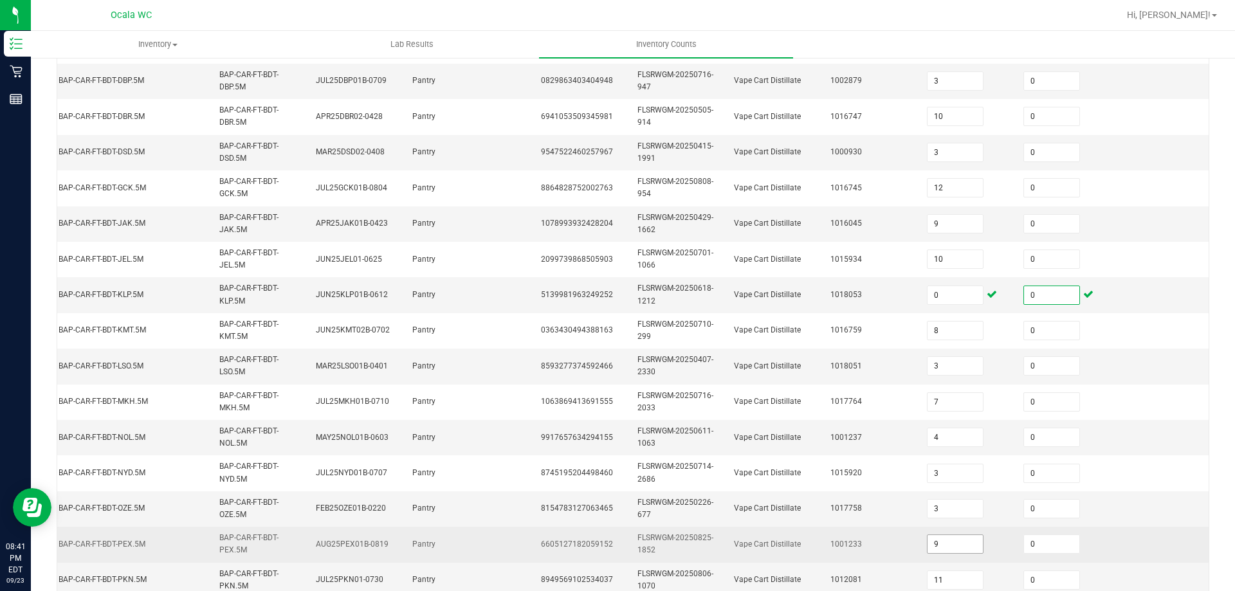
scroll to position [385, 0]
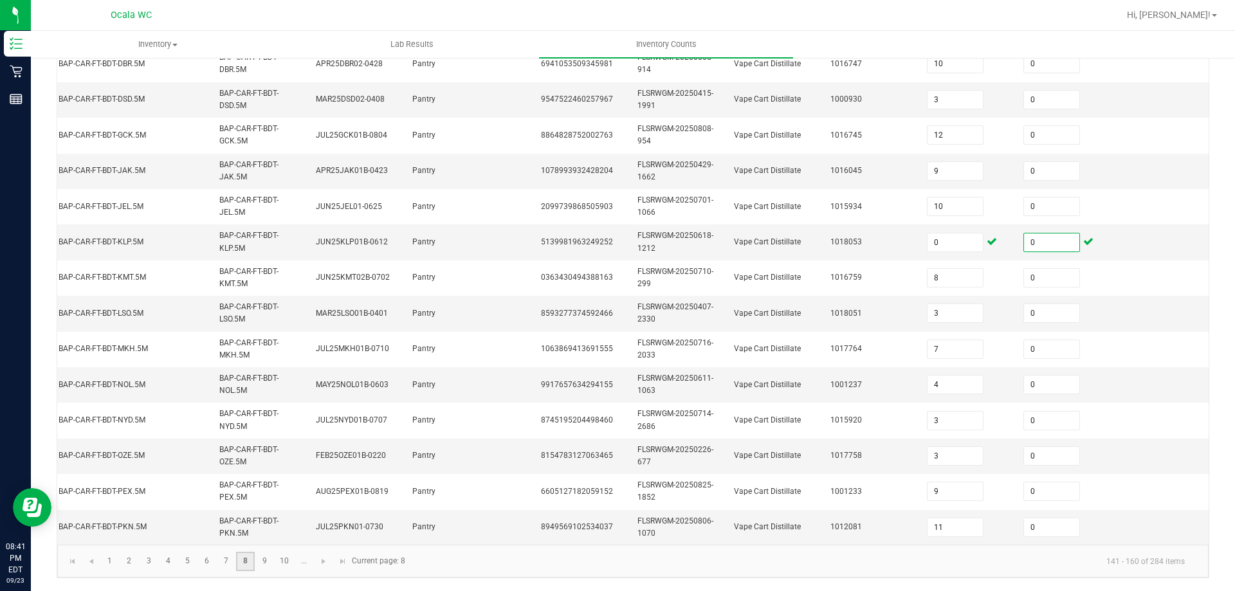
click at [250, 562] on link "8" at bounding box center [245, 561] width 19 height 19
click at [255, 561] on link "9" at bounding box center [264, 561] width 19 height 19
click at [287, 561] on link "10" at bounding box center [284, 561] width 19 height 19
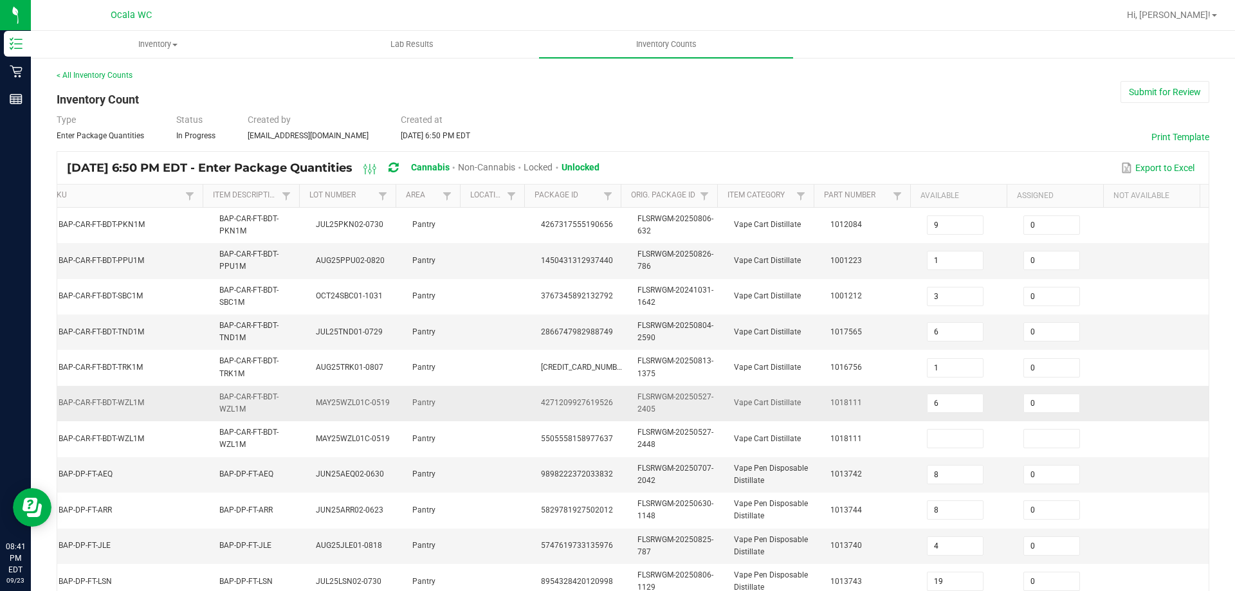
scroll to position [64, 0]
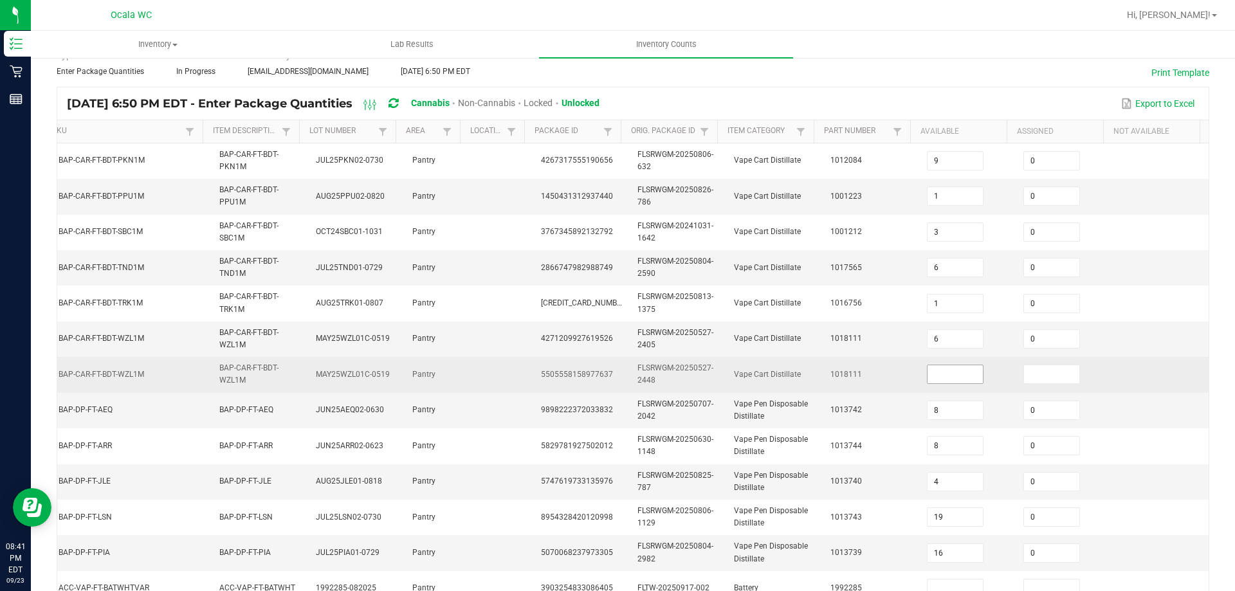
click at [936, 376] on input at bounding box center [954, 374] width 55 height 18
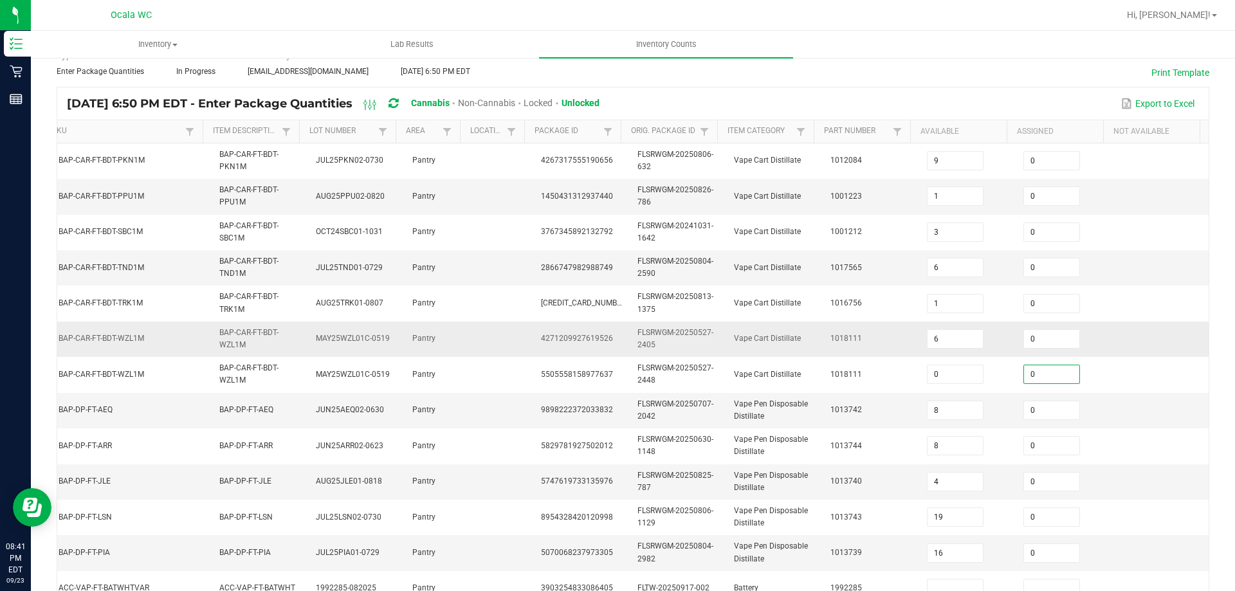
click at [1112, 353] on td at bounding box center [1160, 338] width 96 height 35
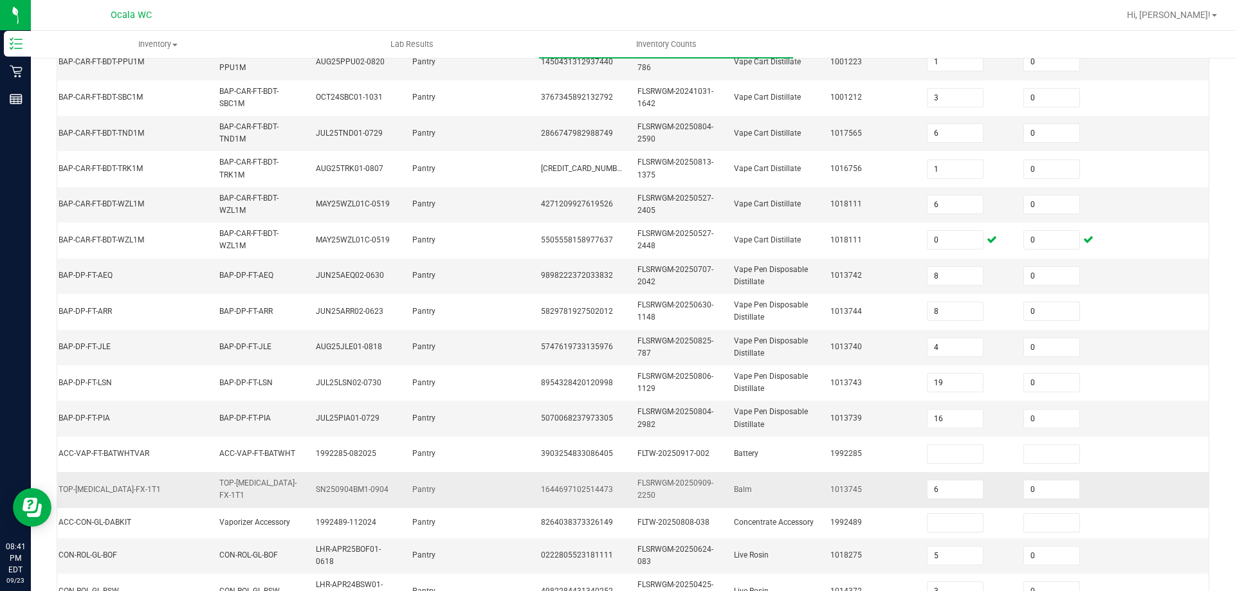
scroll to position [321, 0]
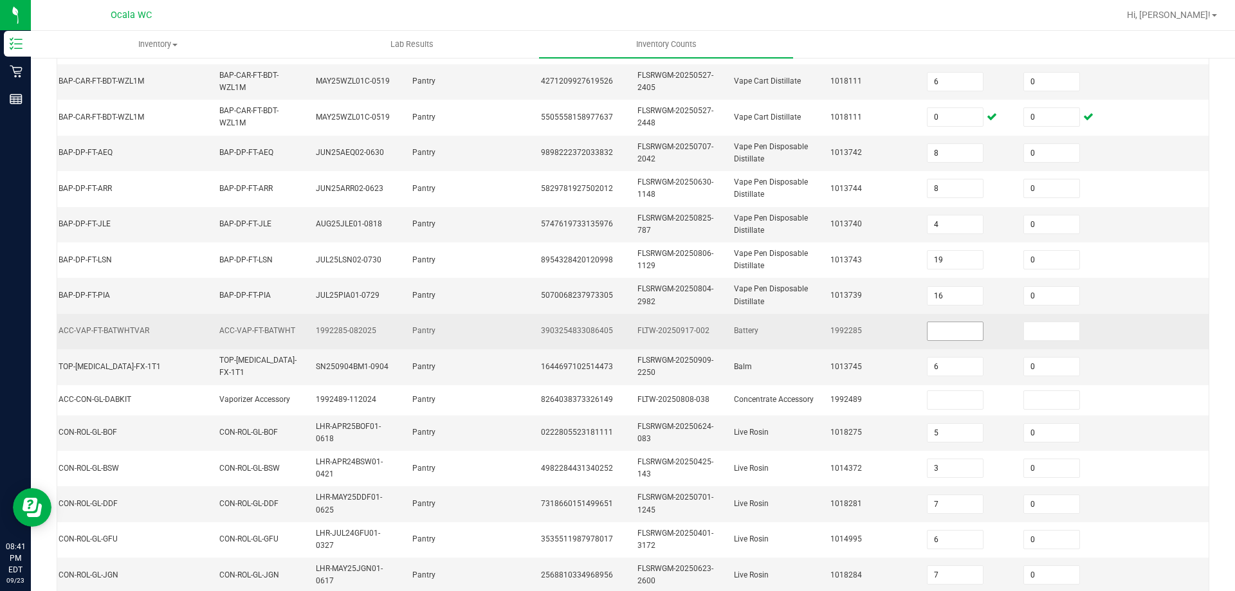
click at [952, 334] on input at bounding box center [954, 331] width 55 height 18
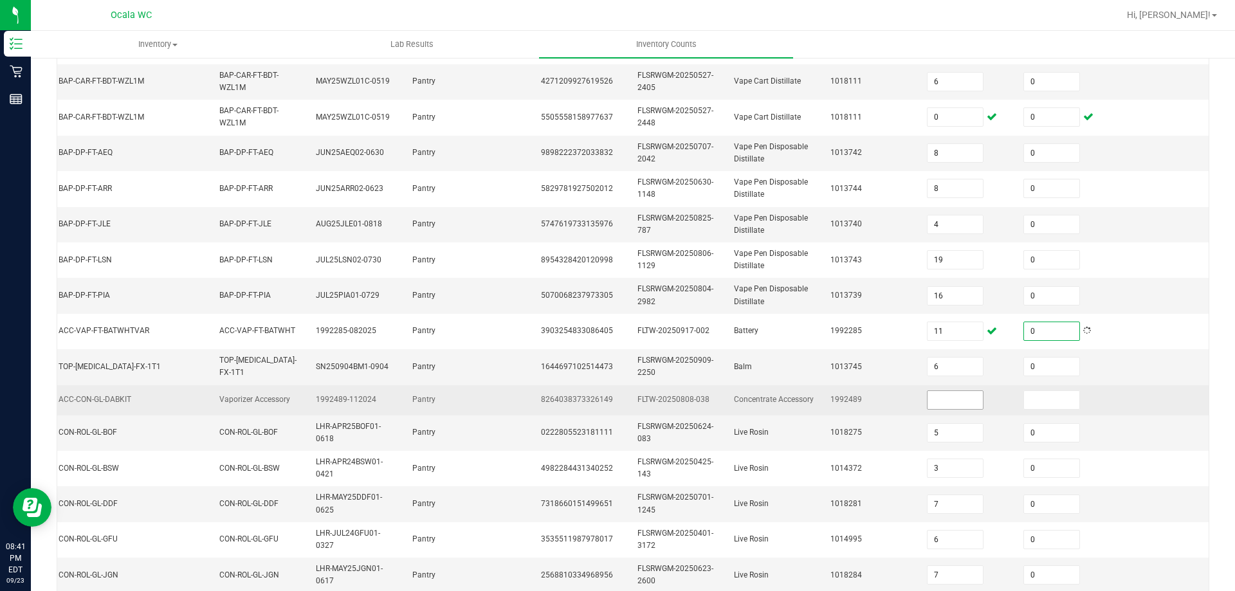
click at [940, 408] on input at bounding box center [954, 400] width 55 height 18
click at [1155, 394] on td at bounding box center [1160, 400] width 96 height 30
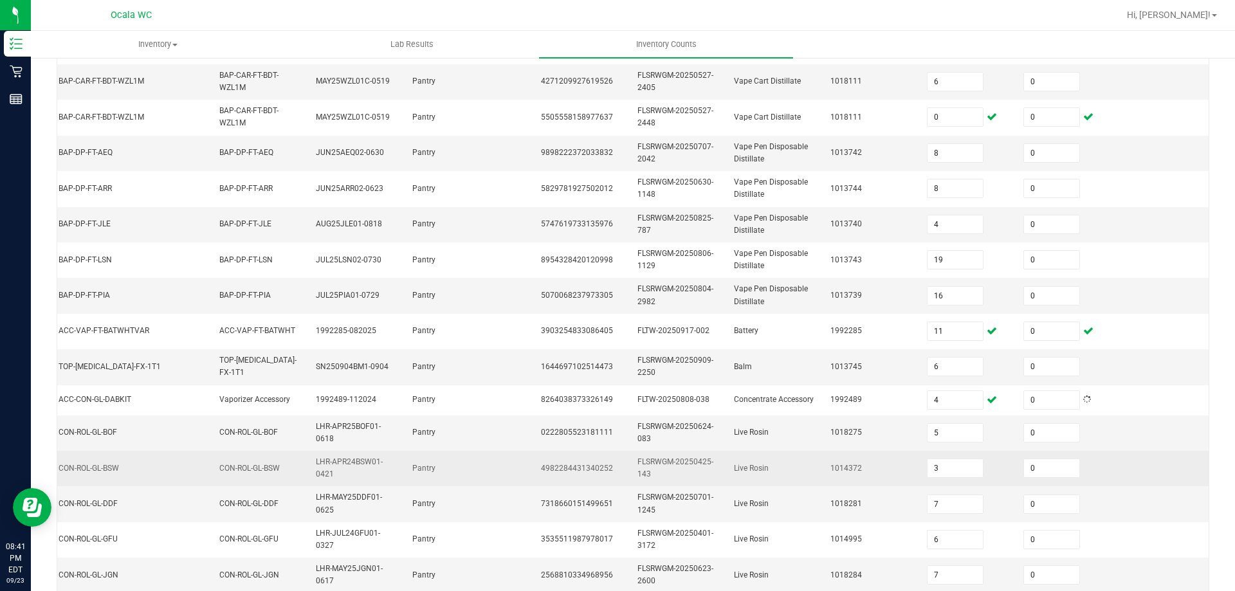
scroll to position [379, 0]
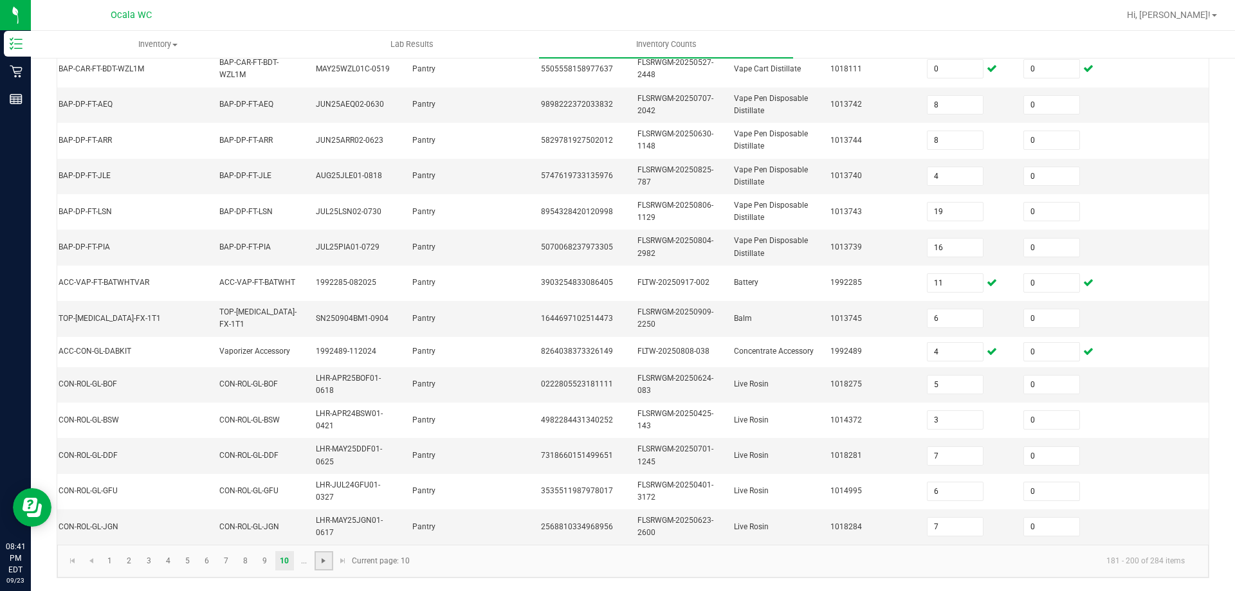
click at [326, 561] on span "Go to the next page" at bounding box center [323, 561] width 10 height 10
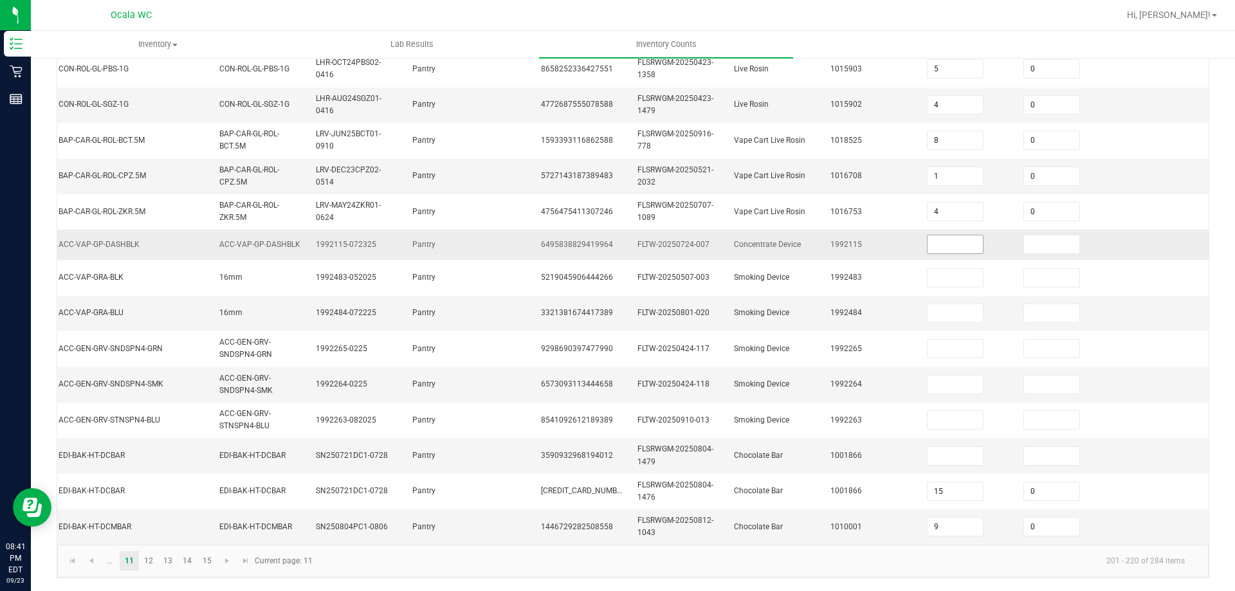
click at [939, 240] on input at bounding box center [954, 244] width 55 height 18
click at [963, 230] on td "3" at bounding box center [967, 245] width 96 height 30
click at [941, 244] on span "3" at bounding box center [955, 244] width 57 height 19
click at [946, 239] on input "3" at bounding box center [954, 244] width 55 height 18
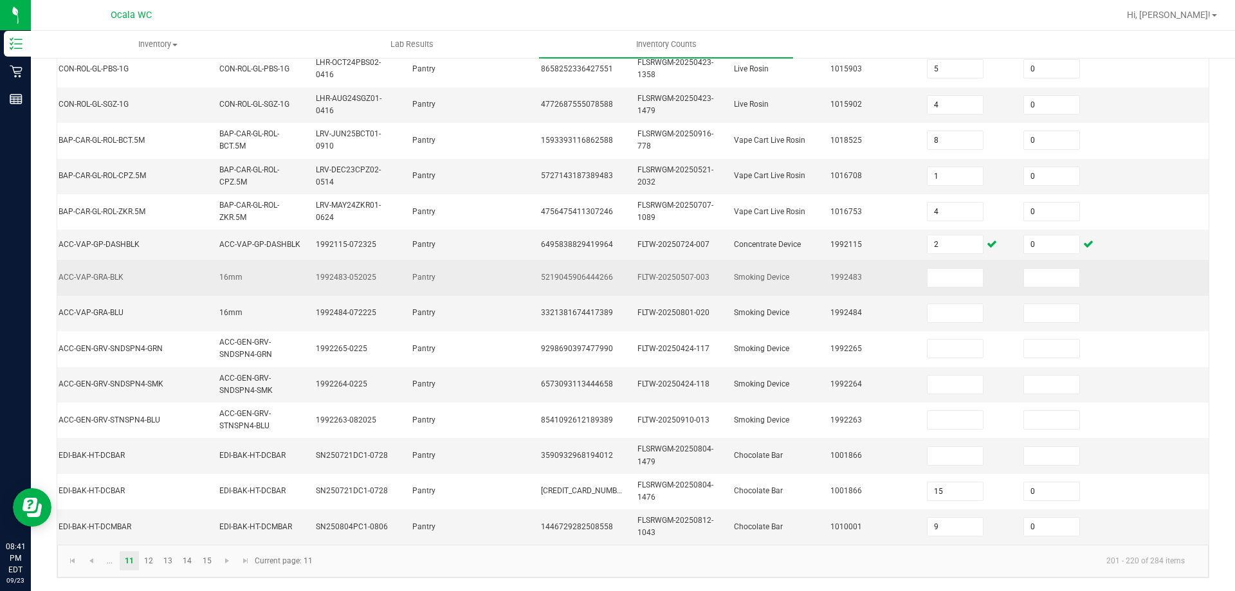
click at [954, 279] on td at bounding box center [967, 277] width 96 height 35
click at [954, 275] on input at bounding box center [954, 278] width 55 height 18
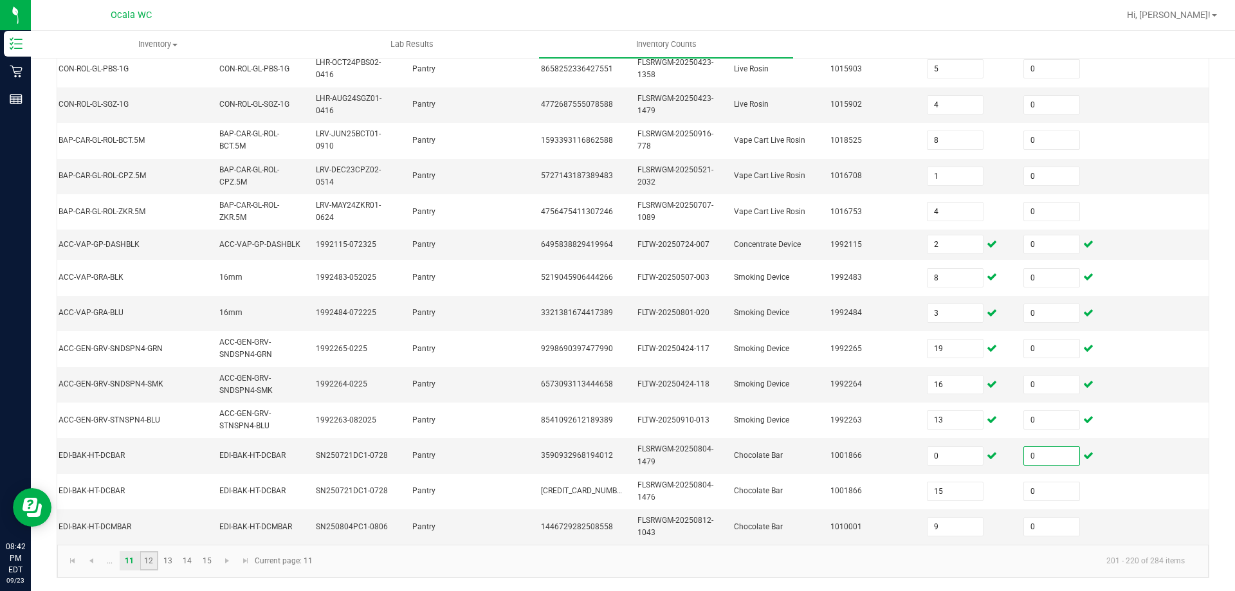
click at [140, 560] on link "12" at bounding box center [149, 560] width 19 height 19
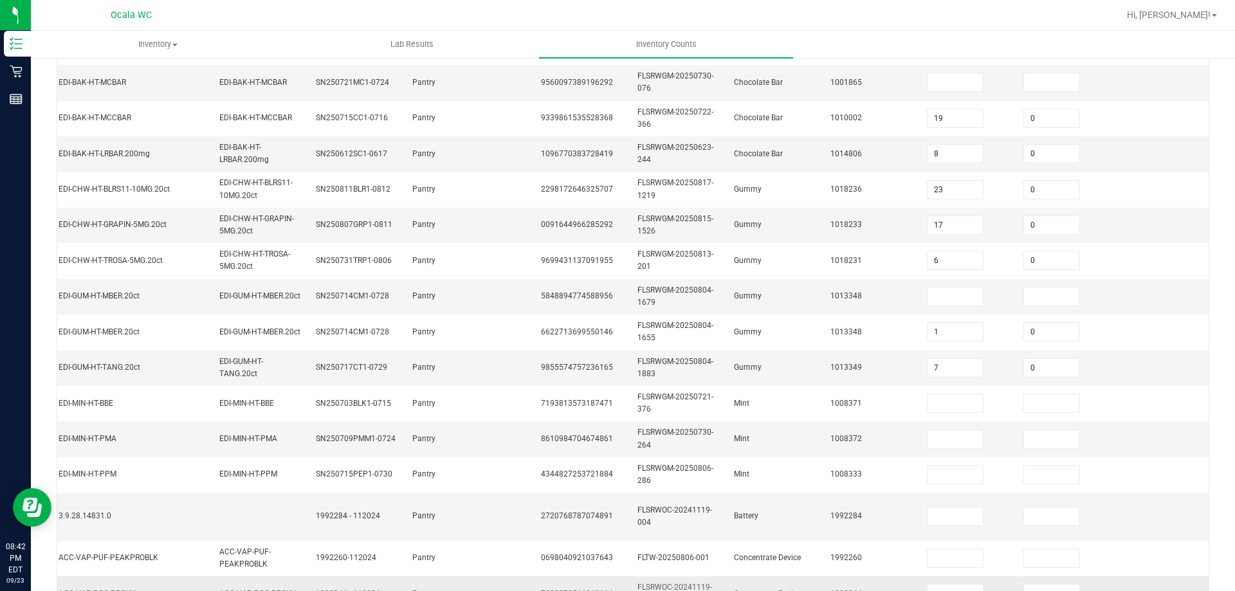
scroll to position [58, 0]
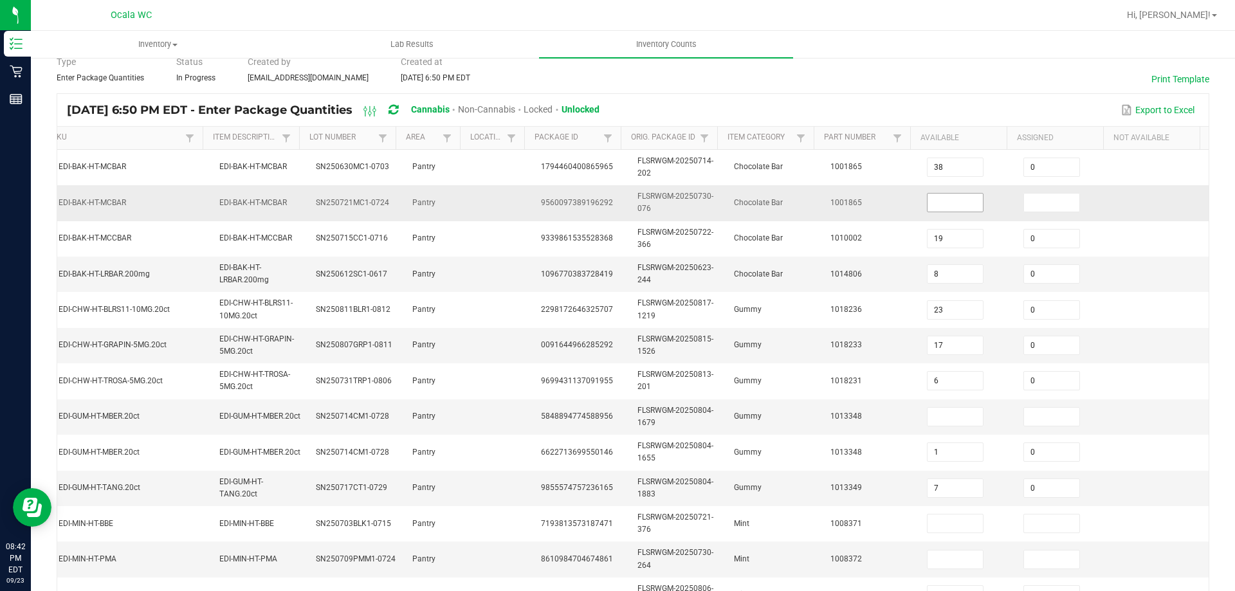
click at [945, 201] on input at bounding box center [954, 203] width 55 height 18
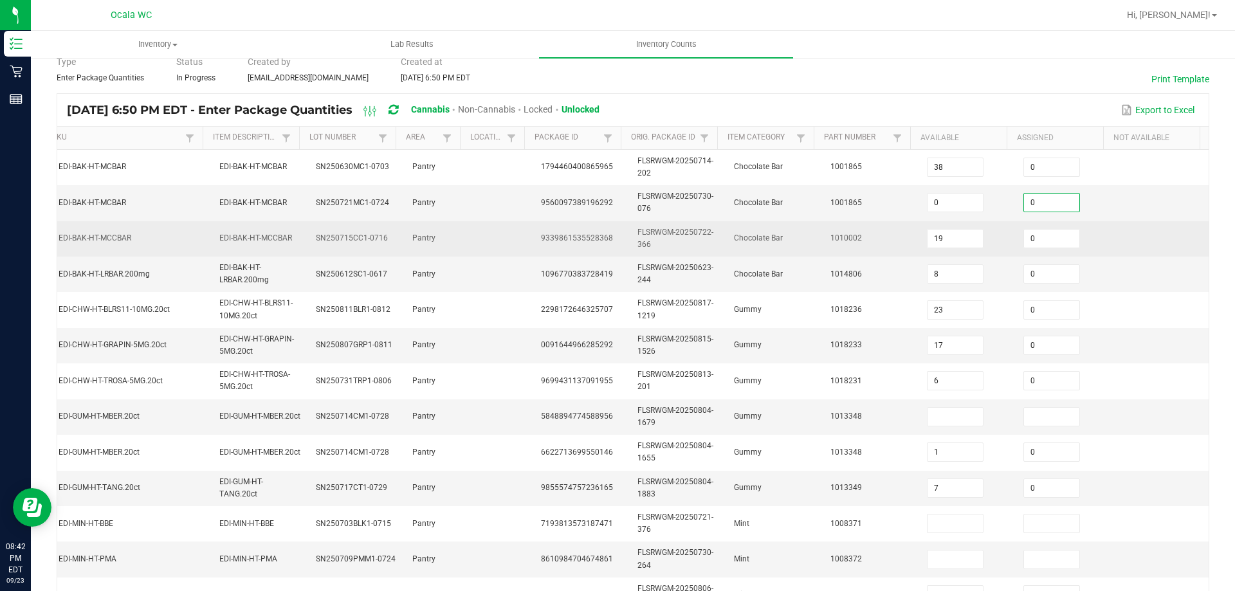
click at [1089, 247] on td "0" at bounding box center [1063, 238] width 96 height 35
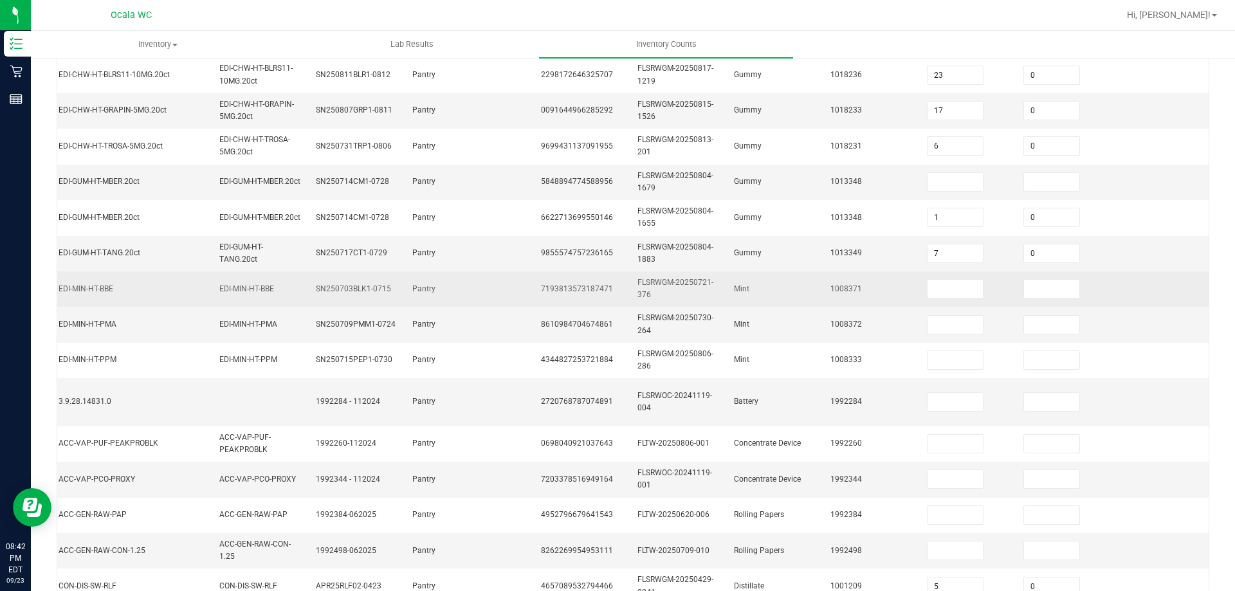
scroll to position [315, 0]
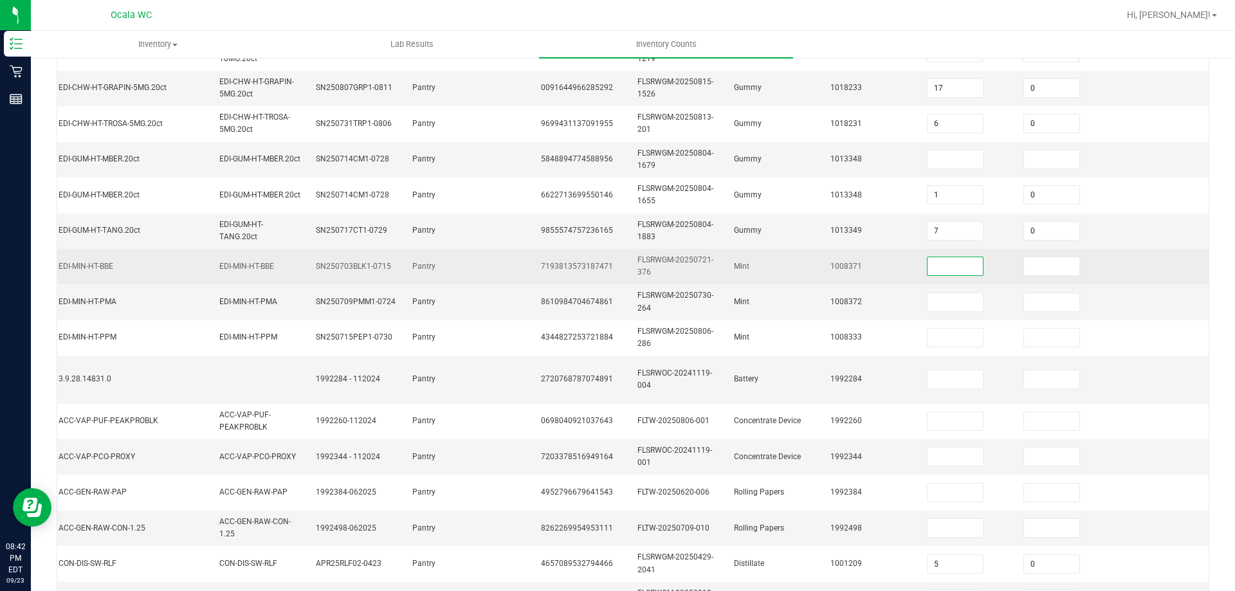
click at [941, 265] on input at bounding box center [954, 266] width 55 height 18
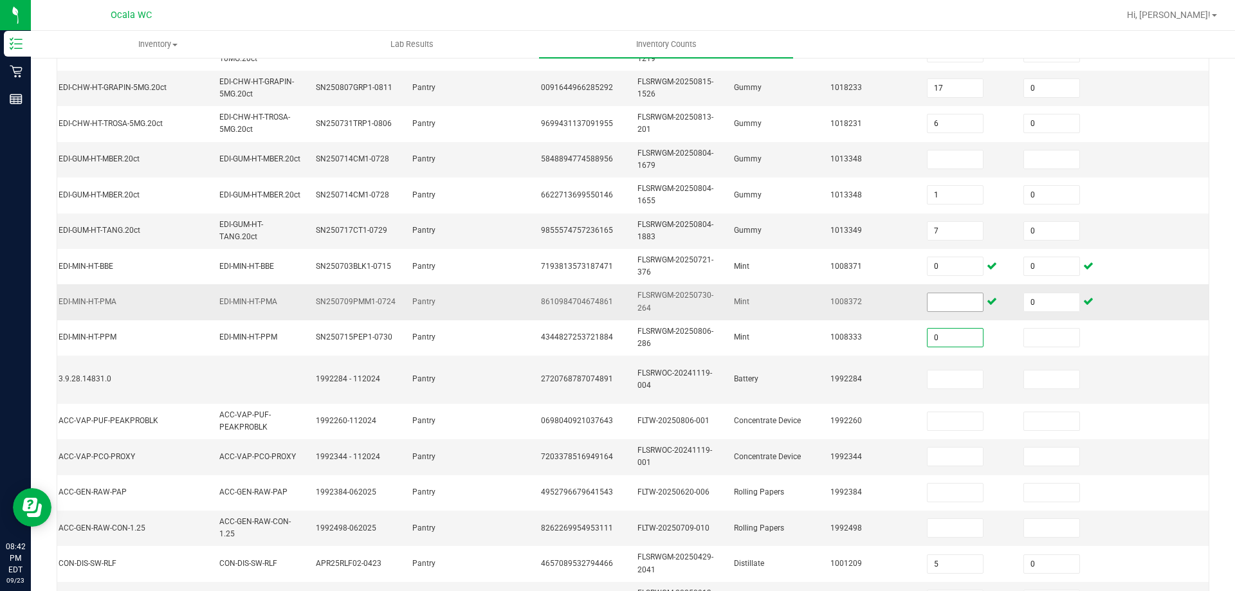
click at [935, 342] on input "0" at bounding box center [954, 338] width 55 height 18
click at [953, 317] on td at bounding box center [967, 301] width 96 height 35
click at [953, 309] on input at bounding box center [954, 302] width 55 height 18
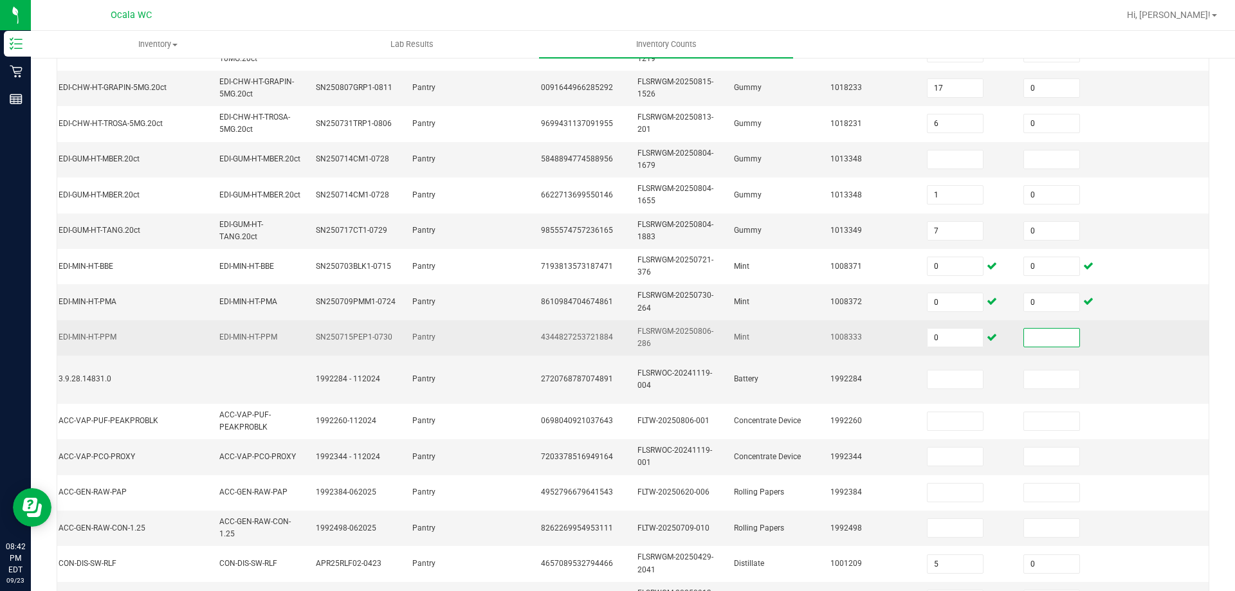
click at [1037, 338] on input at bounding box center [1051, 338] width 55 height 18
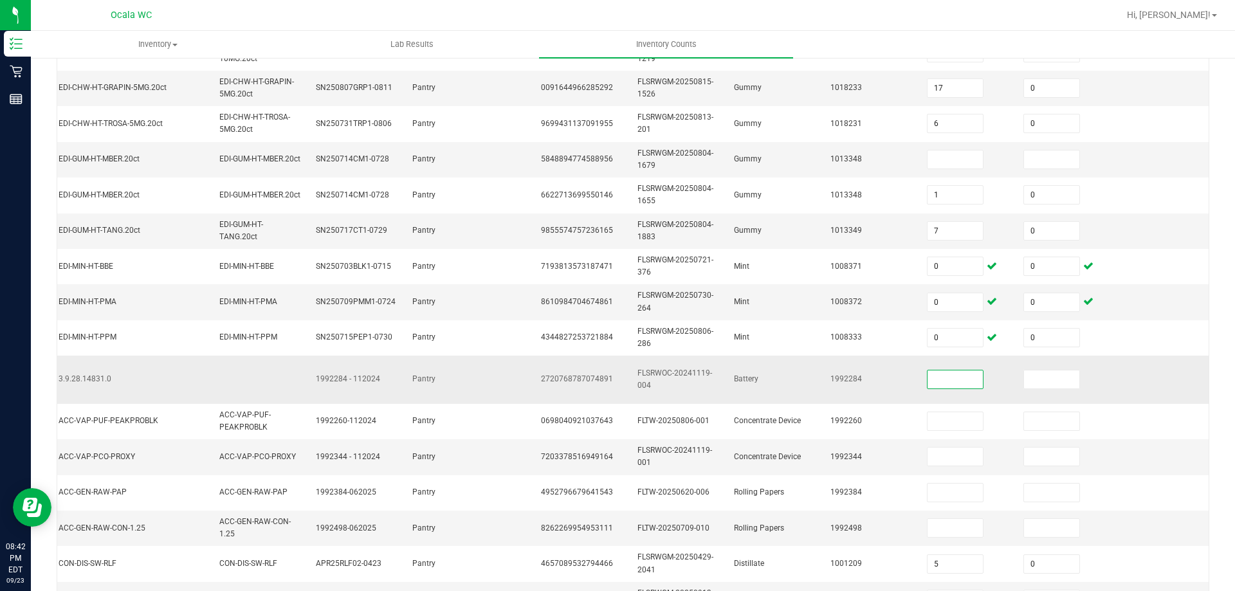
click at [960, 379] on input at bounding box center [954, 379] width 55 height 18
click at [1115, 395] on td at bounding box center [1160, 380] width 96 height 48
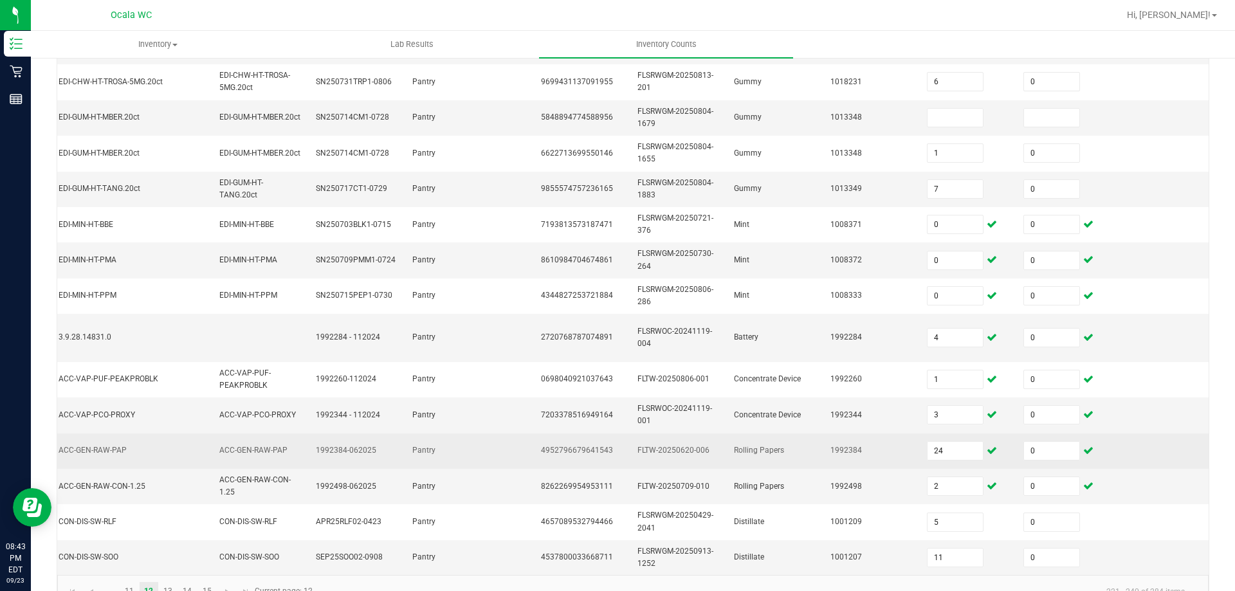
scroll to position [397, 0]
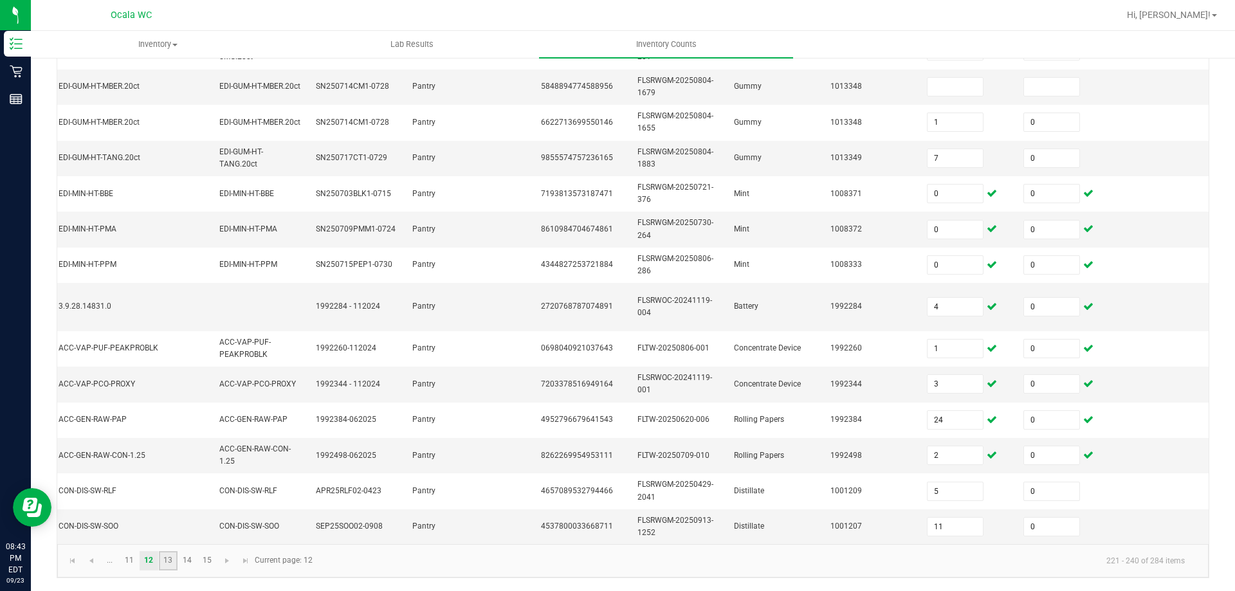
click at [176, 559] on link "13" at bounding box center [168, 560] width 19 height 19
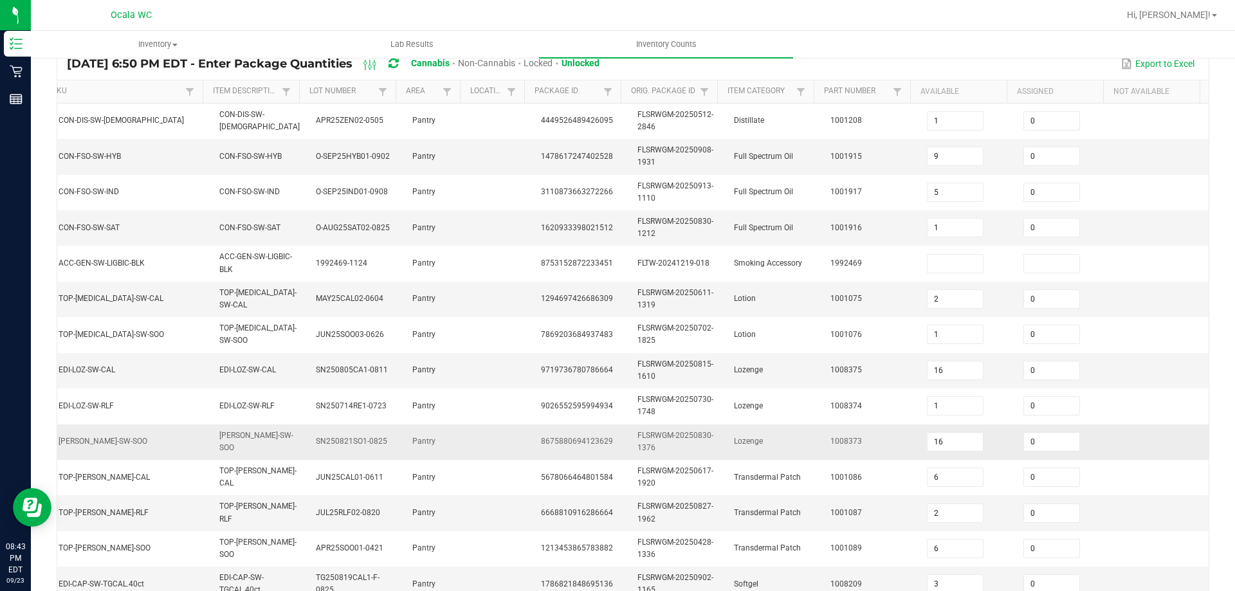
scroll to position [63, 0]
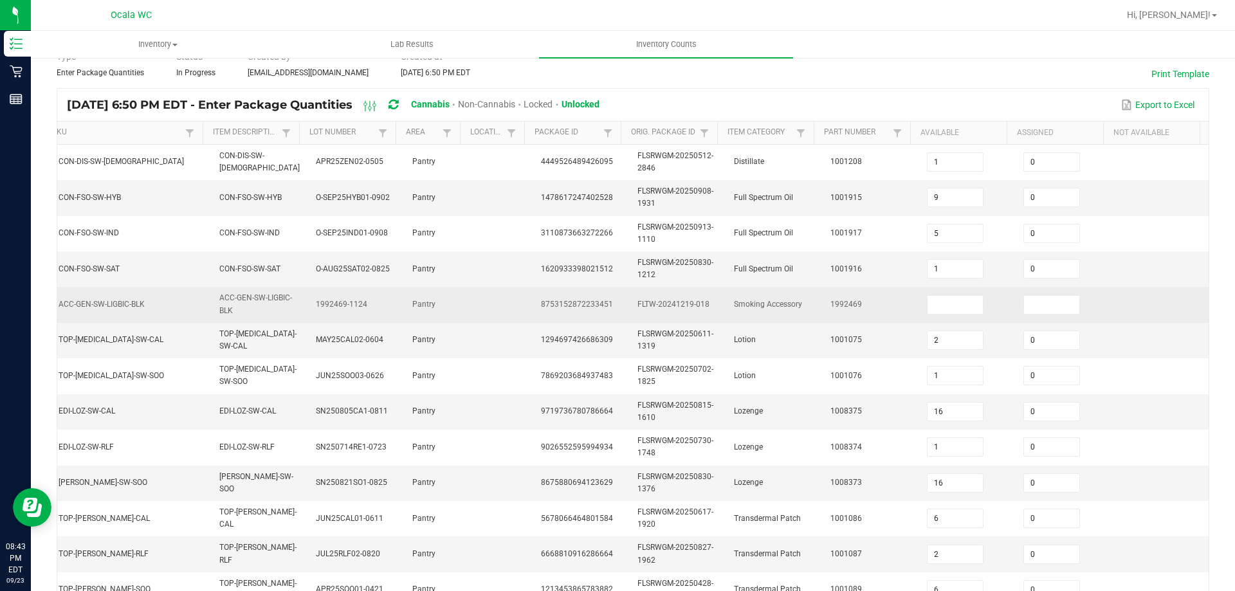
click at [950, 293] on td at bounding box center [967, 304] width 96 height 35
click at [948, 298] on input at bounding box center [954, 305] width 55 height 18
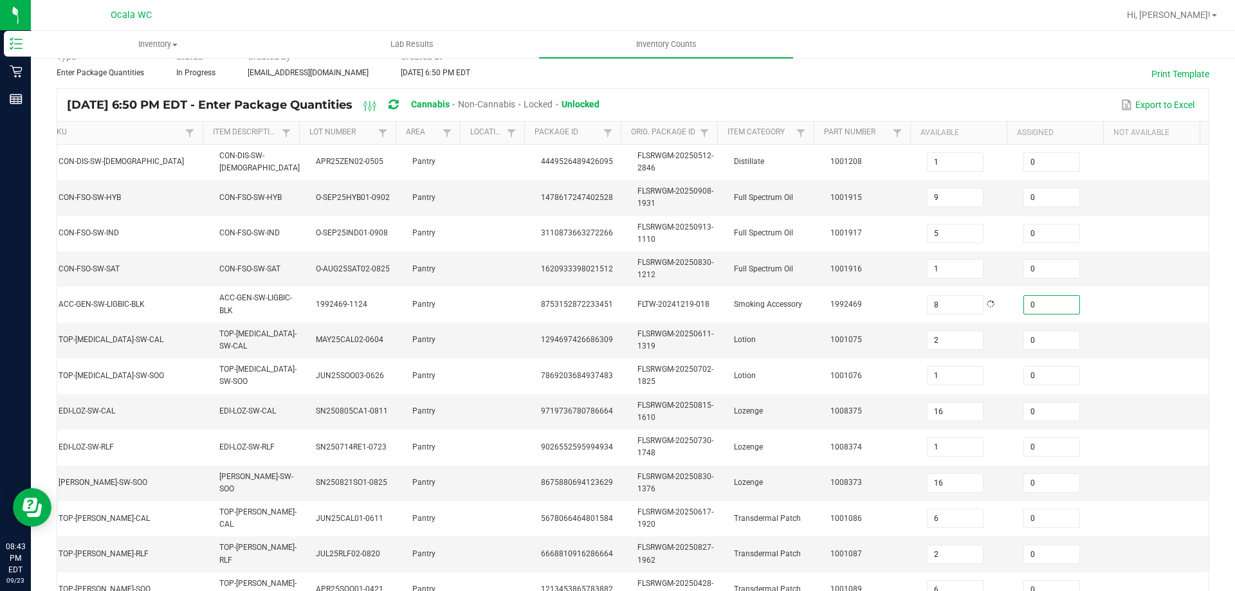
click at [1206, 348] on div "< All Inventory Counts Inventory Count Submit for Review Type Enter Package Qua…" at bounding box center [633, 448] width 1204 height 909
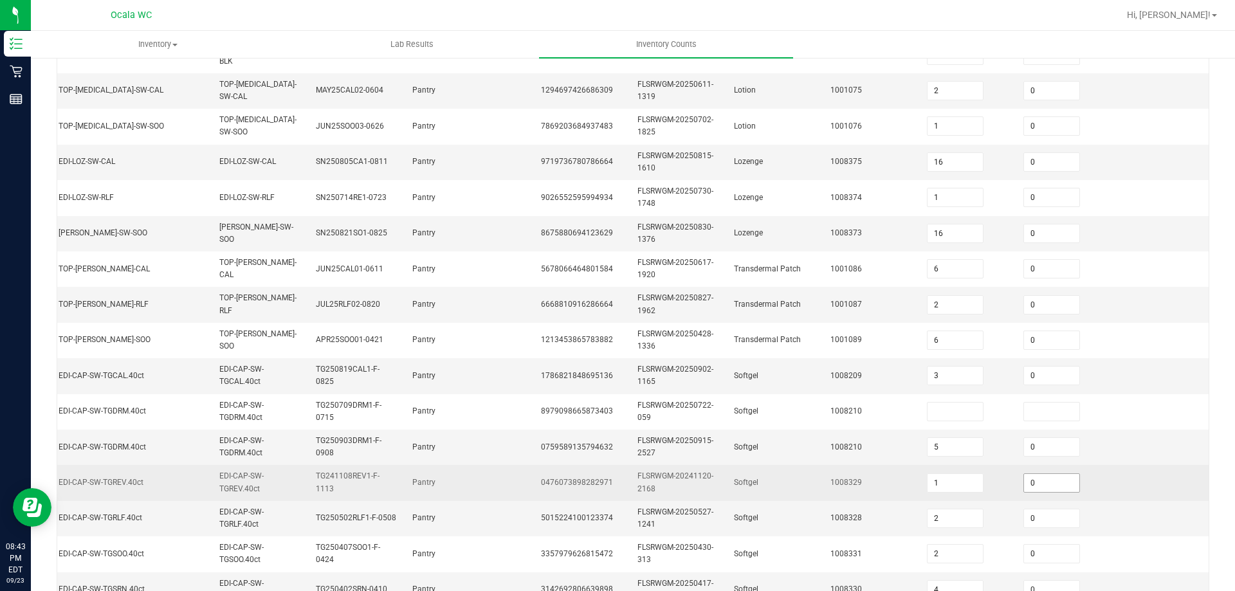
scroll to position [385, 0]
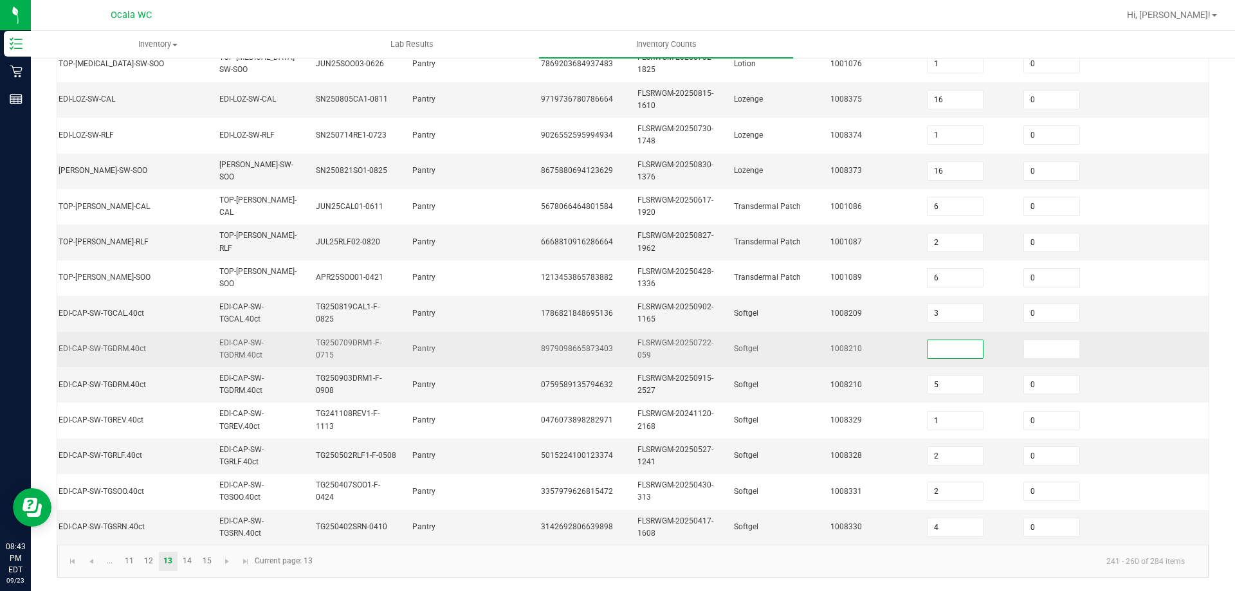
click at [946, 340] on input at bounding box center [954, 349] width 55 height 18
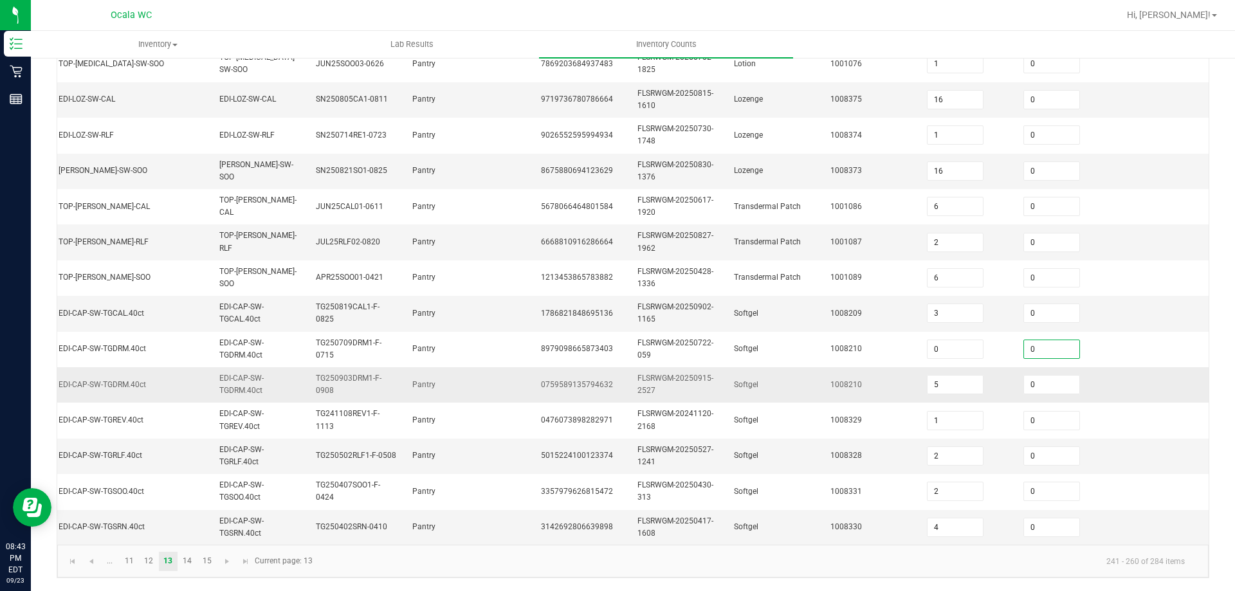
click at [1148, 388] on td at bounding box center [1160, 384] width 96 height 35
click at [190, 558] on link "14" at bounding box center [187, 561] width 19 height 19
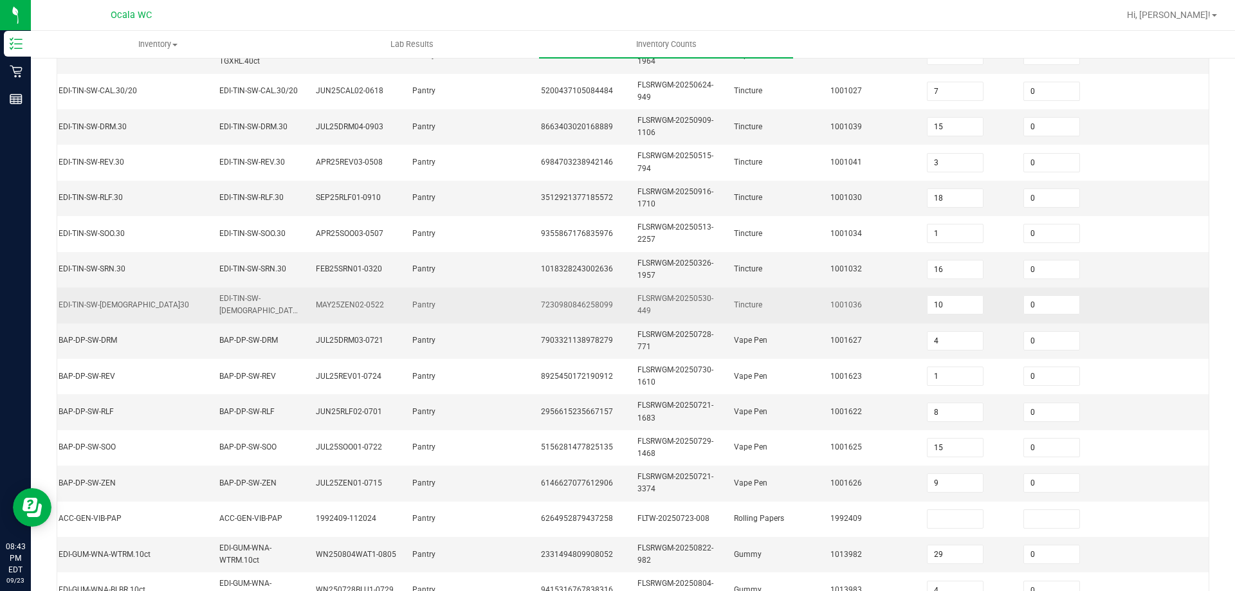
scroll to position [257, 0]
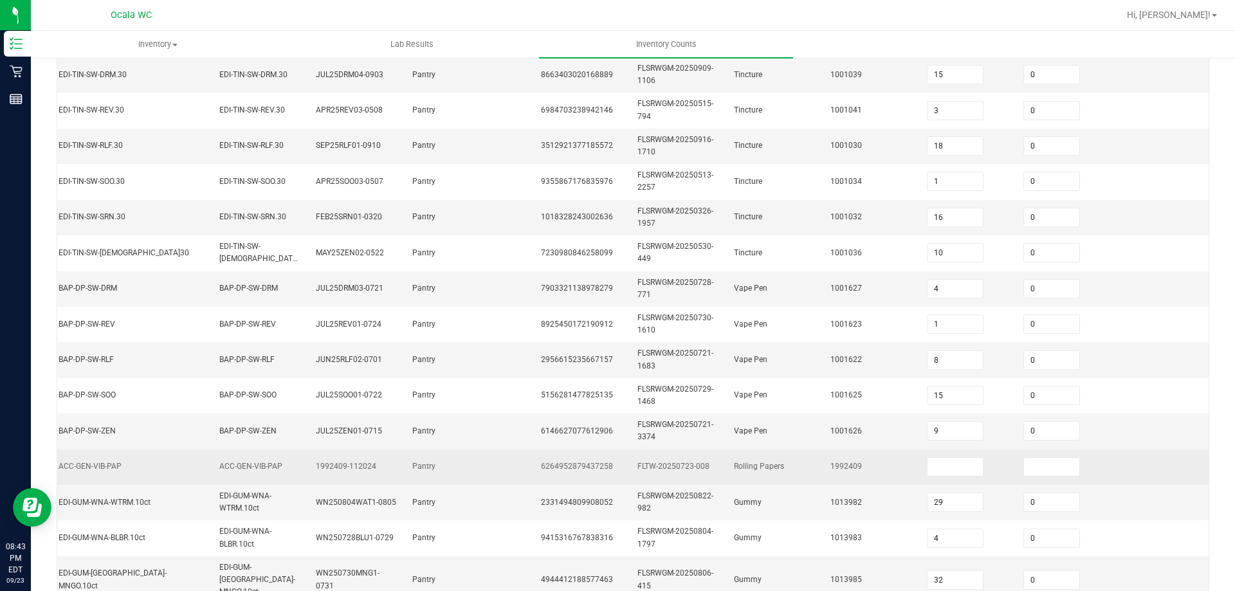
click at [934, 453] on td at bounding box center [967, 466] width 96 height 35
click at [933, 461] on input at bounding box center [954, 467] width 55 height 18
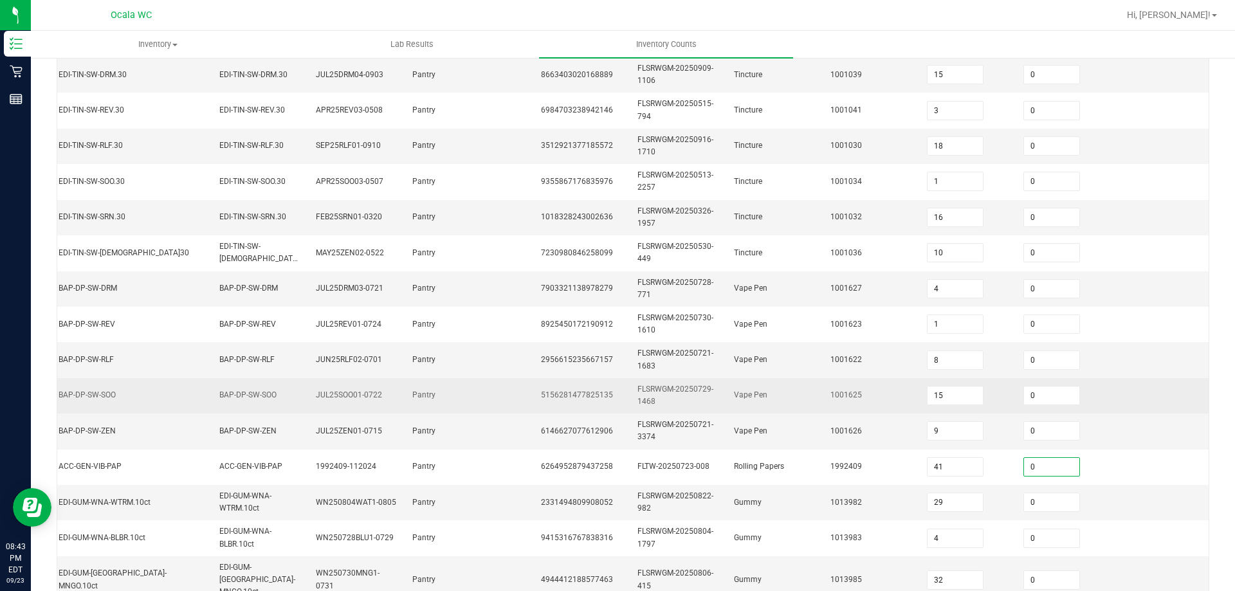
click at [1079, 391] on td "0" at bounding box center [1063, 395] width 96 height 35
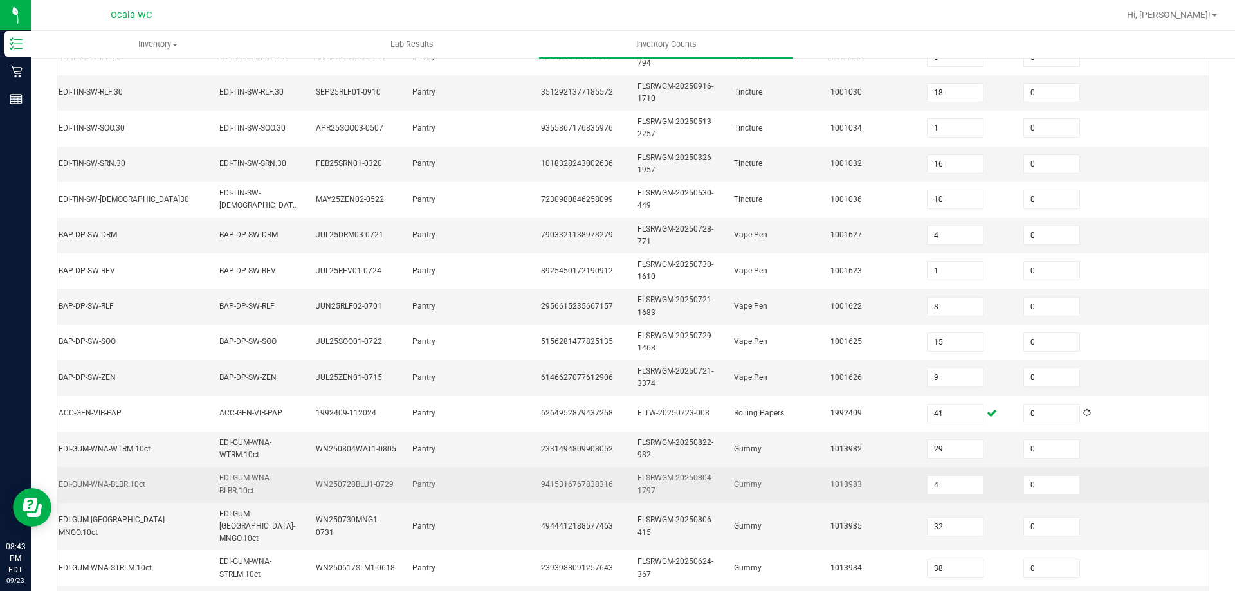
scroll to position [385, 0]
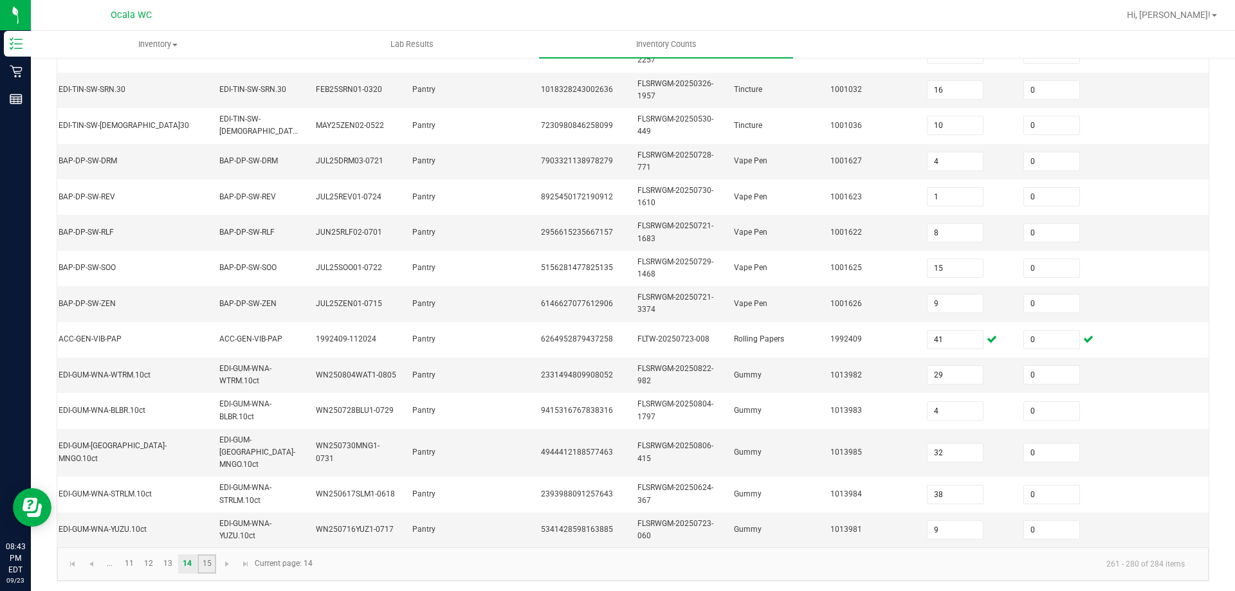
click at [206, 559] on link "15" at bounding box center [206, 563] width 19 height 19
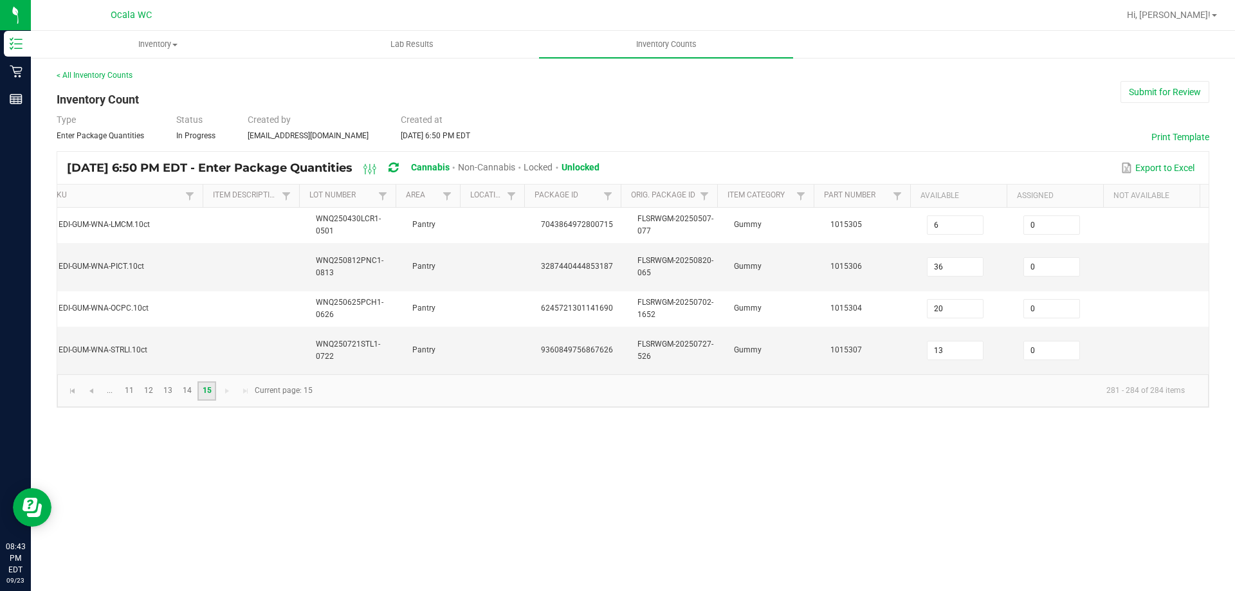
scroll to position [0, 177]
click at [1185, 82] on button "Submit for Review" at bounding box center [1164, 92] width 89 height 22
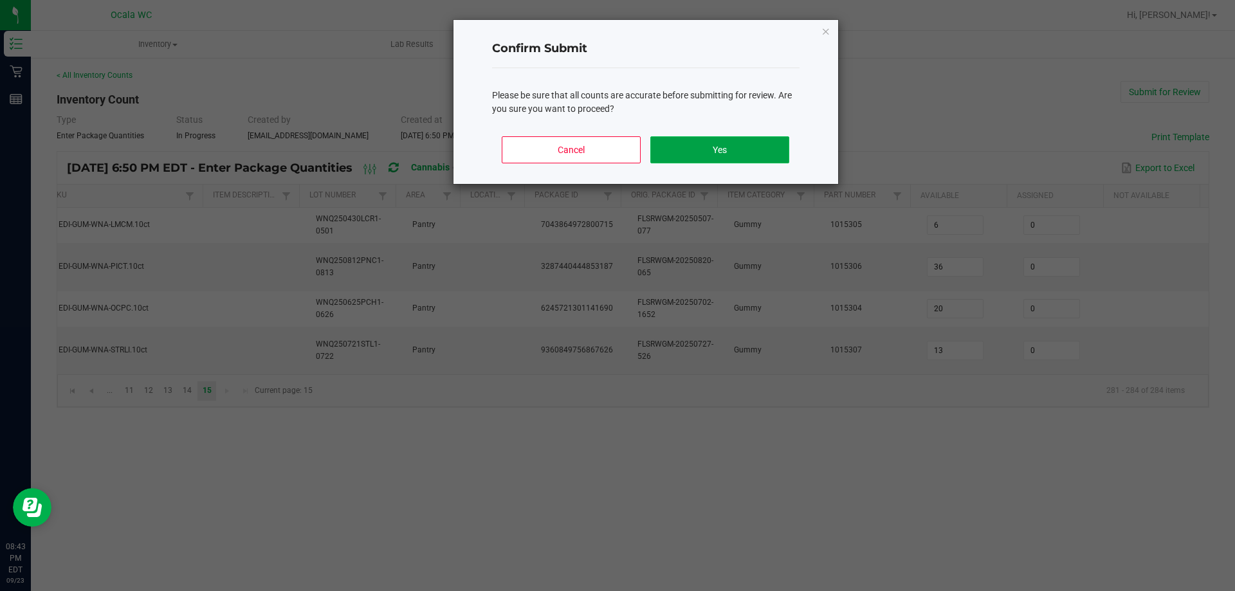
click at [752, 140] on button "Yes" at bounding box center [719, 149] width 138 height 27
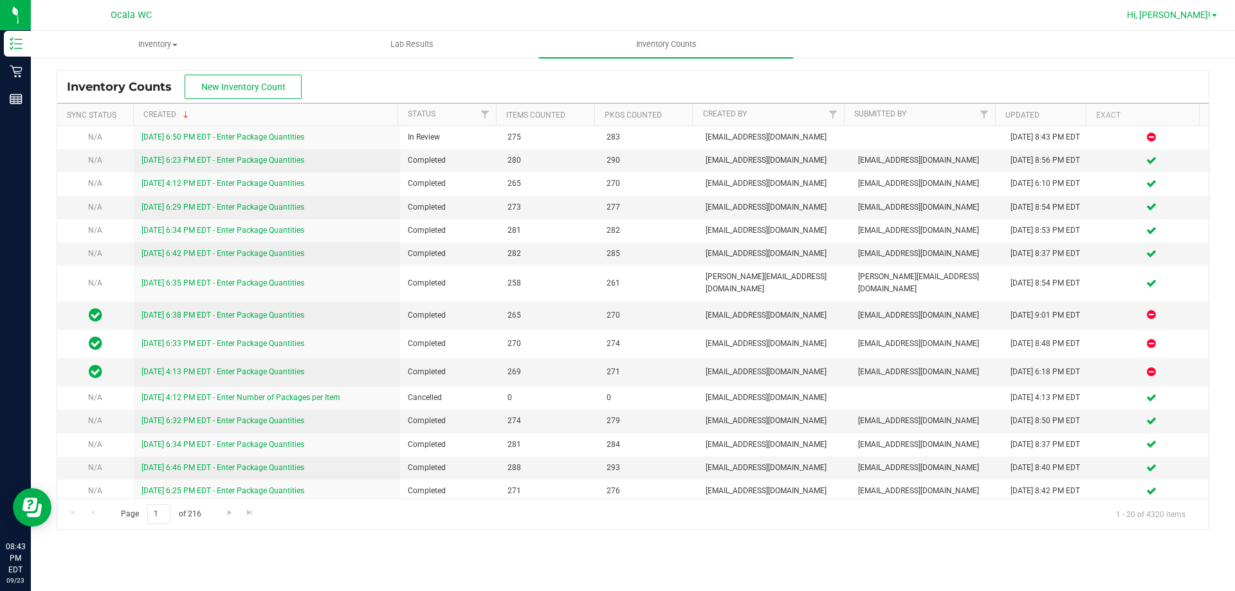
click at [1183, 19] on span "Hi, [PERSON_NAME]!" at bounding box center [1169, 15] width 84 height 10
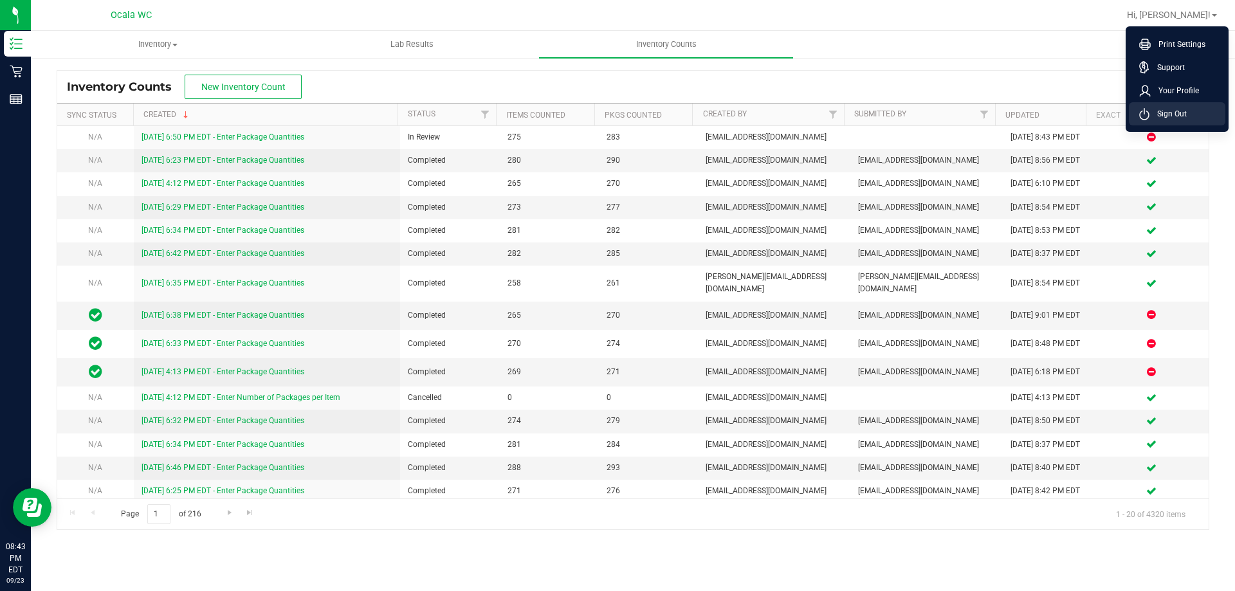
click at [1163, 107] on span "Sign Out" at bounding box center [1167, 113] width 37 height 13
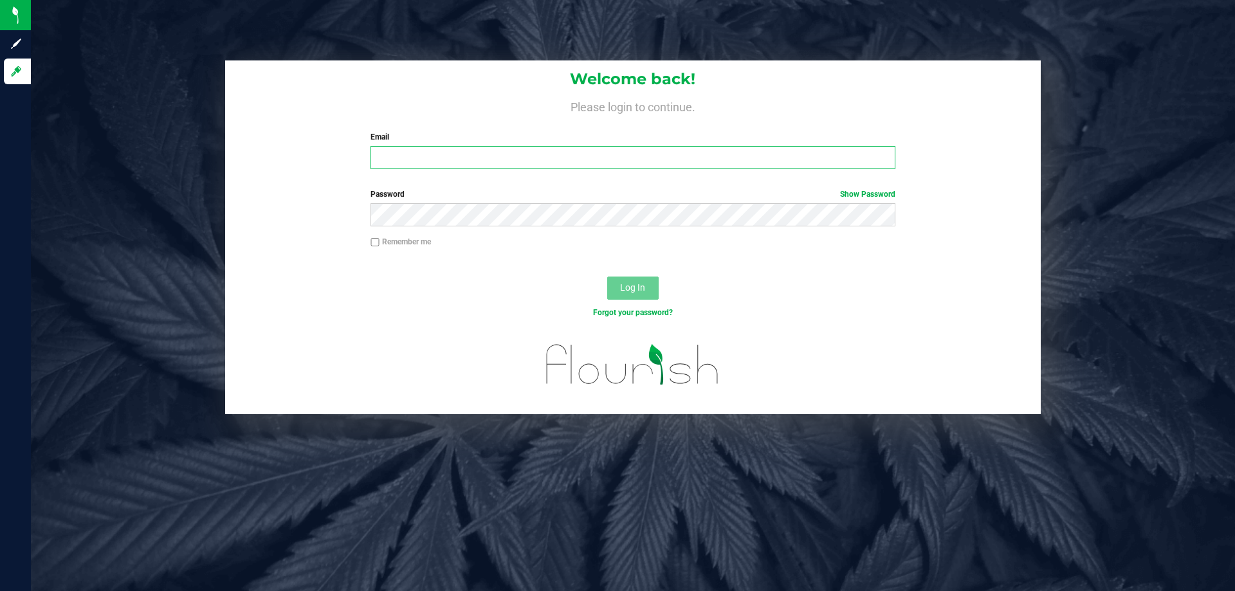
click at [686, 166] on input "Email" at bounding box center [632, 157] width 524 height 23
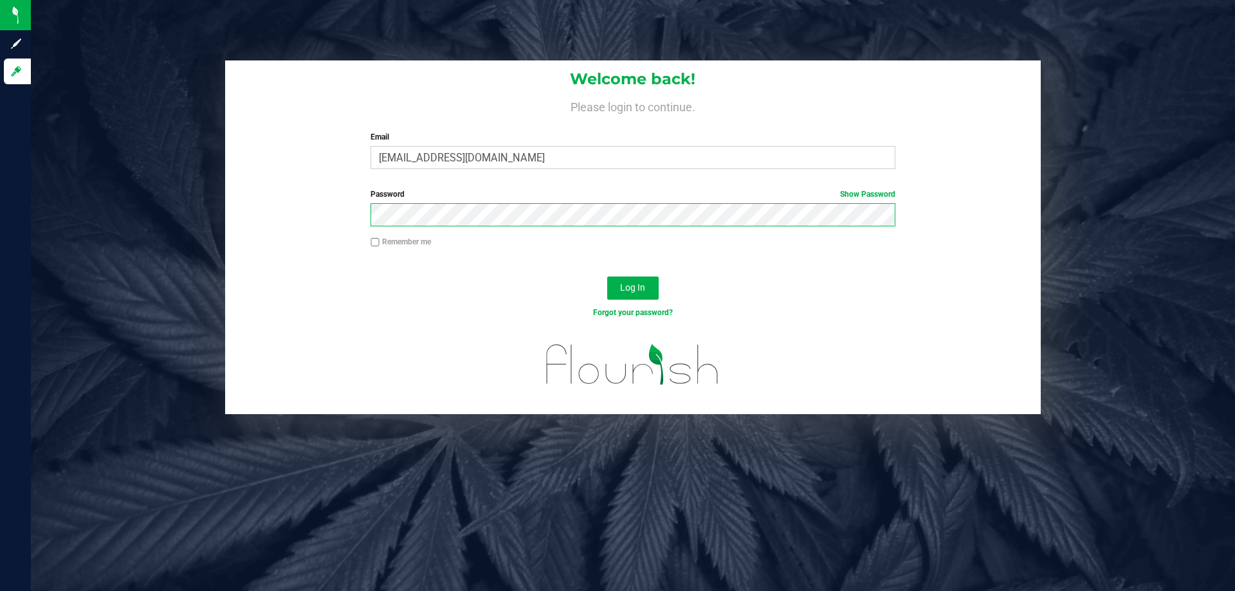
click at [607, 276] on button "Log In" at bounding box center [632, 287] width 51 height 23
